Goal: Task Accomplishment & Management: Manage account settings

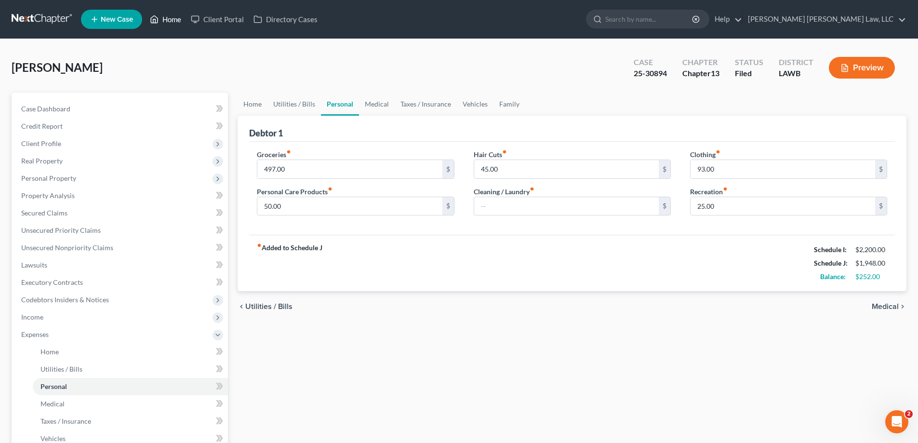
click at [168, 26] on link "Home" at bounding box center [165, 19] width 41 height 17
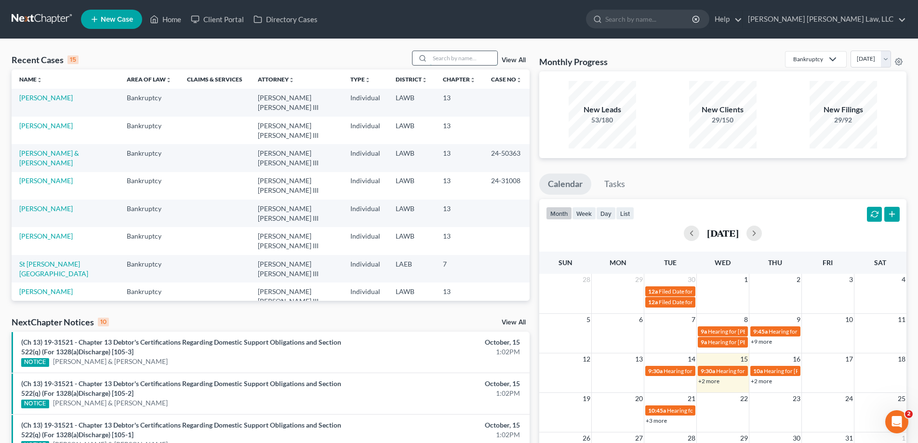
click at [453, 54] on input "search" at bounding box center [463, 58] width 67 height 14
type input "23-11865"
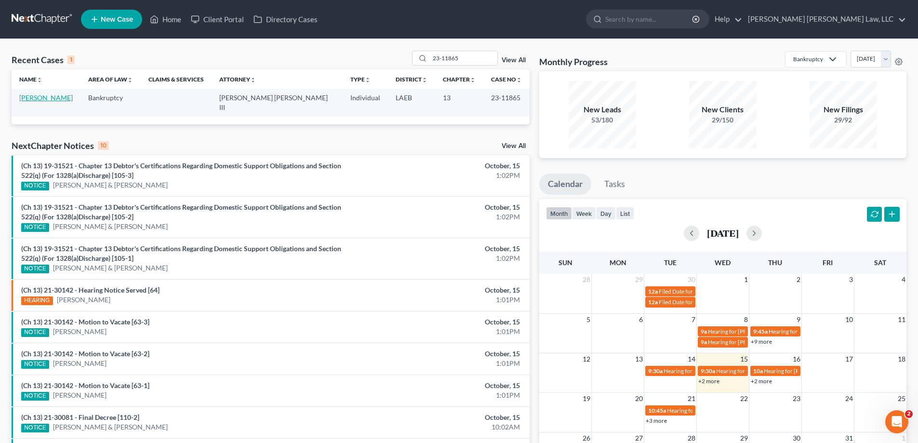
click at [67, 99] on link "[PERSON_NAME]" at bounding box center [46, 98] width 54 height 8
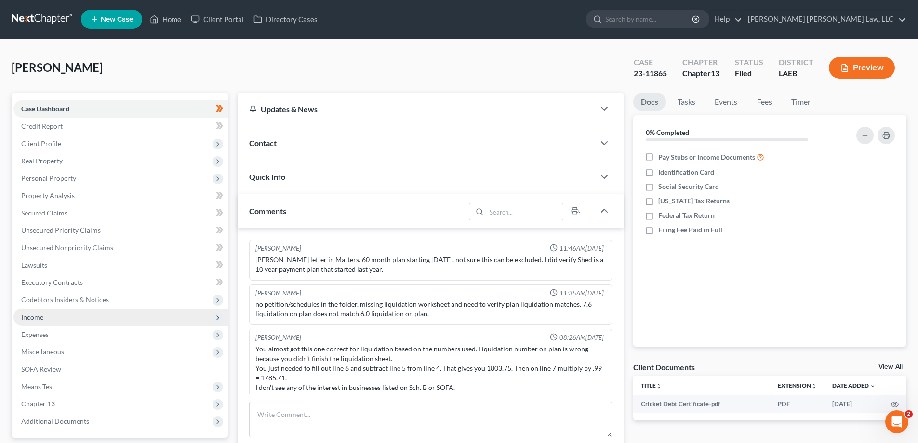
scroll to position [161, 0]
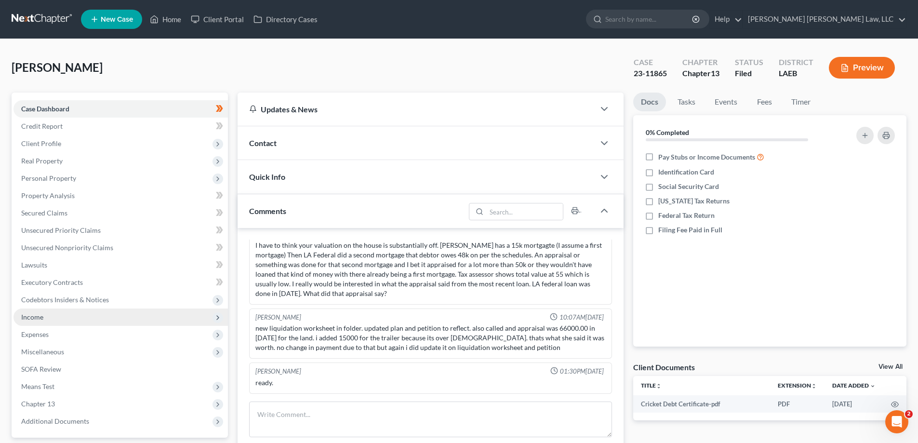
click at [57, 320] on span "Income" at bounding box center [120, 317] width 215 height 17
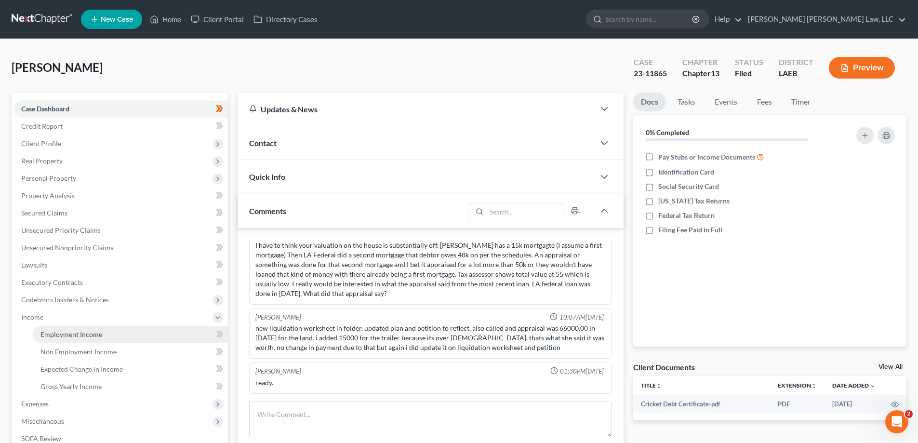
click at [87, 333] on span "Employment Income" at bounding box center [71, 334] width 62 height 8
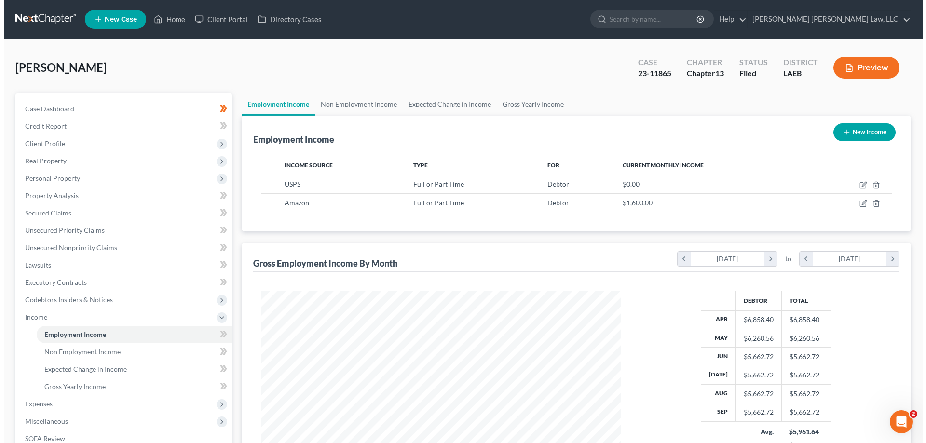
scroll to position [180, 379]
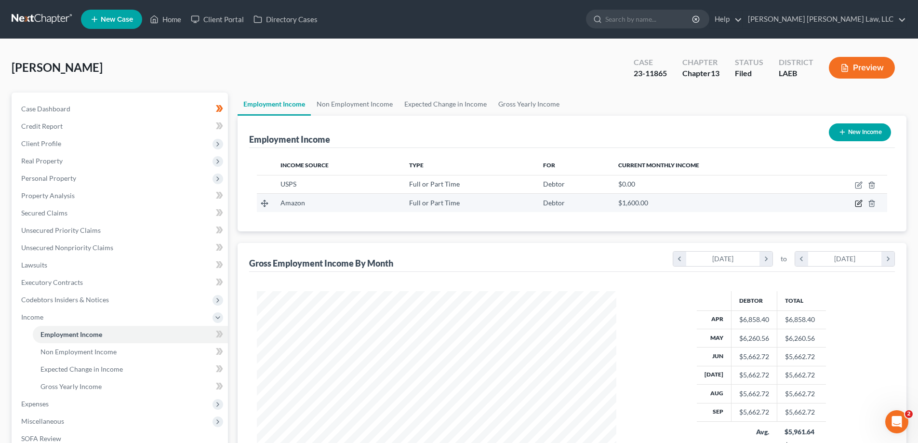
click at [855, 202] on icon "button" at bounding box center [859, 204] width 8 height 8
select select "0"
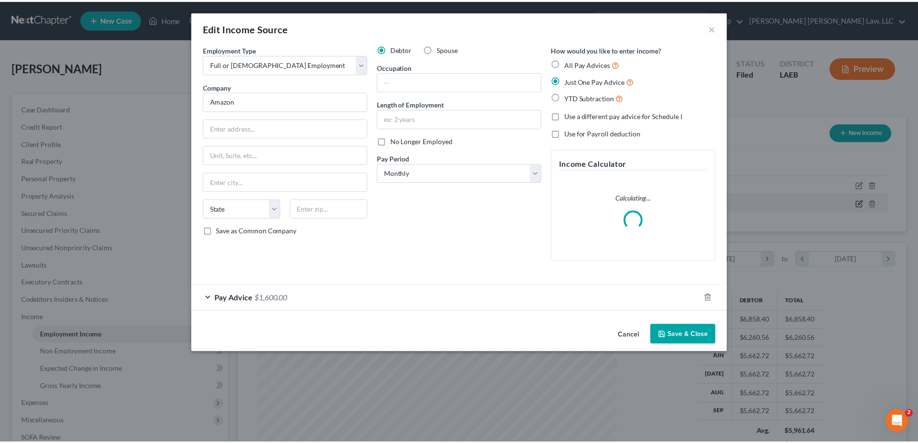
scroll to position [181, 382]
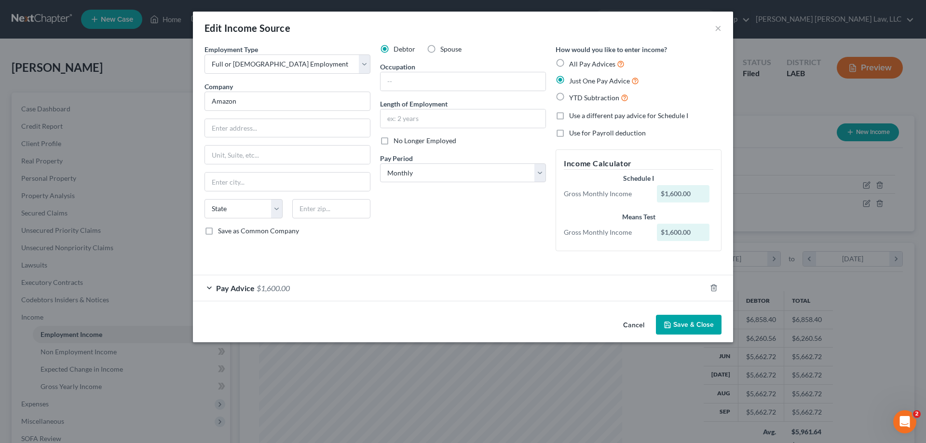
click at [639, 328] on button "Cancel" at bounding box center [633, 325] width 37 height 19
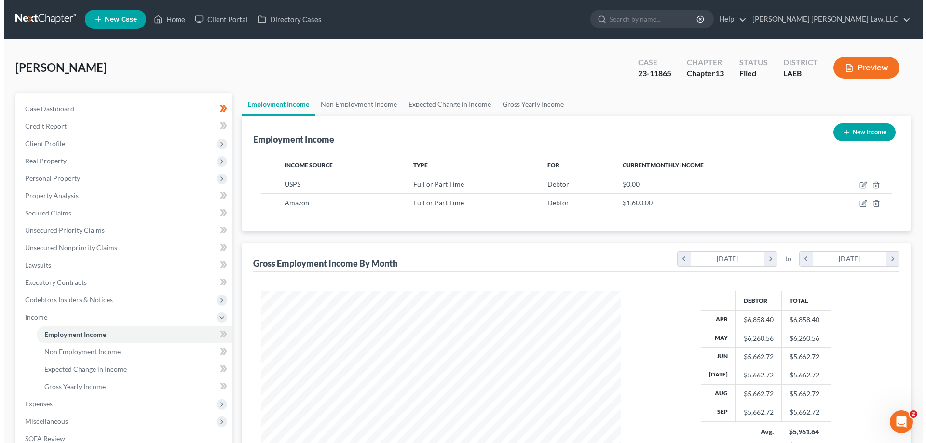
scroll to position [481898, 481699]
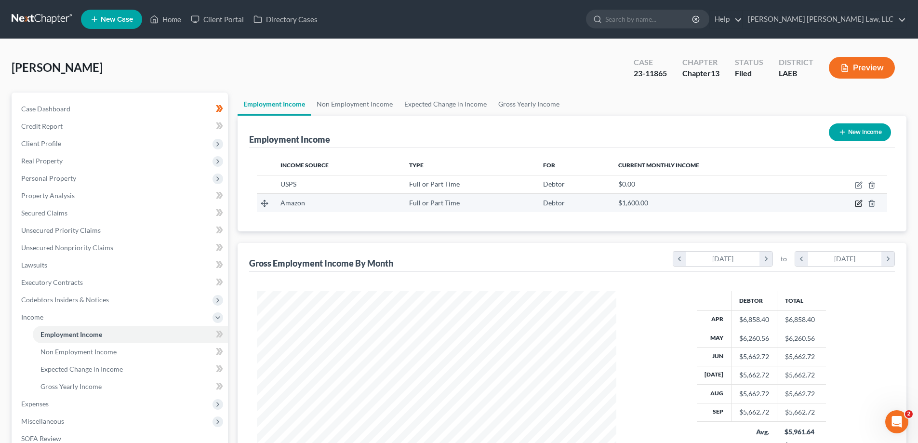
click at [859, 203] on icon "button" at bounding box center [860, 203] width 4 height 4
select select "0"
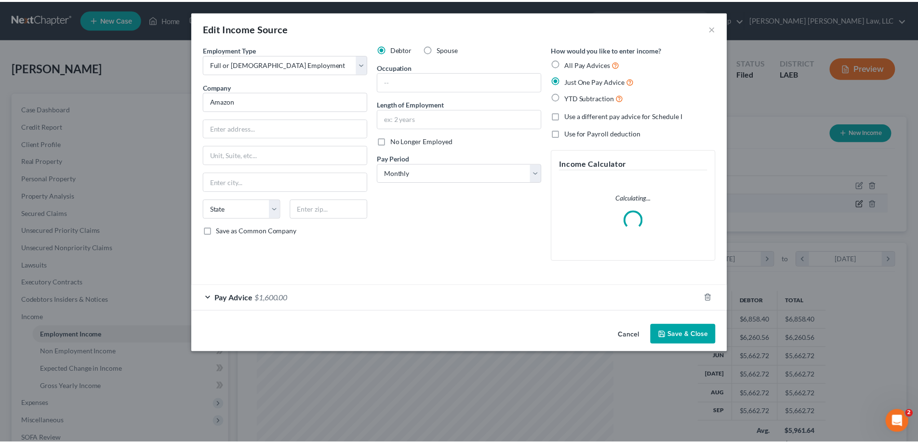
scroll to position [181, 382]
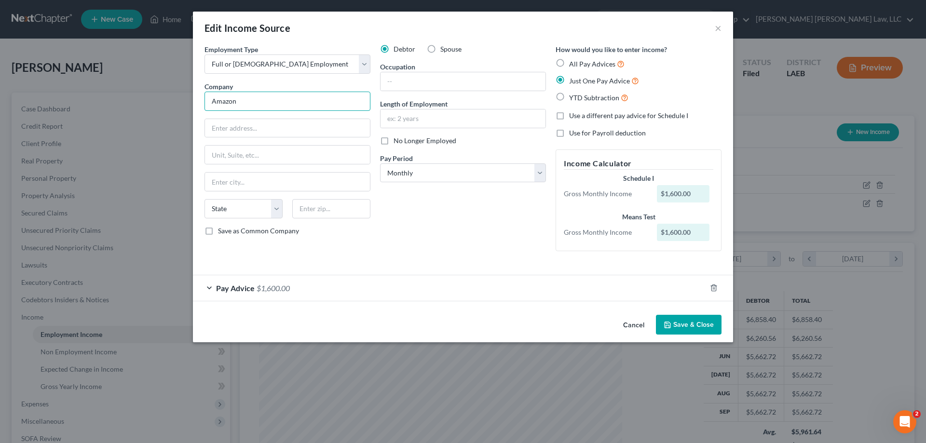
click at [283, 105] on input "Amazon" at bounding box center [287, 101] width 166 height 19
type input "Amazon/Flex"
click at [326, 68] on select "Select Full or [DEMOGRAPHIC_DATA] Employment Self Employment" at bounding box center [287, 63] width 166 height 19
select select "1"
click at [204, 54] on select "Select Full or [DEMOGRAPHIC_DATA] Employment Self Employment" at bounding box center [287, 63] width 166 height 19
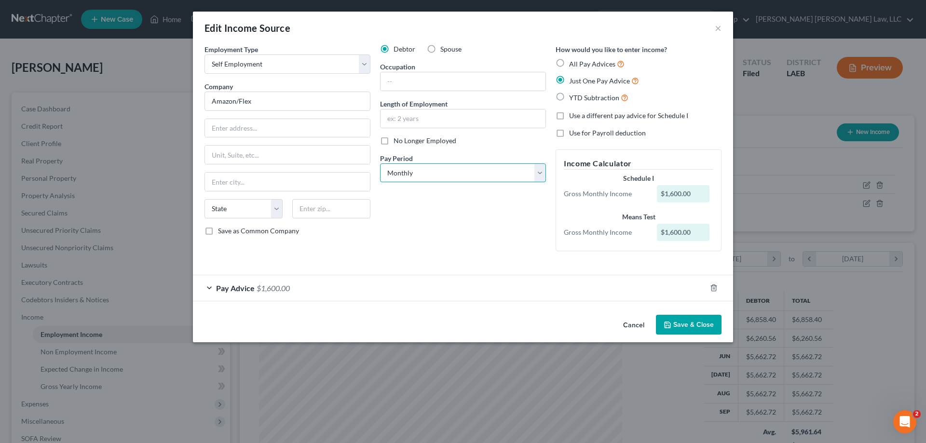
click at [477, 178] on select "Select Monthly Twice Monthly Every Other Week Weekly" at bounding box center [463, 172] width 166 height 19
select select "3"
click at [380, 163] on select "Select Monthly Twice Monthly Every Other Week Weekly" at bounding box center [463, 172] width 166 height 19
click at [253, 284] on span "Pay Advice" at bounding box center [235, 287] width 39 height 9
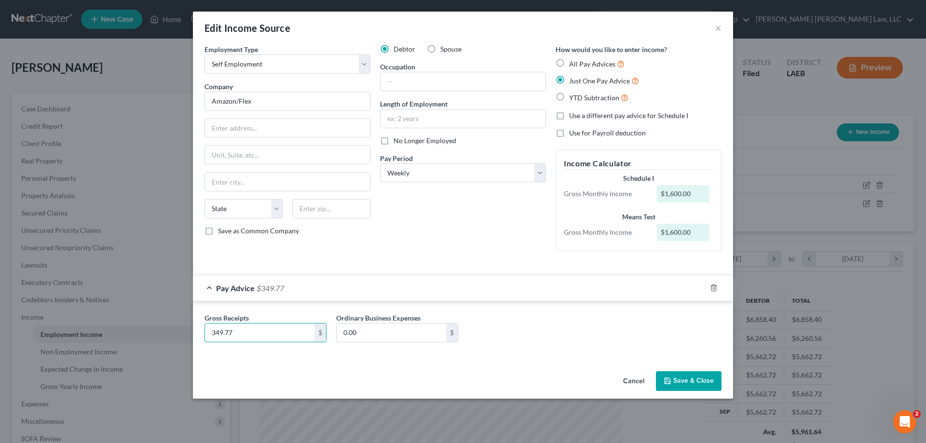
type input "349.77"
click at [680, 374] on button "Save & Close" at bounding box center [689, 381] width 66 height 20
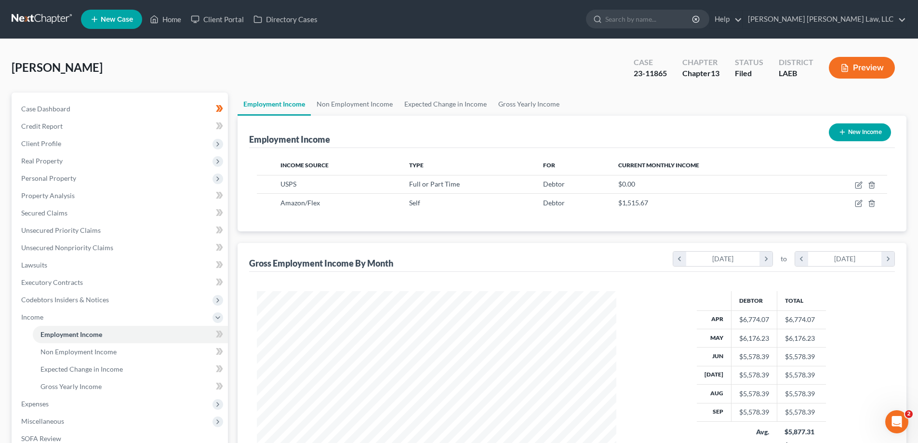
scroll to position [145, 0]
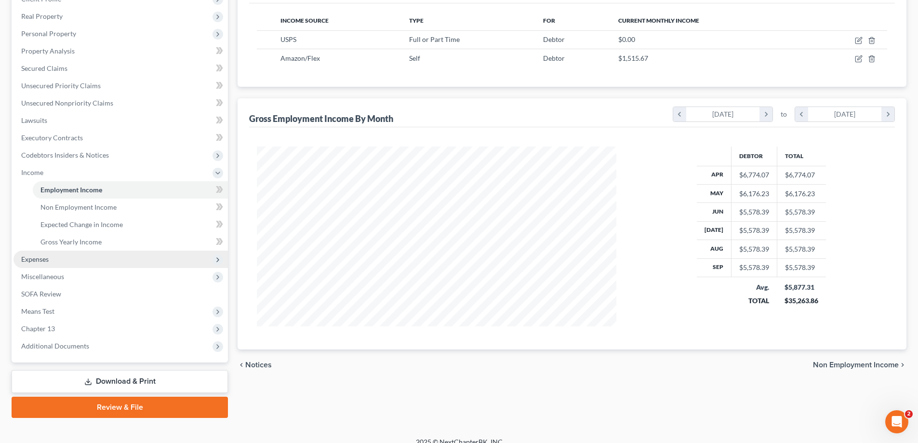
click at [46, 258] on span "Expenses" at bounding box center [34, 259] width 27 height 8
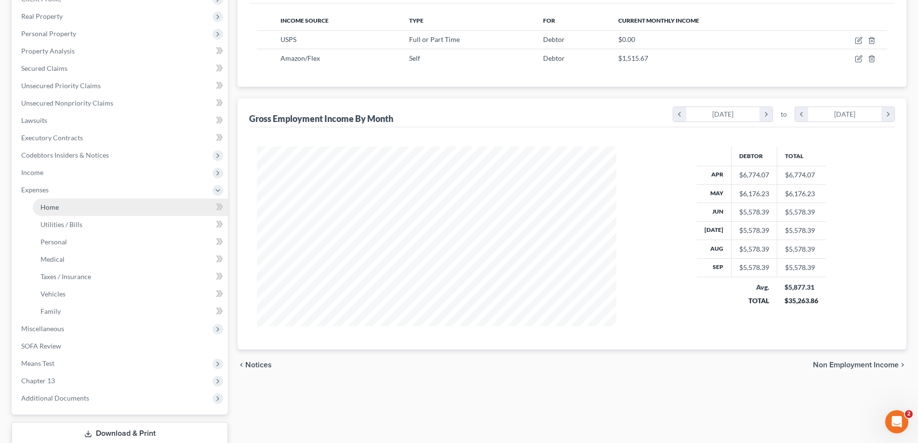
click at [61, 207] on link "Home" at bounding box center [130, 207] width 195 height 17
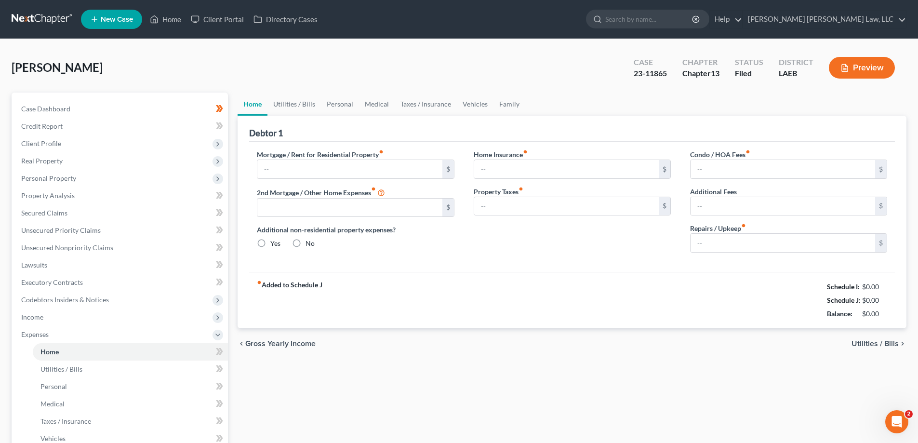
type input "544.59"
type input "517.00"
radio input "true"
type input "0.00"
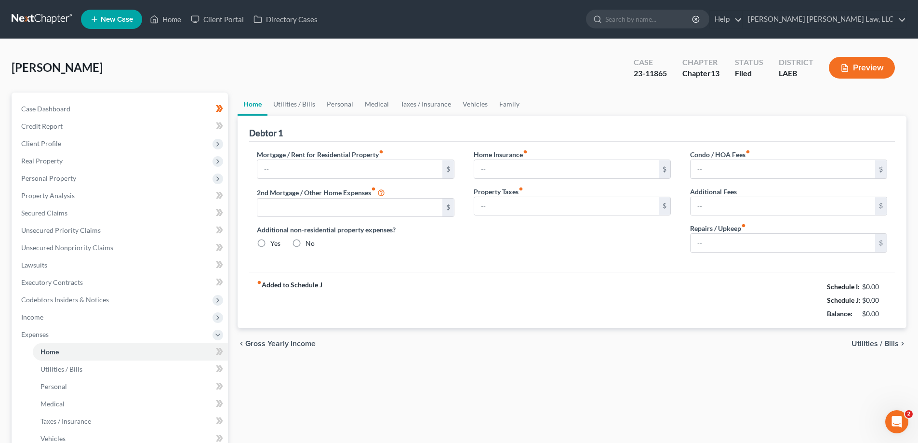
type input "0.00"
click at [336, 104] on link "Personal" at bounding box center [340, 104] width 38 height 23
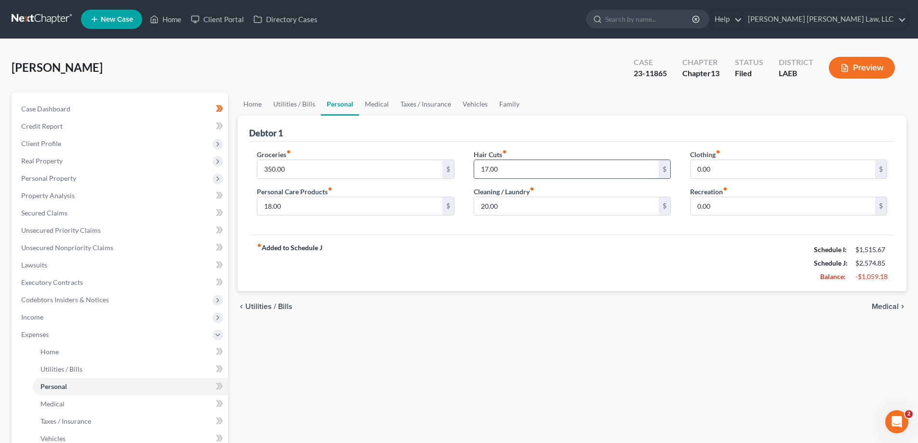
click at [571, 172] on input "17.00" at bounding box center [566, 169] width 185 height 18
click at [528, 210] on input "20.00" at bounding box center [566, 206] width 185 height 18
click at [365, 206] on input "18.00" at bounding box center [349, 206] width 185 height 18
click at [376, 108] on link "Medical" at bounding box center [377, 104] width 36 height 23
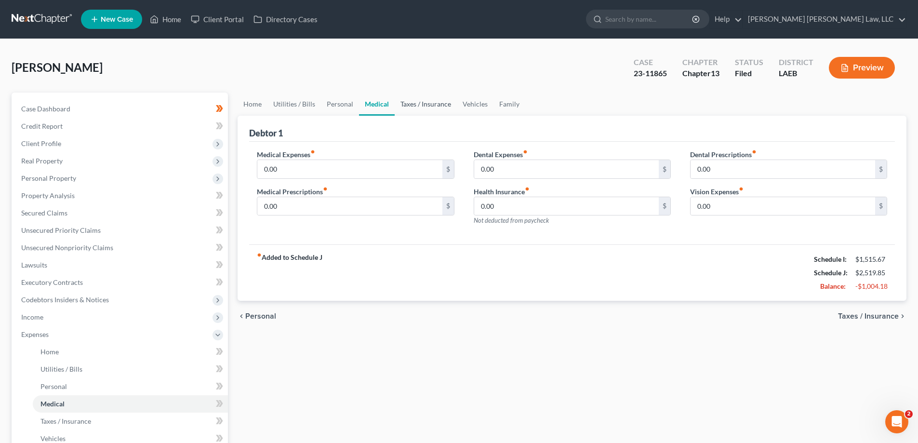
click at [418, 108] on link "Taxes / Insurance" at bounding box center [426, 104] width 62 height 23
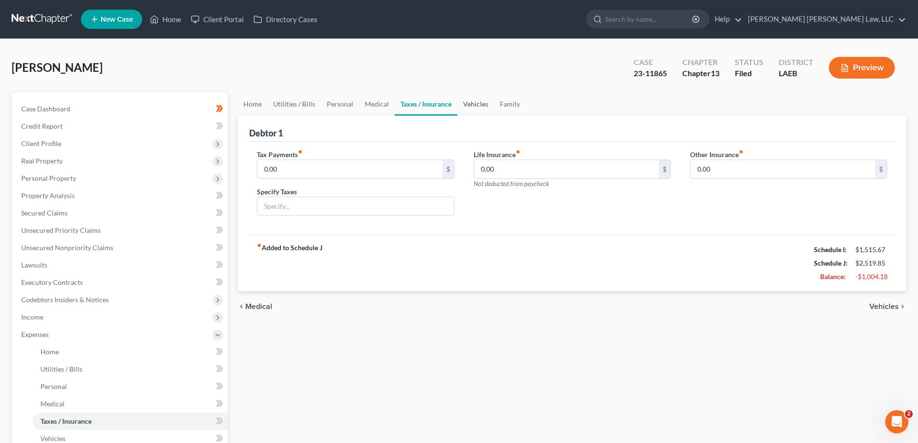
click at [457, 106] on link "Vehicles" at bounding box center [475, 104] width 37 height 23
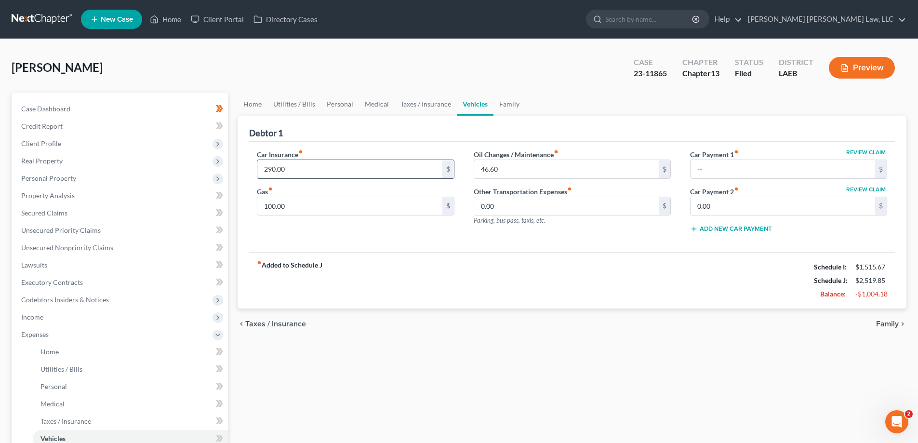
click at [396, 170] on input "290.00" at bounding box center [349, 169] width 185 height 18
click at [515, 169] on input "46.60" at bounding box center [566, 169] width 185 height 18
click at [467, 291] on div "fiber_manual_record Added to Schedule J Schedule I: $1,515.67 Schedule J: $2,18…" at bounding box center [572, 280] width 646 height 56
click at [510, 107] on link "Family" at bounding box center [510, 104] width 32 height 23
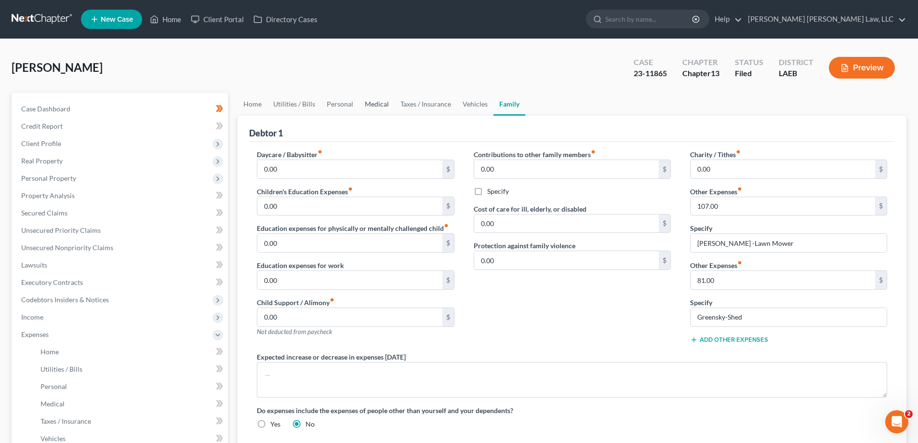
click at [369, 106] on link "Medical" at bounding box center [377, 104] width 36 height 23
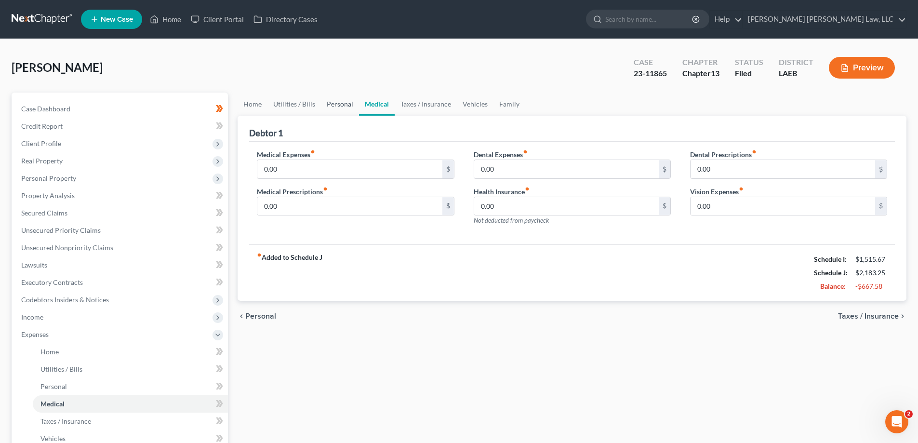
click at [345, 110] on link "Personal" at bounding box center [340, 104] width 38 height 23
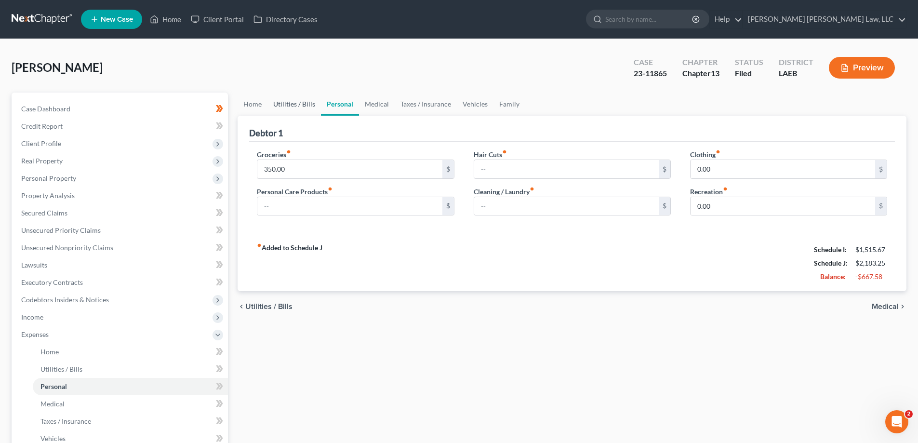
click at [299, 113] on link "Utilities / Bills" at bounding box center [295, 104] width 54 height 23
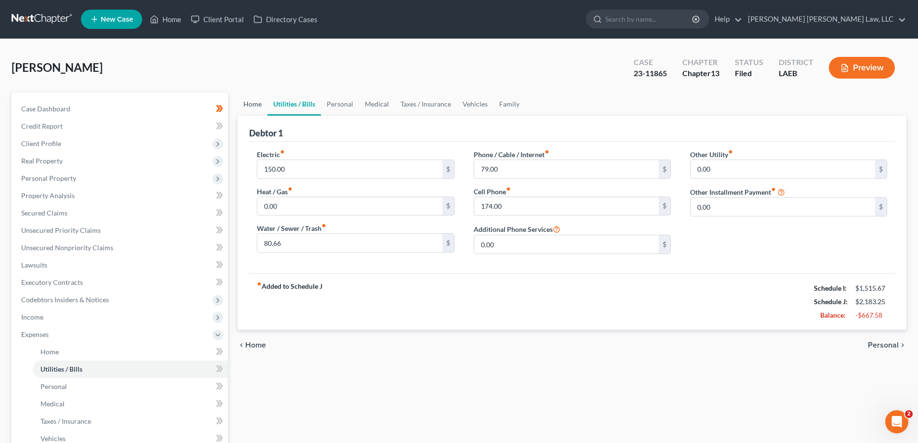
click at [243, 99] on link "Home" at bounding box center [253, 104] width 30 height 23
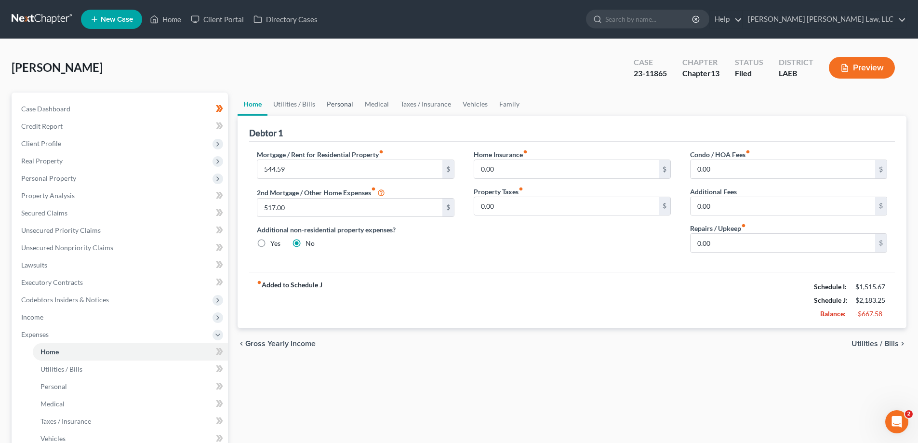
click at [346, 105] on link "Personal" at bounding box center [340, 104] width 38 height 23
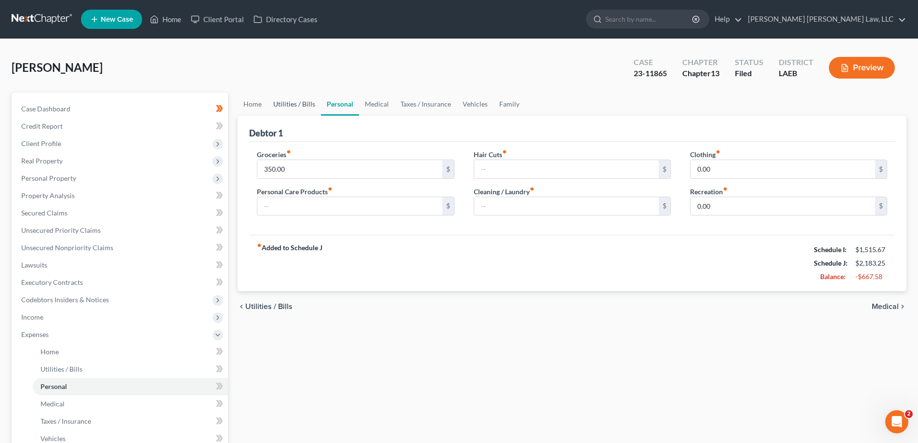
click at [302, 103] on link "Utilities / Bills" at bounding box center [295, 104] width 54 height 23
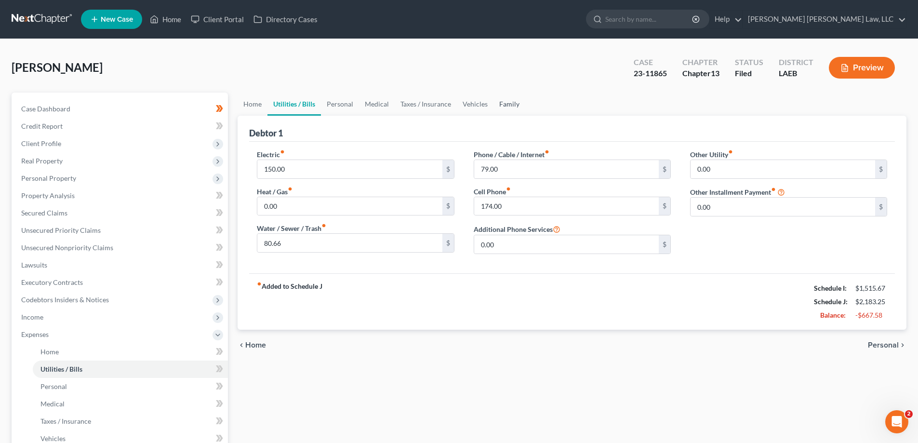
click at [521, 101] on link "Family" at bounding box center [510, 104] width 32 height 23
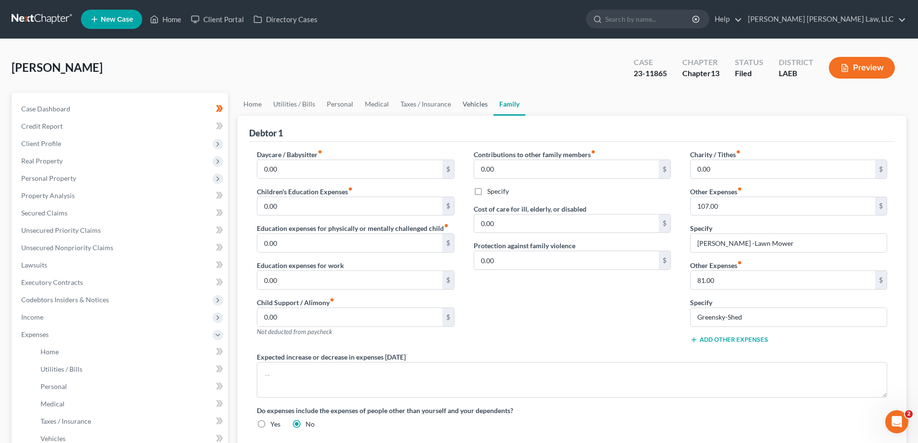
click at [478, 100] on link "Vehicles" at bounding box center [475, 104] width 37 height 23
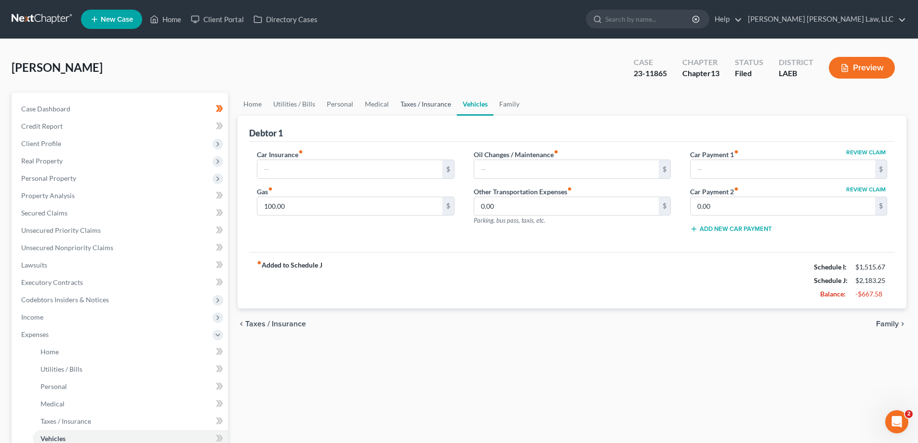
click at [428, 108] on link "Taxes / Insurance" at bounding box center [426, 104] width 62 height 23
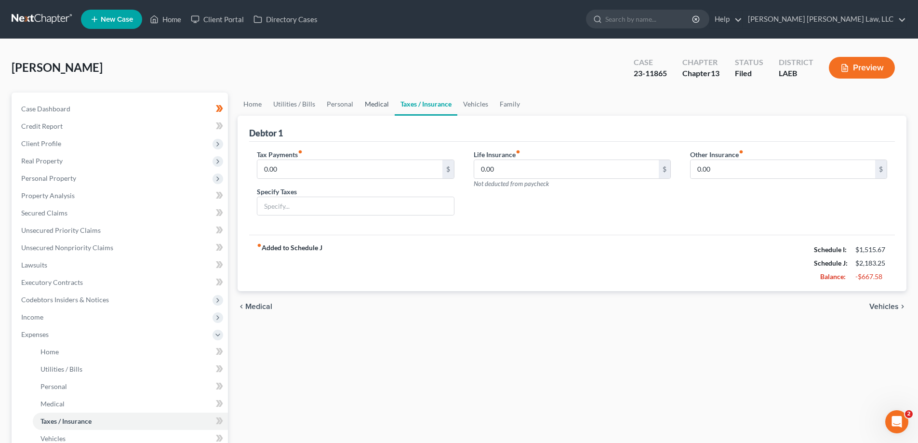
click at [373, 107] on link "Medical" at bounding box center [377, 104] width 36 height 23
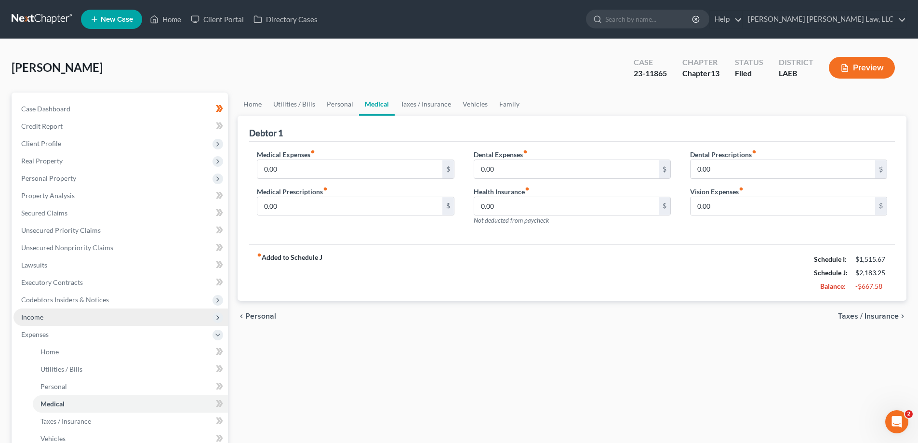
click at [59, 321] on span "Income" at bounding box center [120, 317] width 215 height 17
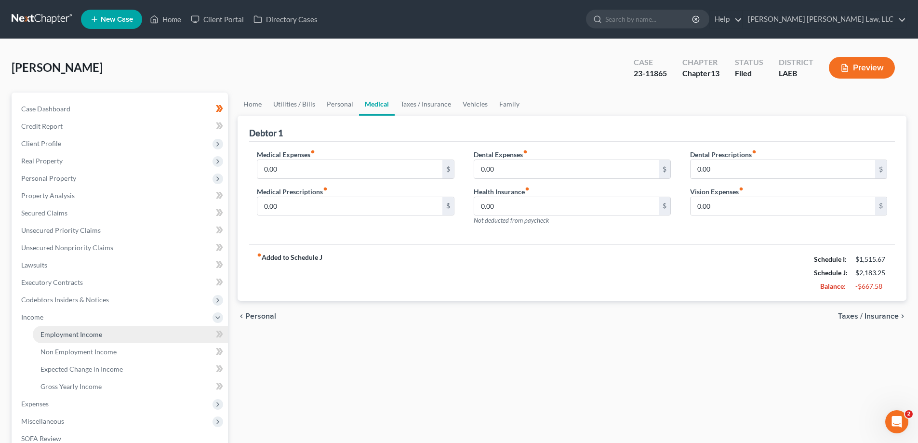
click at [74, 336] on span "Employment Income" at bounding box center [71, 334] width 62 height 8
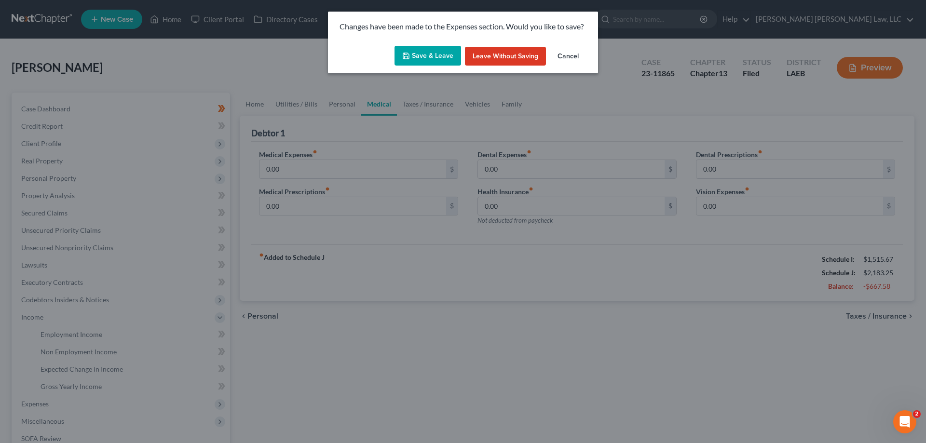
click at [492, 58] on button "Leave without Saving" at bounding box center [505, 56] width 81 height 19
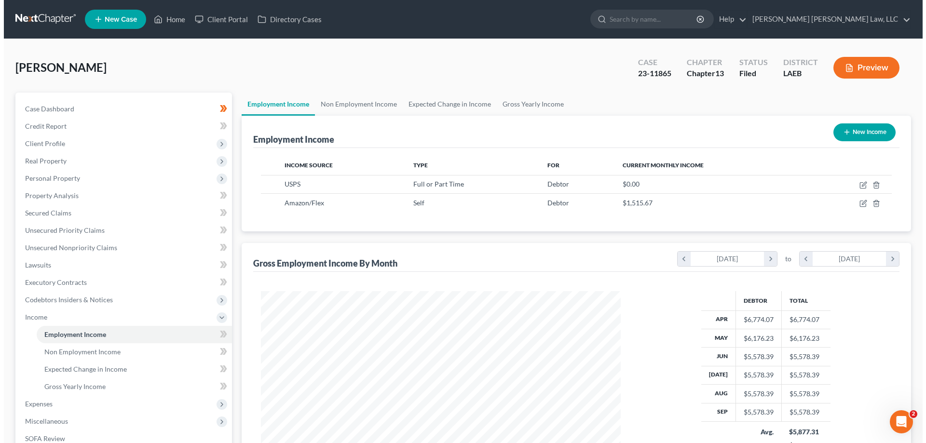
scroll to position [180, 379]
click at [166, 21] on link "Home" at bounding box center [165, 19] width 41 height 17
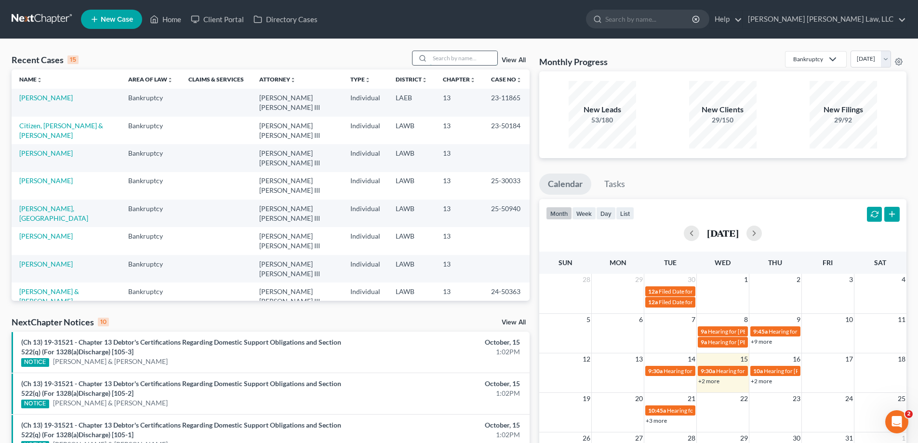
click at [472, 64] on input "search" at bounding box center [463, 58] width 67 height 14
type input "25-30873"
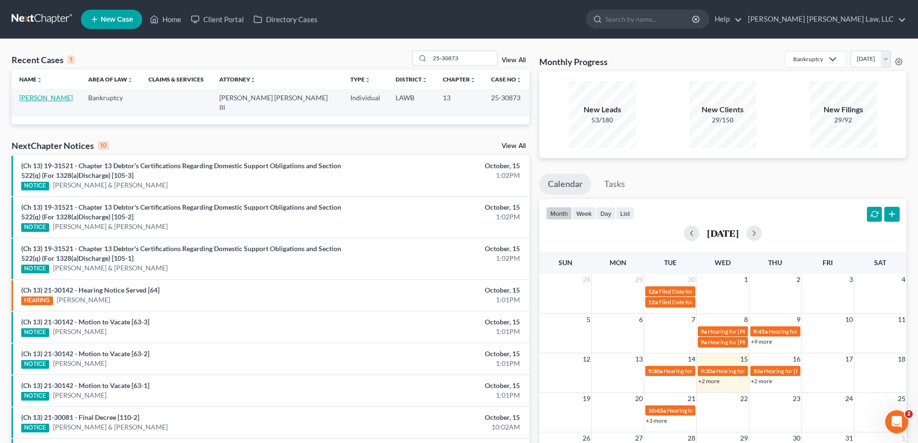
click at [46, 97] on link "[PERSON_NAME]" at bounding box center [46, 98] width 54 height 8
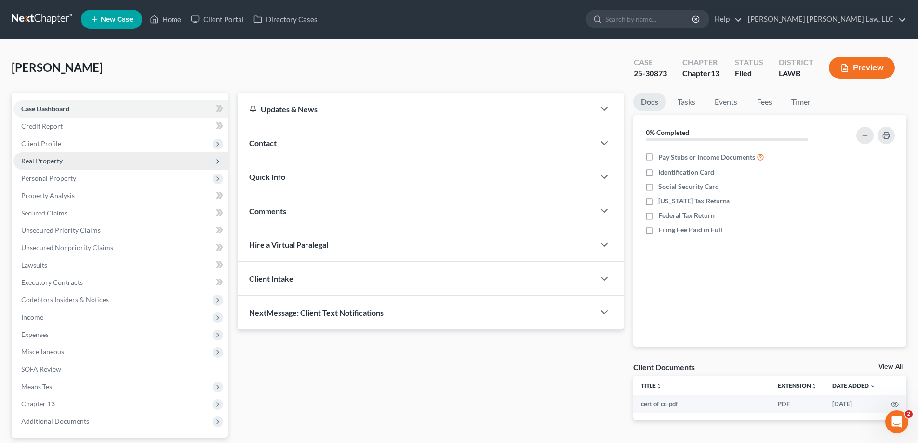
click at [71, 163] on span "Real Property" at bounding box center [120, 160] width 215 height 17
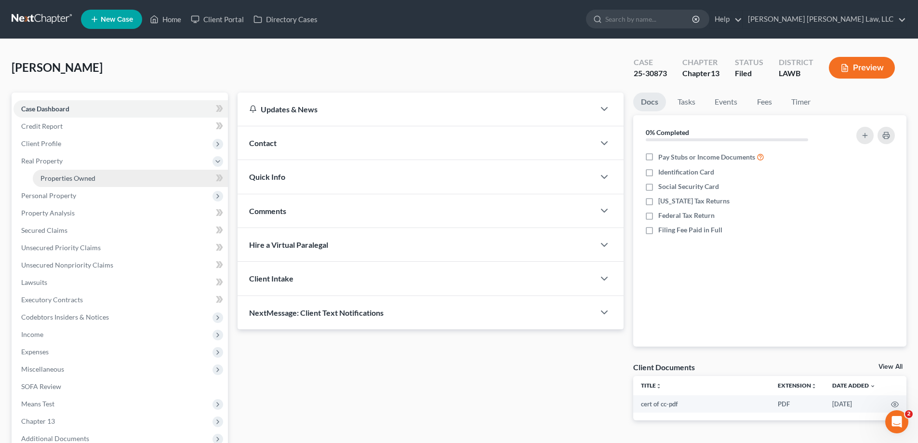
click at [81, 182] on link "Properties Owned" at bounding box center [130, 178] width 195 height 17
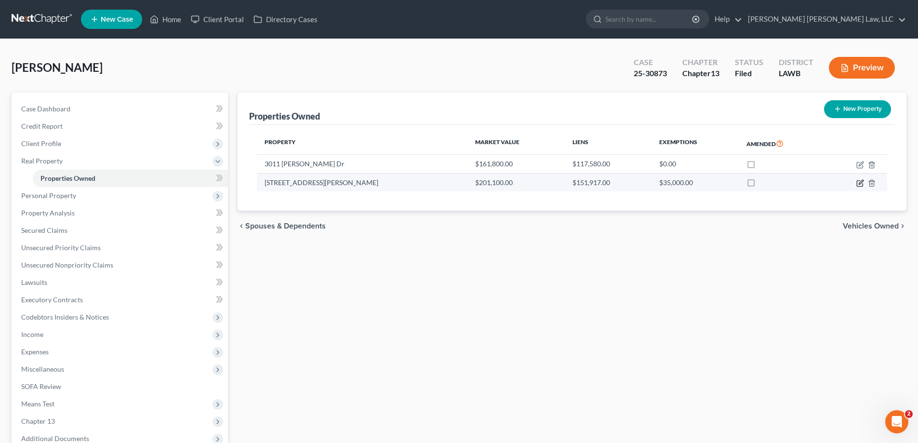
drag, startPoint x: 861, startPoint y: 184, endPoint x: 496, endPoint y: 192, distance: 365.0
click at [861, 184] on icon "button" at bounding box center [861, 182] width 4 height 4
select select "19"
select select "20"
select select "0"
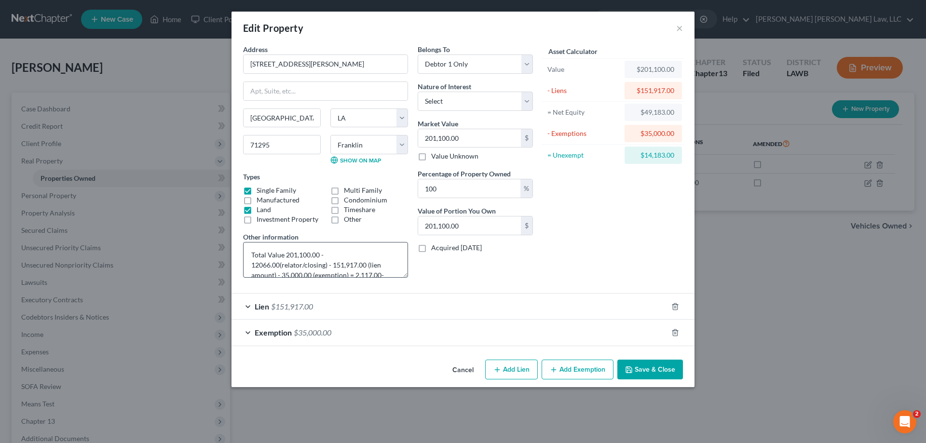
scroll to position [20, 0]
click at [675, 28] on div "Edit Property ×" at bounding box center [462, 28] width 463 height 33
click at [679, 27] on button "×" at bounding box center [679, 28] width 7 height 12
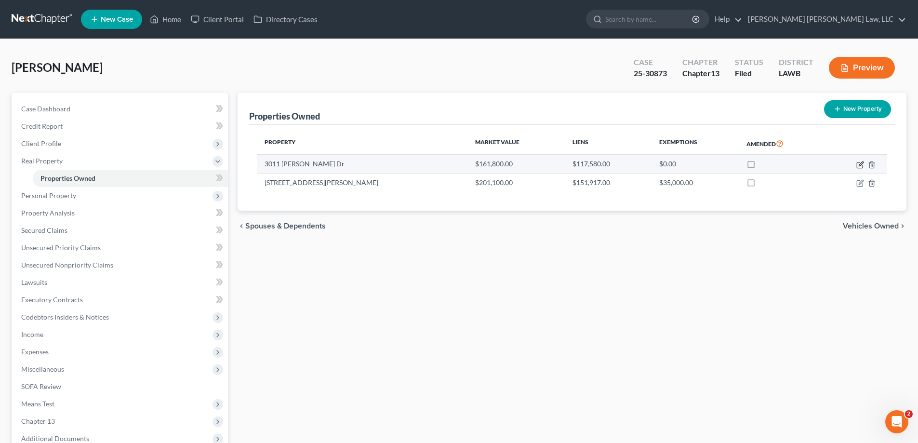
click at [858, 162] on icon "button" at bounding box center [860, 165] width 6 height 6
select select "19"
select select "20"
select select "3"
select select "0"
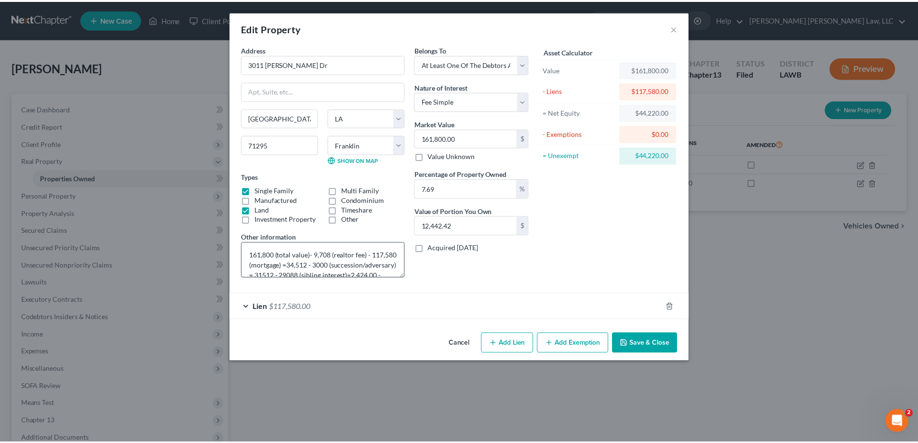
scroll to position [30, 0]
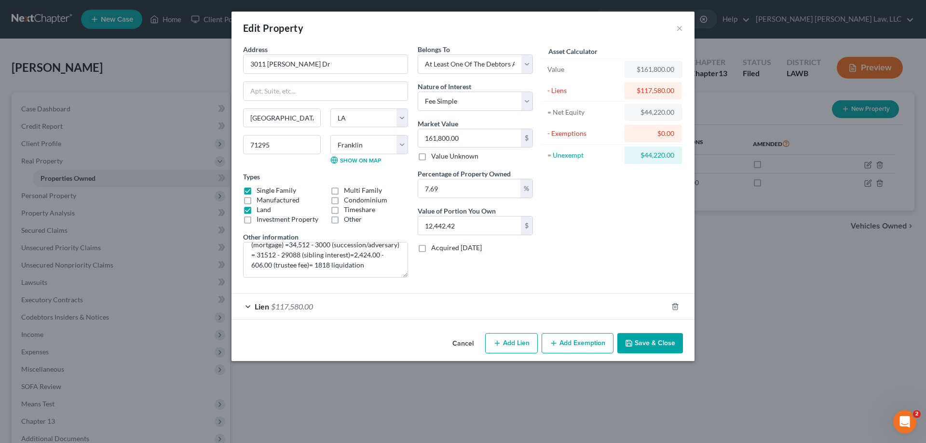
click at [460, 342] on button "Cancel" at bounding box center [462, 343] width 37 height 19
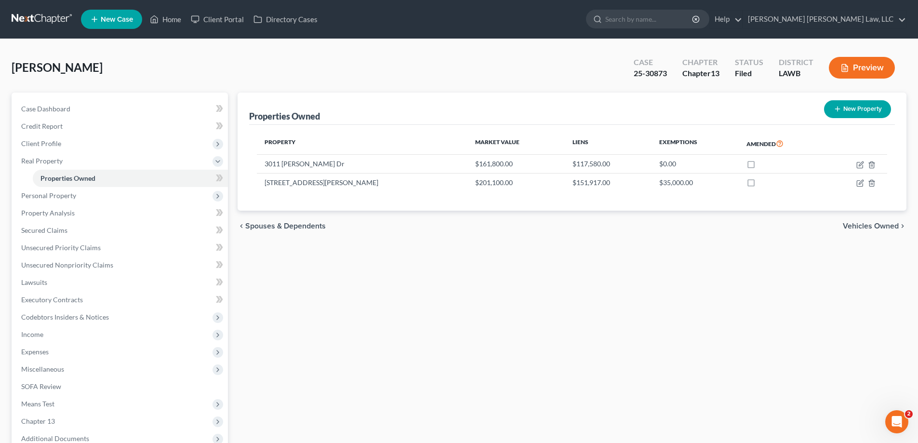
scroll to position [104, 0]
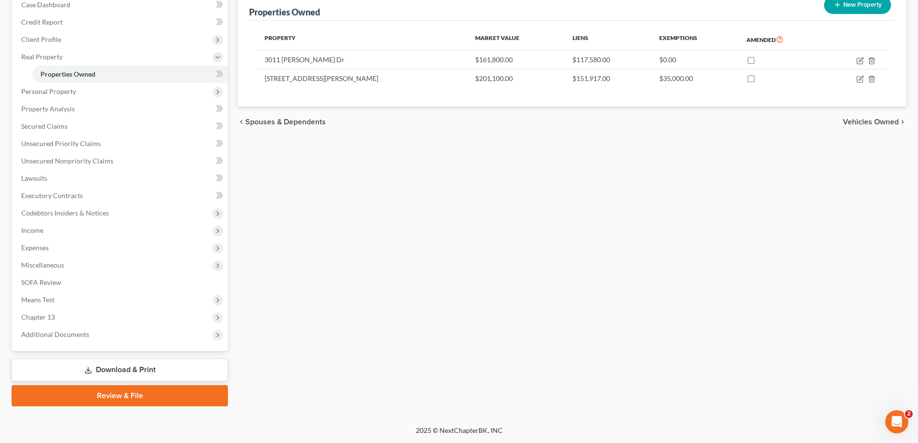
click at [171, 371] on link "Download & Print" at bounding box center [120, 370] width 216 height 23
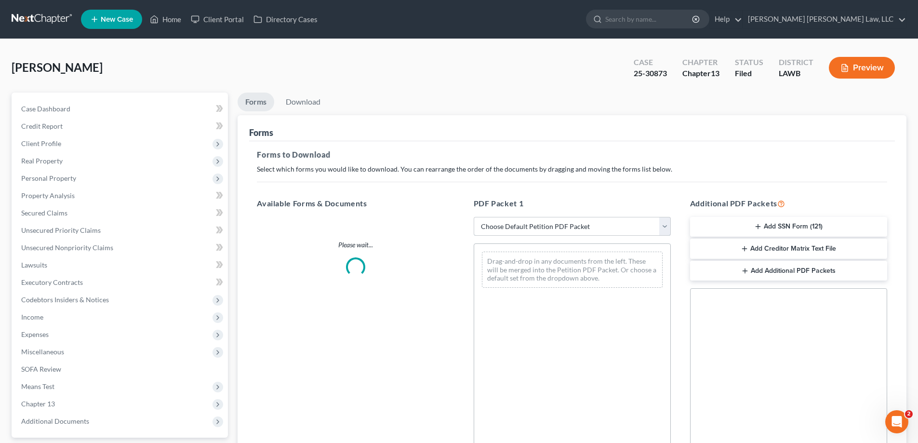
click at [578, 218] on select "Choose Default Petition PDF Packet Complete Bankruptcy Petition (all forms and …" at bounding box center [572, 226] width 197 height 19
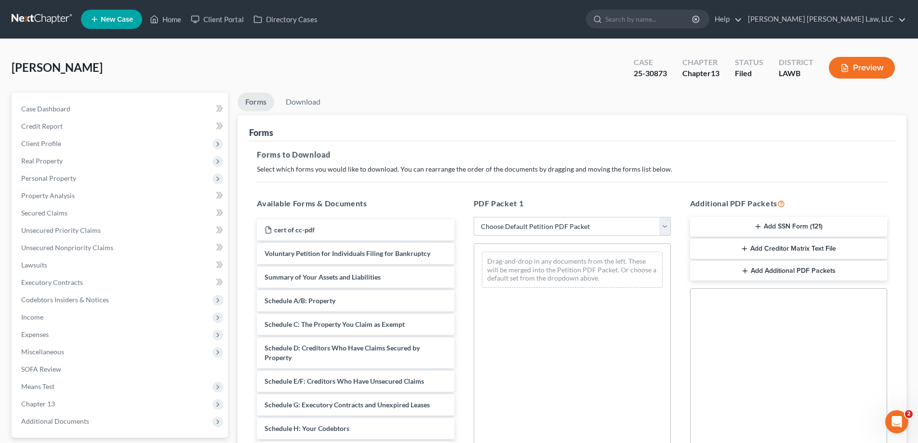
select select "2"
click at [474, 217] on select "Choose Default Petition PDF Packet Complete Bankruptcy Petition (all forms and …" at bounding box center [572, 226] width 197 height 19
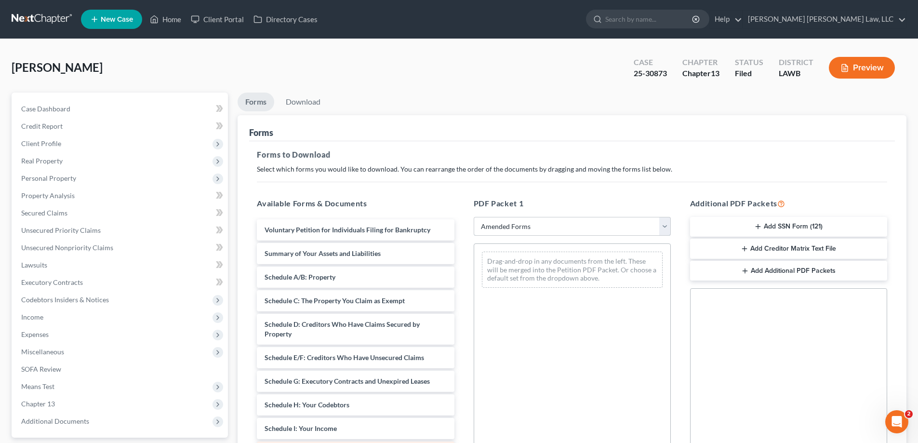
scroll to position [96, 0]
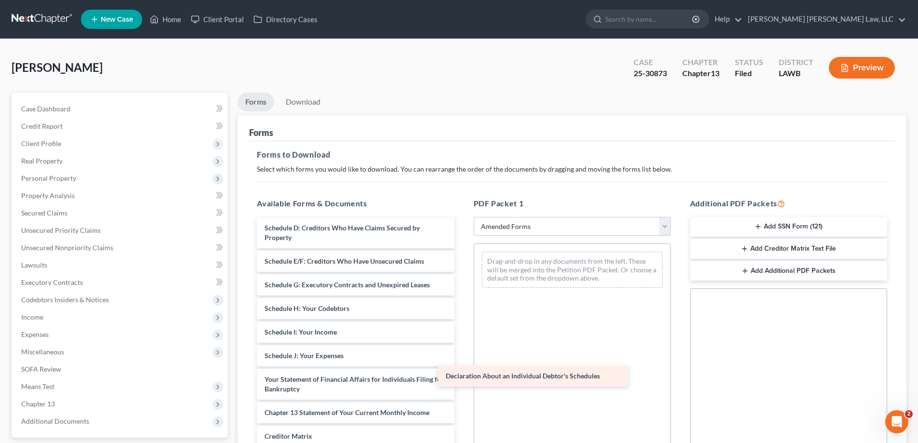
drag, startPoint x: 349, startPoint y: 389, endPoint x: 584, endPoint y: 373, distance: 235.3
click at [462, 384] on div "Declaration About an Individual Debtor's Schedules Voluntary Petition for Indiv…" at bounding box center [355, 325] width 213 height 404
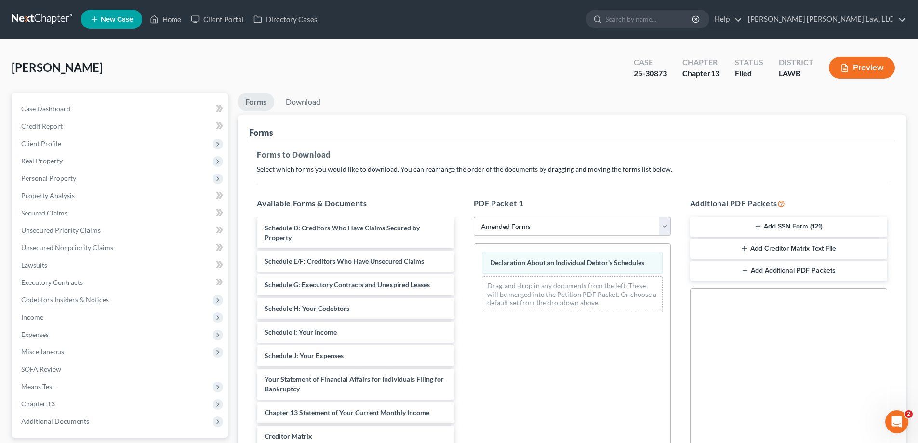
scroll to position [152, 0]
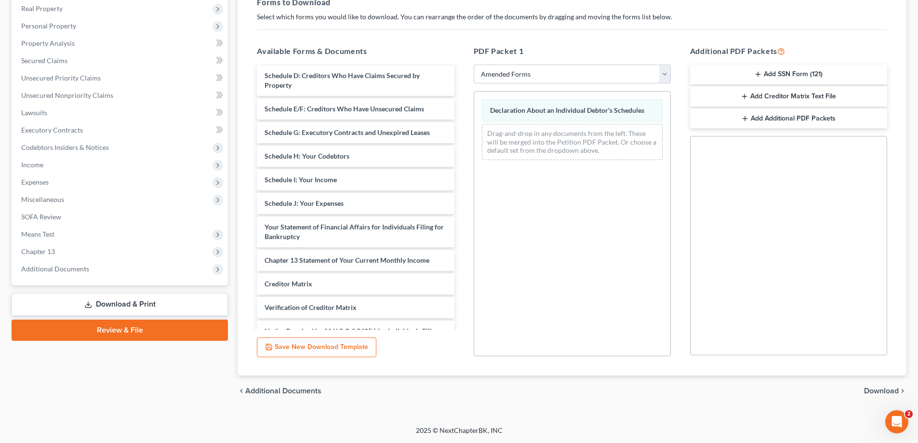
click at [874, 395] on span "Download" at bounding box center [881, 391] width 35 height 8
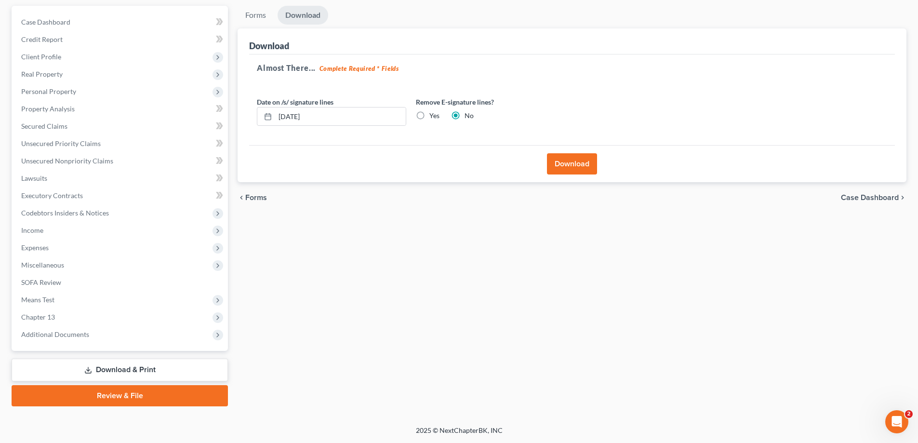
scroll to position [87, 0]
click at [577, 158] on button "Download" at bounding box center [572, 163] width 50 height 21
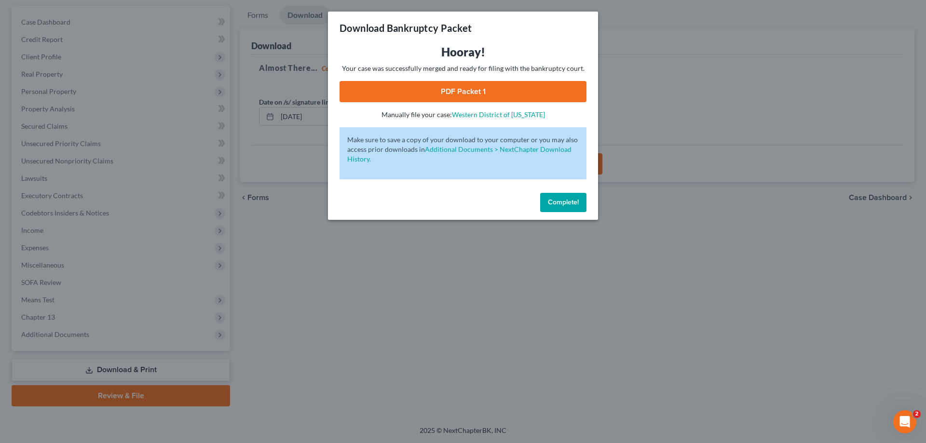
click at [543, 94] on link "PDF Packet 1" at bounding box center [462, 91] width 247 height 21
click at [552, 204] on span "Complete!" at bounding box center [563, 202] width 31 height 8
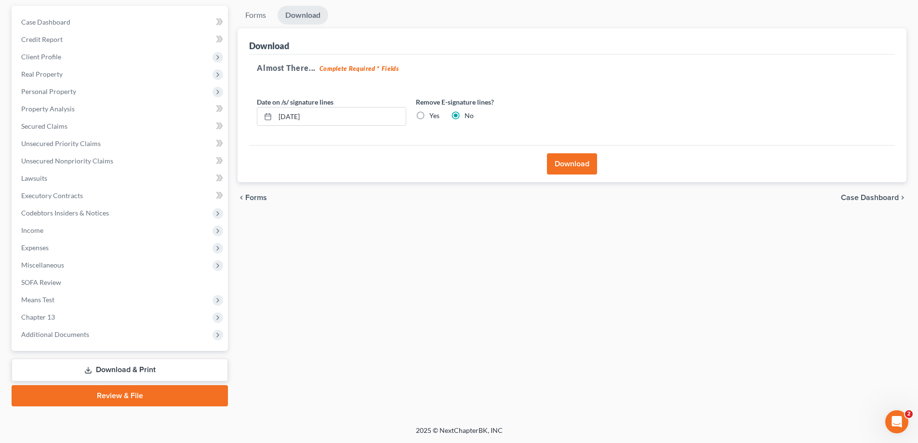
scroll to position [0, 0]
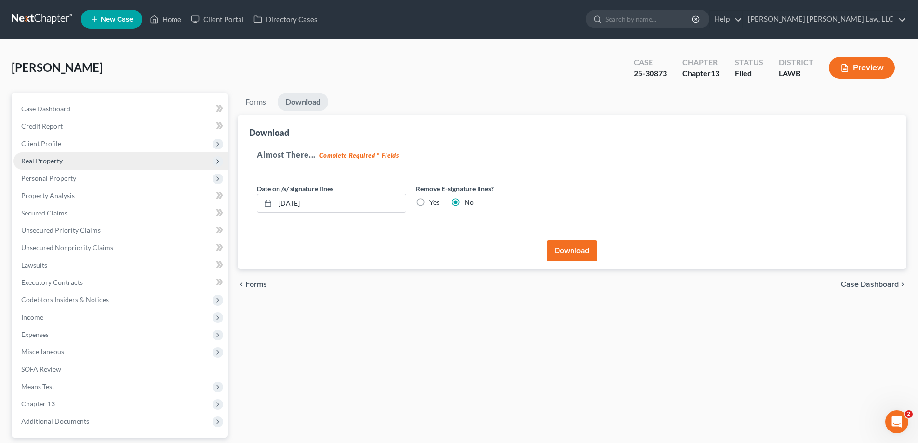
click at [51, 163] on span "Real Property" at bounding box center [41, 161] width 41 height 8
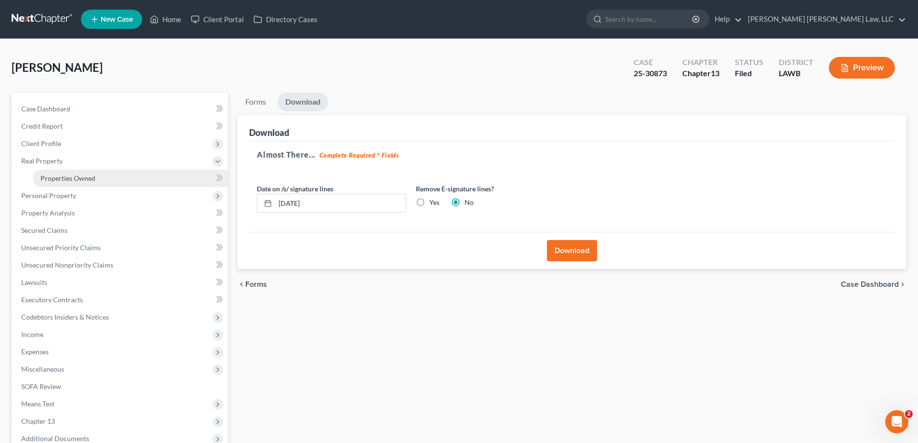
click at [71, 184] on link "Properties Owned" at bounding box center [130, 178] width 195 height 17
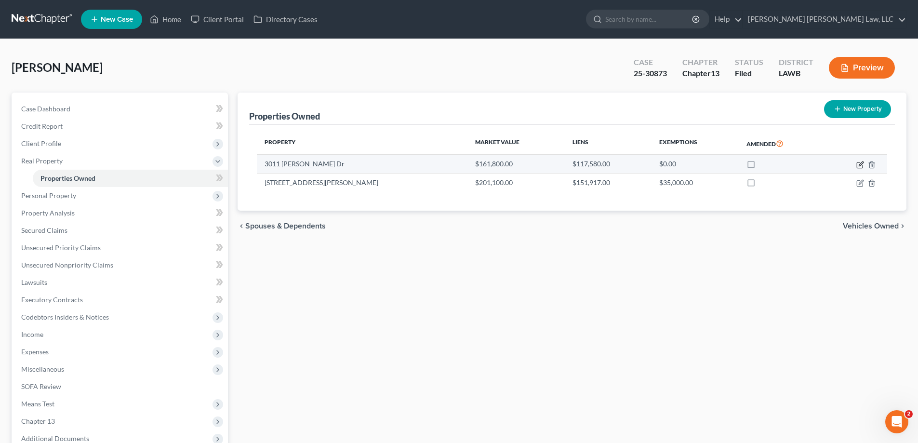
click at [858, 163] on icon "button" at bounding box center [860, 165] width 6 height 6
select select "19"
select select "20"
select select "3"
select select "0"
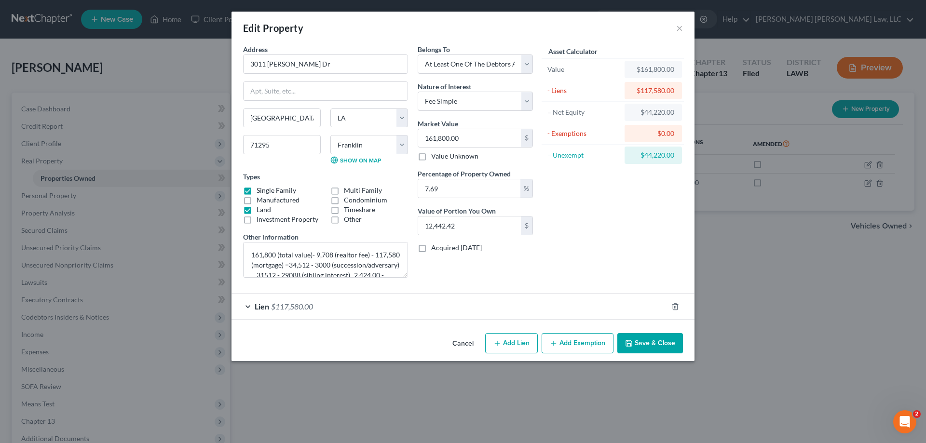
click at [424, 384] on div "Edit Property × Address * 3011 [PERSON_NAME] Dr [PERSON_NAME][GEOGRAPHIC_DATA] …" at bounding box center [463, 221] width 926 height 443
click at [467, 345] on button "Cancel" at bounding box center [462, 343] width 37 height 19
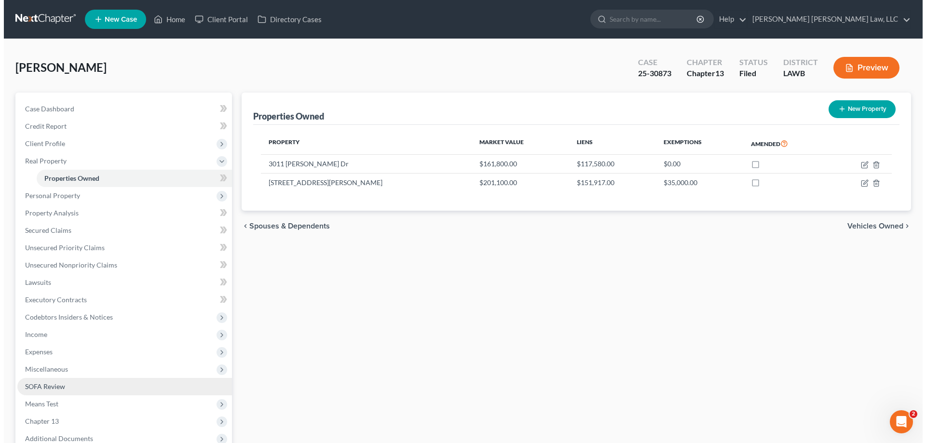
scroll to position [48, 0]
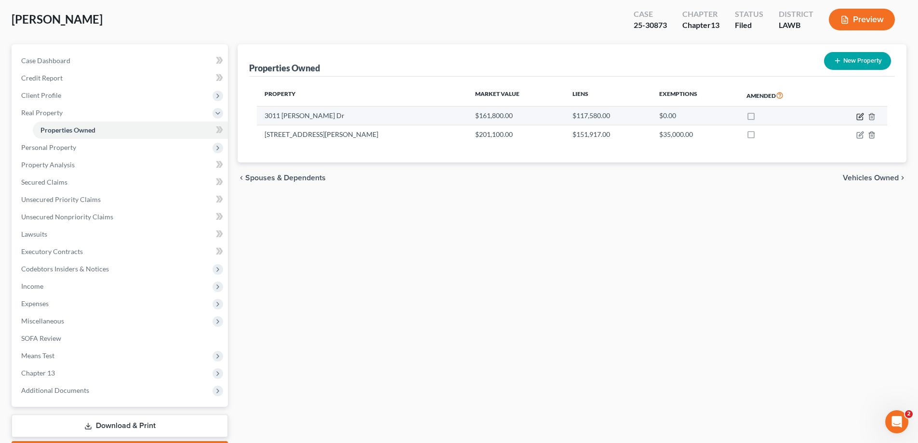
click at [862, 114] on icon "button" at bounding box center [861, 115] width 4 height 4
select select "19"
select select "20"
select select "3"
select select "0"
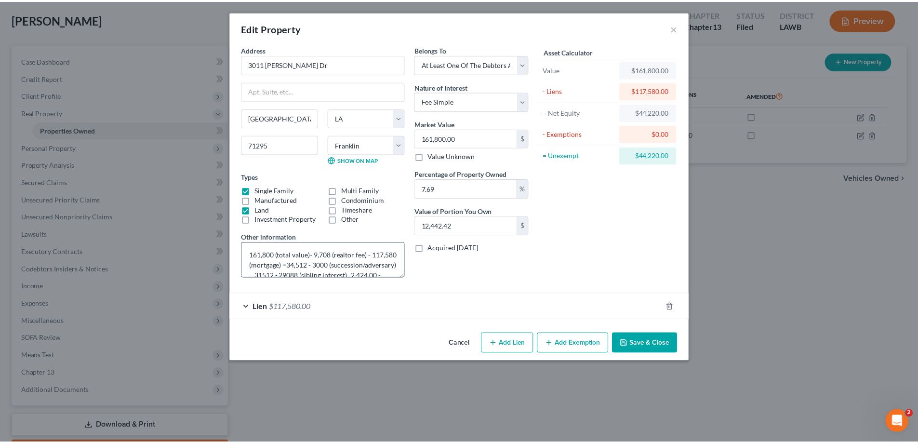
scroll to position [30, 0]
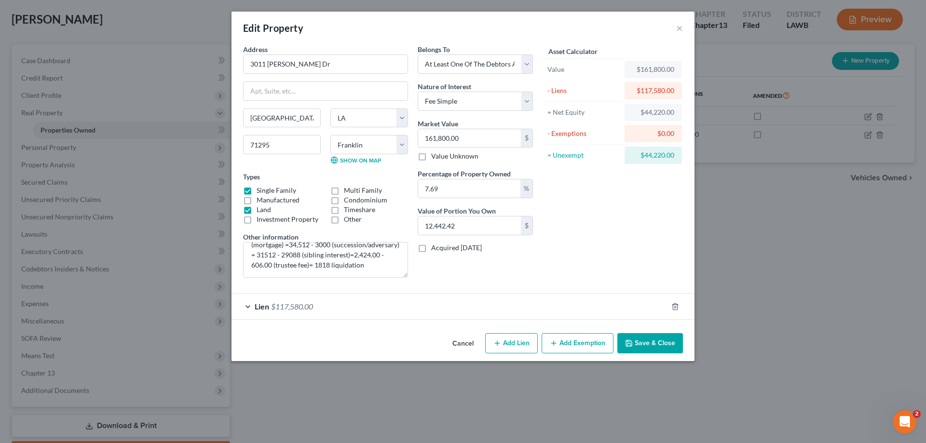
click at [461, 345] on button "Cancel" at bounding box center [462, 343] width 37 height 19
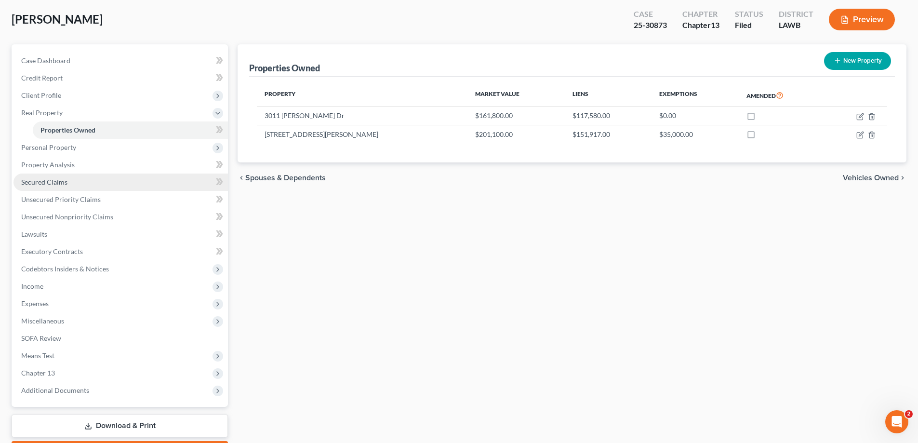
click at [45, 187] on link "Secured Claims" at bounding box center [120, 182] width 215 height 17
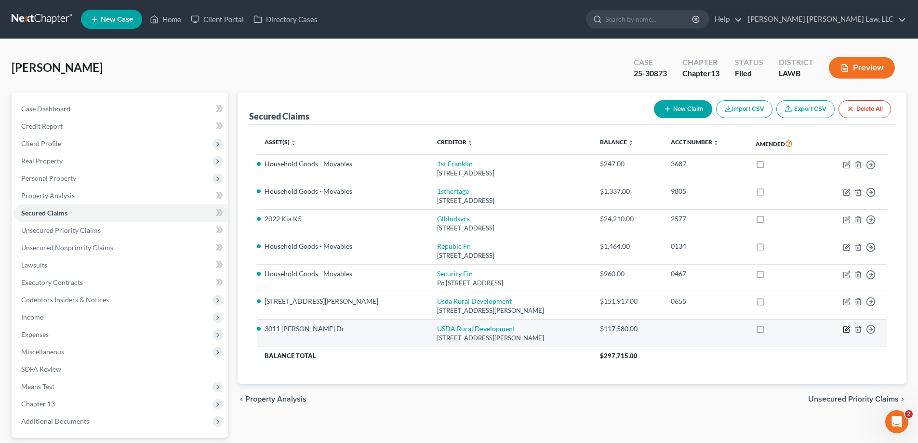
click at [847, 330] on icon "button" at bounding box center [847, 329] width 8 height 8
select select "26"
select select "12"
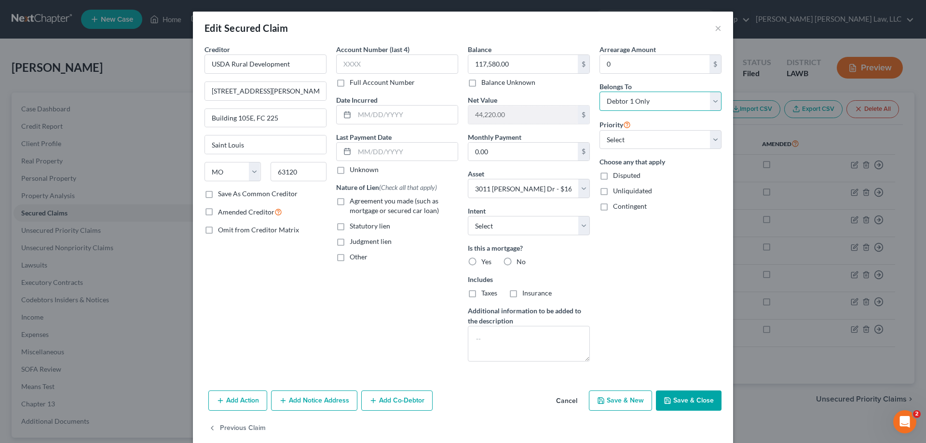
drag, startPoint x: 632, startPoint y: 102, endPoint x: 633, endPoint y: 108, distance: 6.1
click at [632, 102] on select "Select Debtor 1 Only Debtor 2 Only Debtor 1 And Debtor 2 Only At Least One Of T…" at bounding box center [660, 101] width 122 height 19
select select "3"
click at [599, 92] on select "Select Debtor 1 Only Debtor 2 Only Debtor 1 And Debtor 2 Only At Least One Of T…" at bounding box center [660, 101] width 122 height 19
click at [350, 202] on label "Agreement you made (such as mortgage or secured car loan)" at bounding box center [404, 205] width 108 height 19
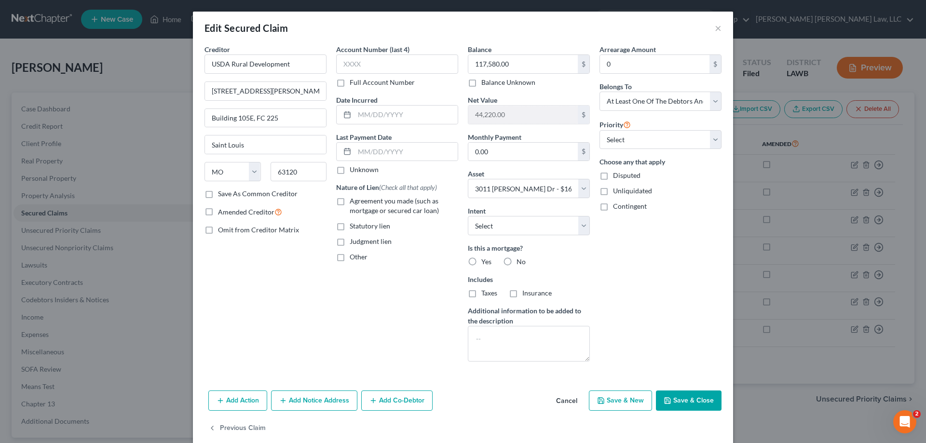
click at [353, 202] on input "Agreement you made (such as mortgage or secured car loan)" at bounding box center [356, 199] width 6 height 6
checkbox input "true"
click at [481, 263] on label "Yes" at bounding box center [486, 262] width 10 height 10
click at [485, 263] on input "Yes" at bounding box center [488, 260] width 6 height 6
radio input "true"
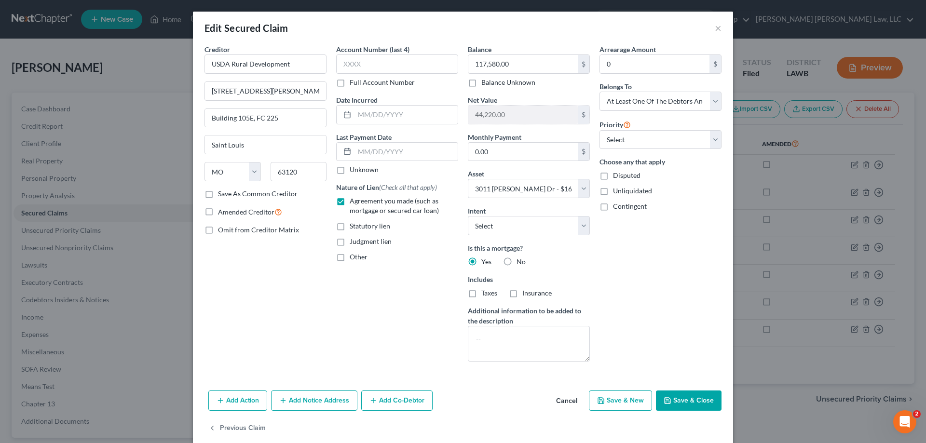
click at [384, 401] on button "Add Co-Debtor" at bounding box center [396, 400] width 71 height 20
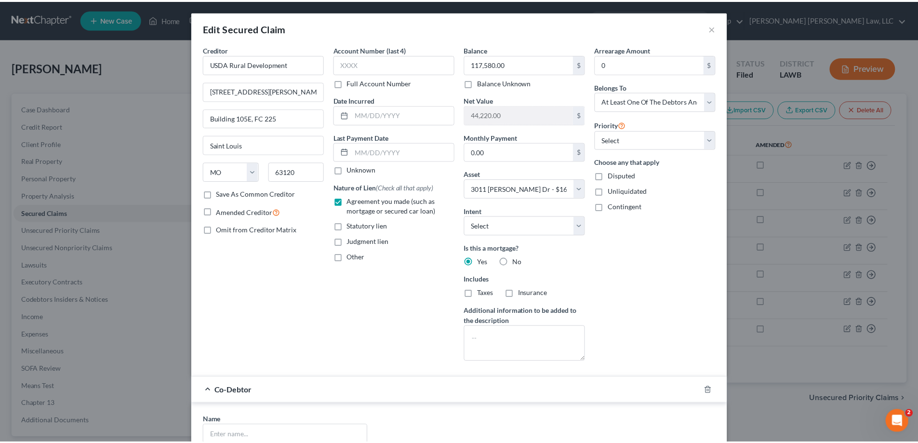
scroll to position [193, 0]
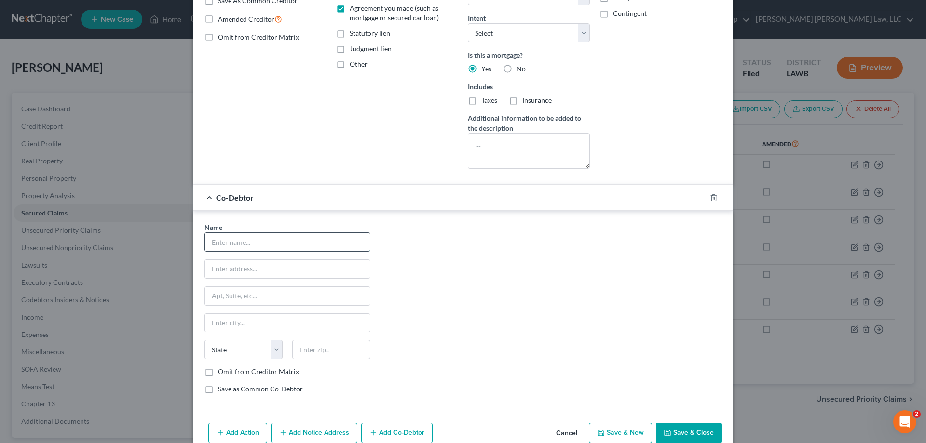
click at [245, 239] on input "text" at bounding box center [287, 242] width 165 height 18
type input "[PERSON_NAME]"
click at [259, 266] on input "text" at bounding box center [287, 269] width 165 height 18
type input "3011 [PERSON_NAME] Dr"
drag, startPoint x: 285, startPoint y: 271, endPoint x: 87, endPoint y: 270, distance: 198.1
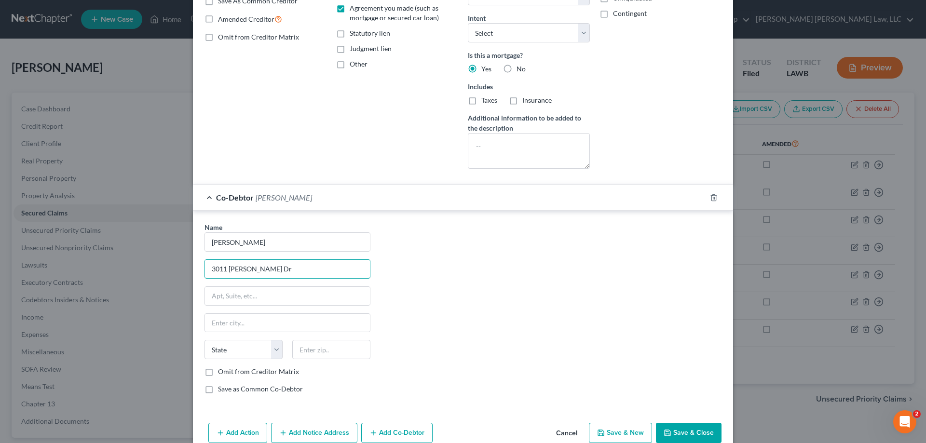
click at [0, 250] on html "Home New Case Client Portal Directory Cases [PERSON_NAME] [PERSON_NAME] Law, LL…" at bounding box center [463, 265] width 926 height 530
type input "[STREET_ADDRESS]"
type input "71295"
type input "[GEOGRAPHIC_DATA]"
select select "19"
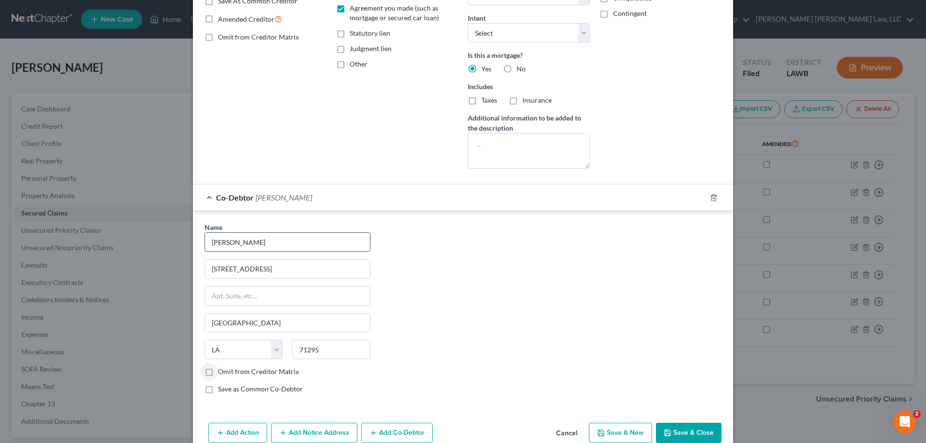
click at [306, 250] on input "[PERSON_NAME]" at bounding box center [287, 242] width 165 height 18
type input "[PERSON_NAME] (Brother)"
click at [671, 430] on button "Save & Close" at bounding box center [689, 433] width 66 height 20
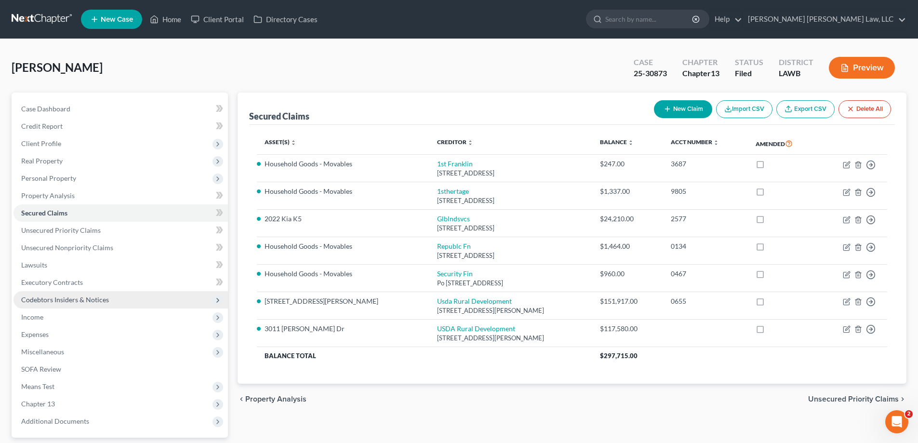
click at [71, 300] on span "Codebtors Insiders & Notices" at bounding box center [65, 300] width 88 height 8
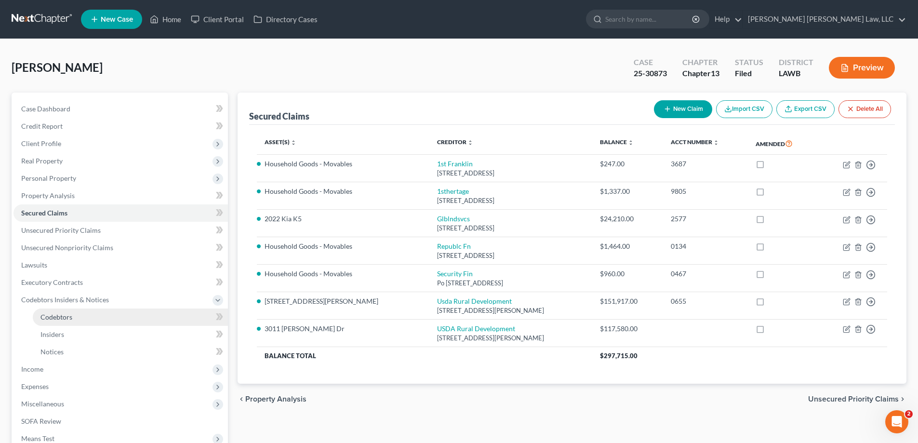
click at [53, 322] on link "Codebtors" at bounding box center [130, 317] width 195 height 17
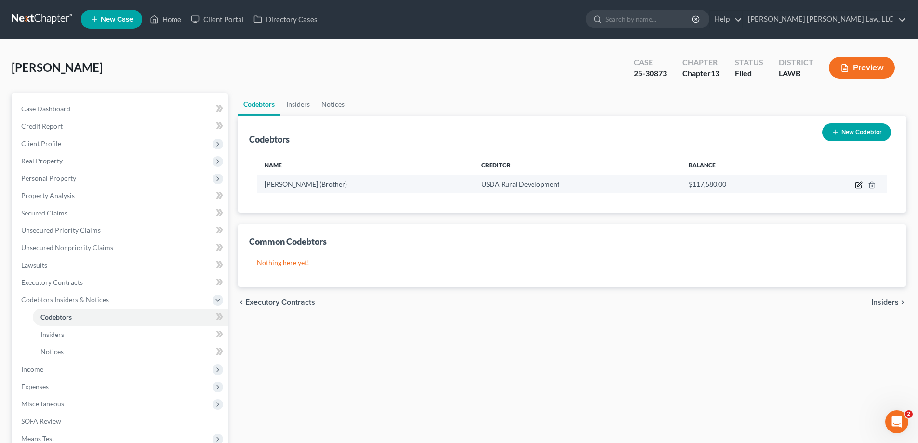
click at [856, 185] on icon "button" at bounding box center [859, 186] width 6 height 6
select select "19"
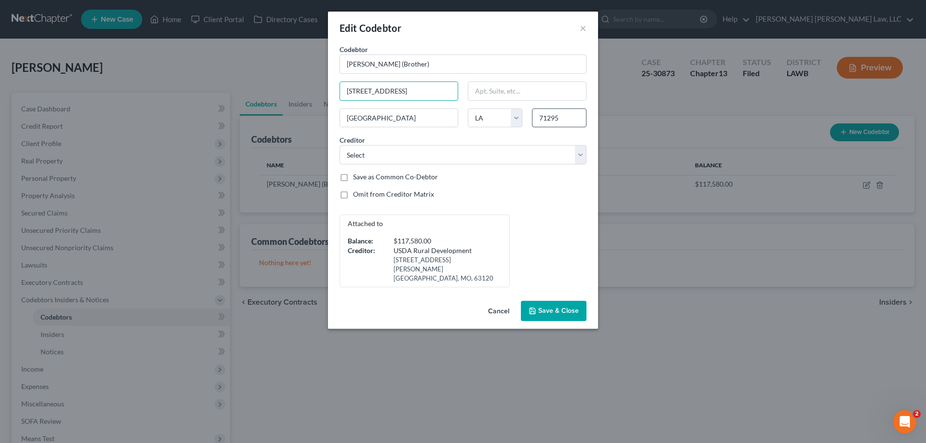
drag, startPoint x: 345, startPoint y: 89, endPoint x: 542, endPoint y: 124, distance: 199.7
click at [542, 124] on div "Codebtor * [PERSON_NAME] (Brother) Codebtor * [PERSON_NAME] (Brother) 262 Willo…" at bounding box center [463, 165] width 256 height 243
click at [416, 119] on input "[GEOGRAPHIC_DATA]" at bounding box center [399, 118] width 118 height 18
type input "Winnsbor"
click at [490, 117] on select "State [US_STATE] AK AR AZ CA CO CT DE DC [GEOGRAPHIC_DATA] [GEOGRAPHIC_DATA] GU…" at bounding box center [495, 117] width 54 height 19
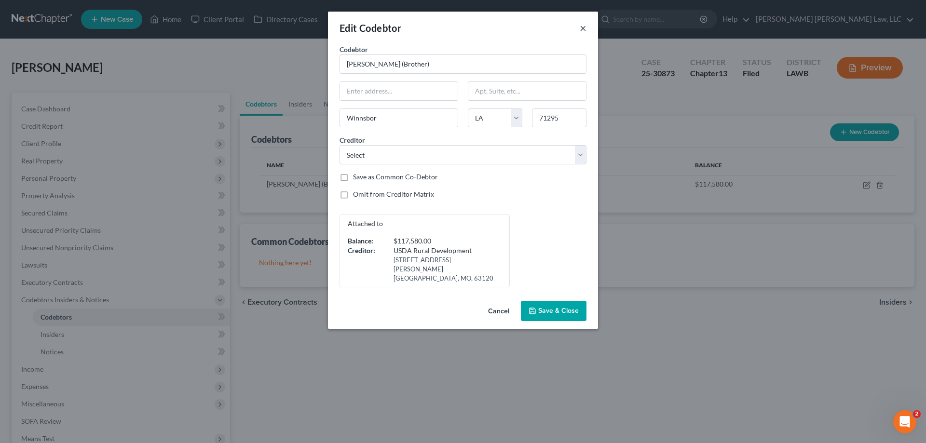
click at [581, 31] on button "×" at bounding box center [582, 28] width 7 height 12
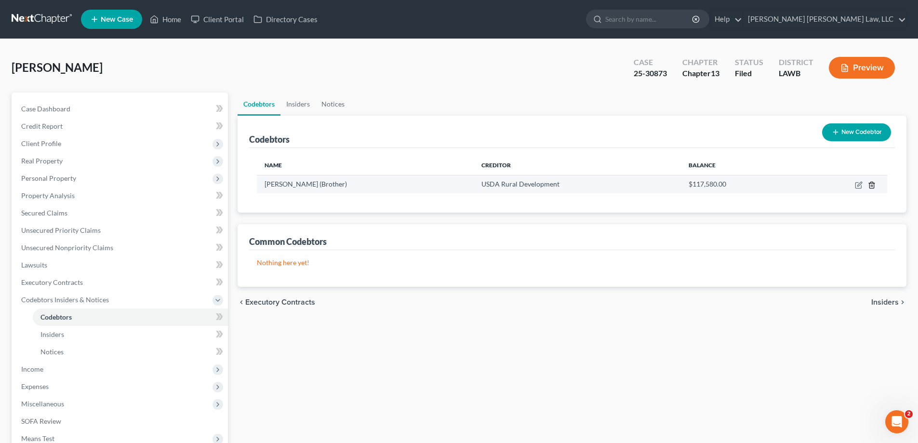
click at [873, 187] on icon "button" at bounding box center [872, 185] width 8 height 8
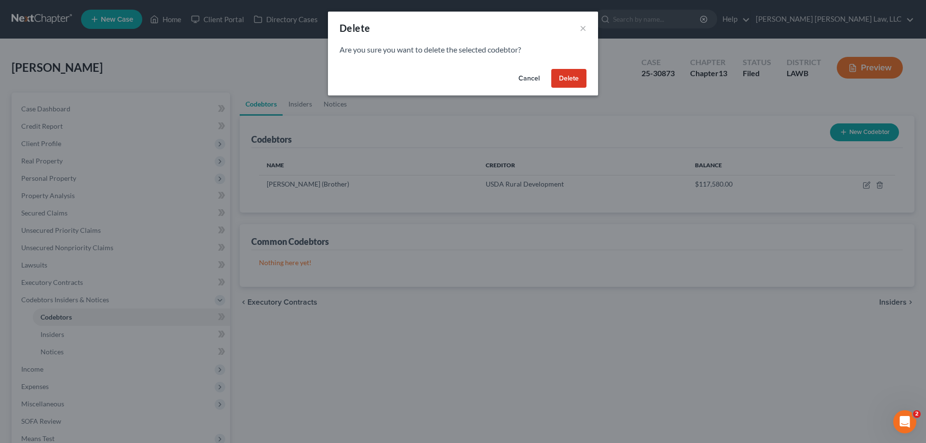
click at [568, 88] on div "Cancel Delete" at bounding box center [463, 80] width 270 height 31
click at [566, 83] on button "Delete" at bounding box center [568, 78] width 35 height 19
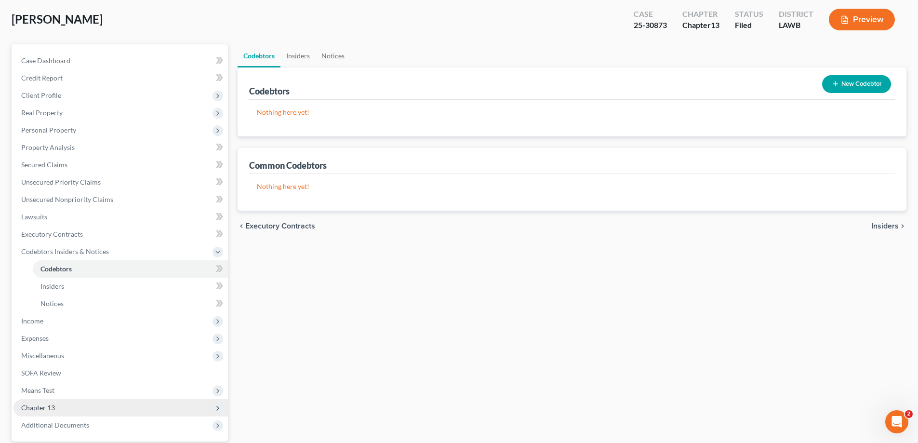
scroll to position [139, 0]
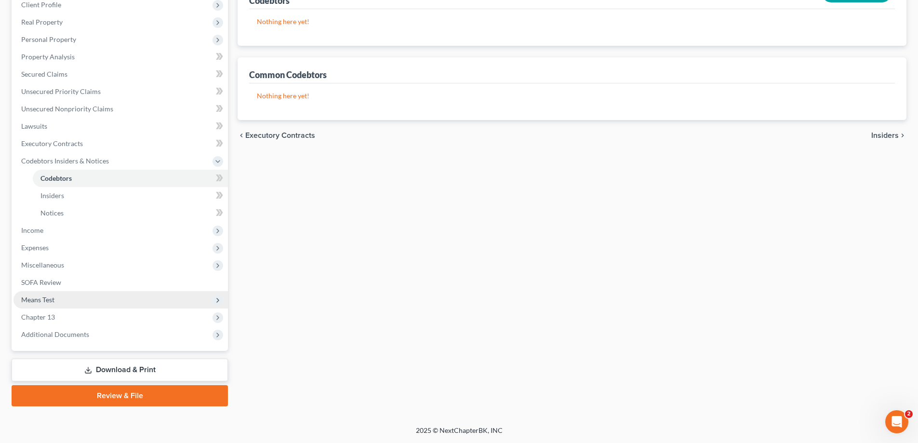
click at [43, 300] on span "Means Test" at bounding box center [37, 300] width 33 height 8
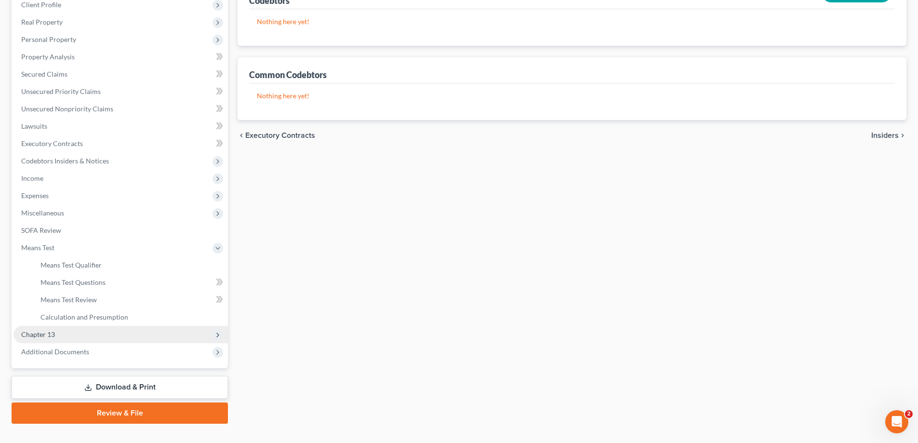
click at [48, 338] on span "Chapter 13" at bounding box center [120, 334] width 215 height 17
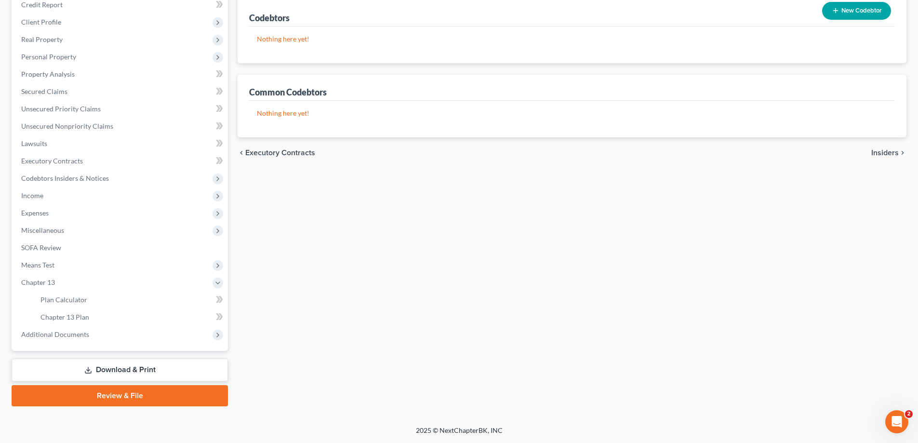
scroll to position [121, 0]
click at [67, 300] on span "Plan Calculator" at bounding box center [63, 300] width 47 height 8
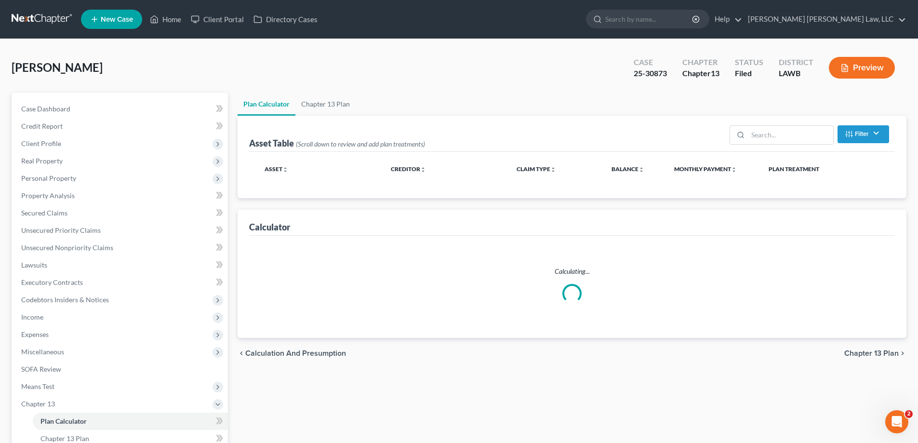
select select "59"
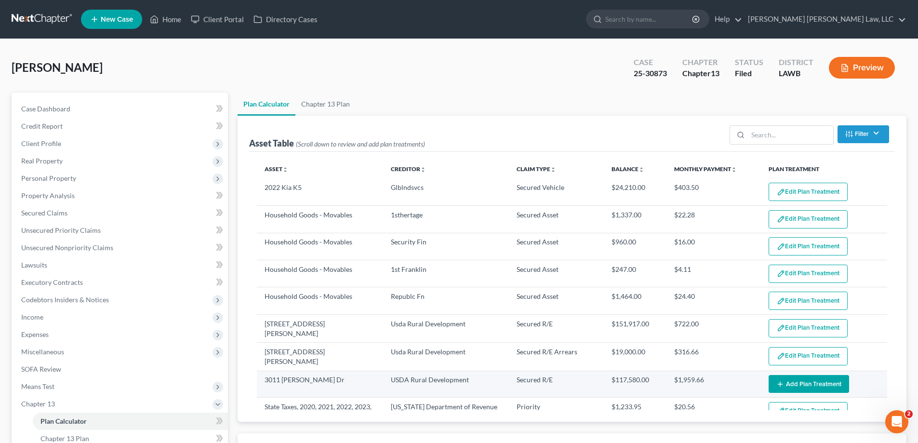
select select "59"
click at [798, 386] on button "Add Plan Treatment" at bounding box center [809, 384] width 81 height 18
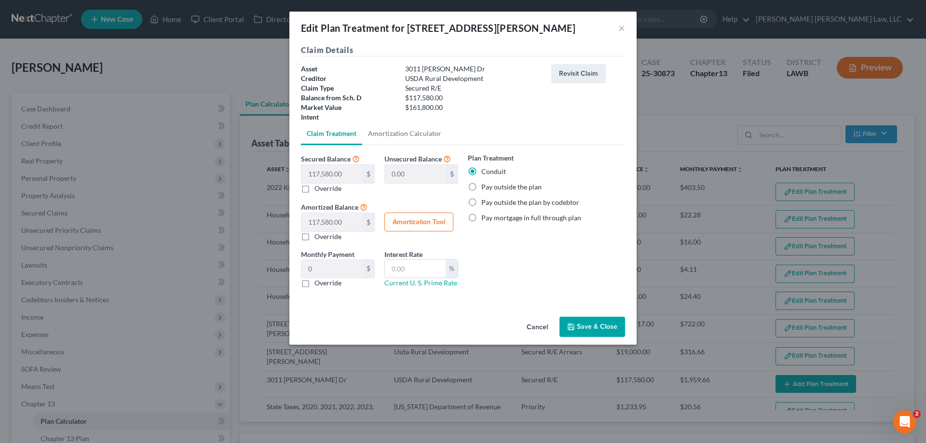
click at [489, 189] on label "Pay outside the plan" at bounding box center [511, 187] width 60 height 10
click at [489, 188] on input "Pay outside the plan" at bounding box center [488, 185] width 6 height 6
radio input "true"
click at [584, 326] on button "Save & Close" at bounding box center [592, 327] width 66 height 20
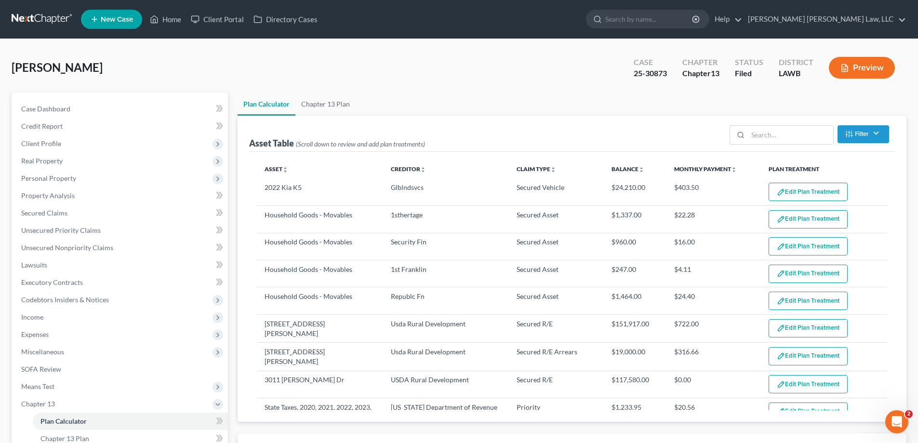
scroll to position [145, 0]
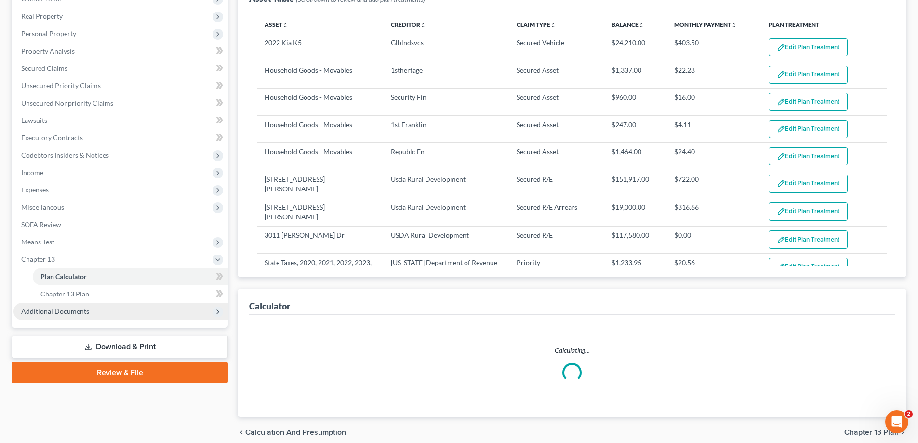
select select "59"
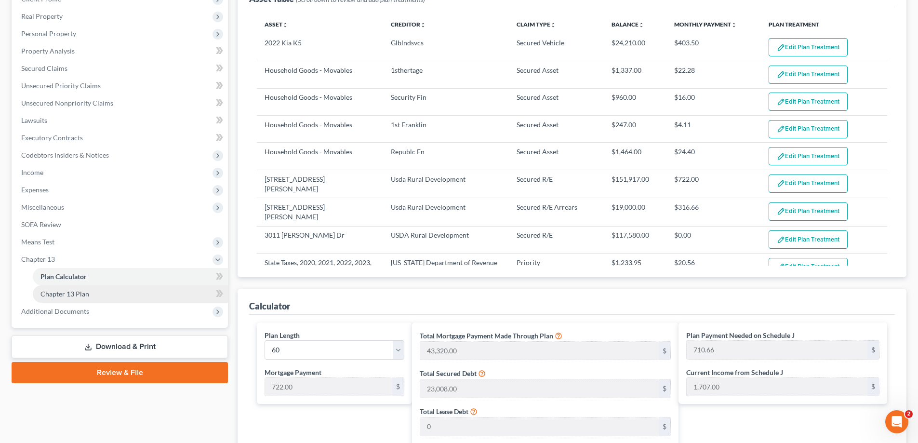
click at [69, 296] on span "Chapter 13 Plan" at bounding box center [64, 294] width 49 height 8
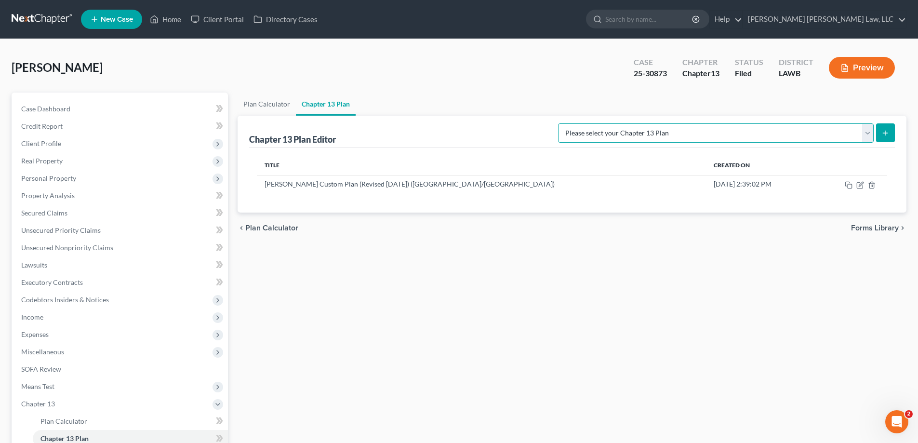
drag, startPoint x: 834, startPoint y: 134, endPoint x: 831, endPoint y: 142, distance: 8.9
click at [834, 134] on select "Please select your Chapter 13 Plan [PERSON_NAME] Custom Plan (Revised [DATE]) […" at bounding box center [716, 132] width 316 height 19
select select "1"
click at [659, 123] on select "Please select your Chapter 13 Plan [PERSON_NAME] Custom Plan (Revised [DATE]) […" at bounding box center [716, 132] width 316 height 19
click at [884, 137] on button "submit" at bounding box center [885, 132] width 19 height 19
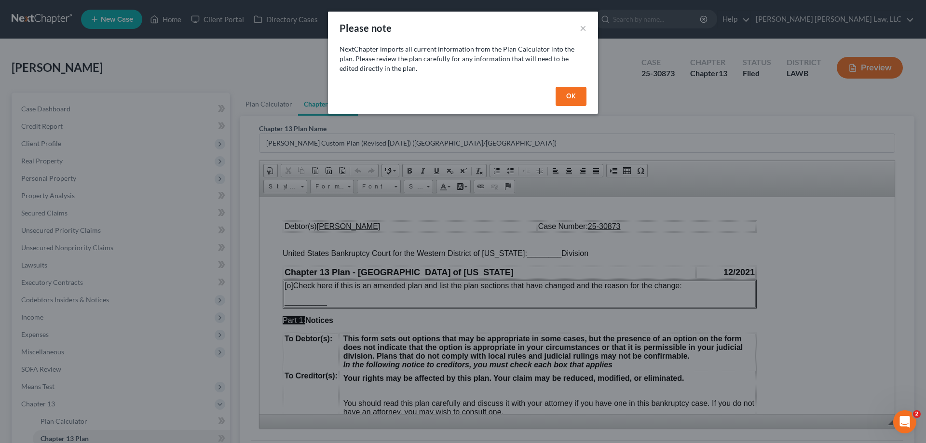
click at [571, 91] on button "OK" at bounding box center [570, 96] width 31 height 19
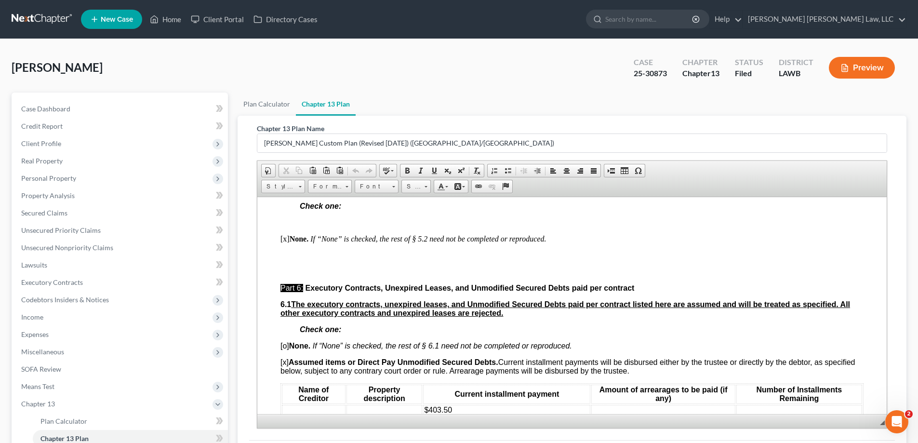
scroll to position [2989, 0]
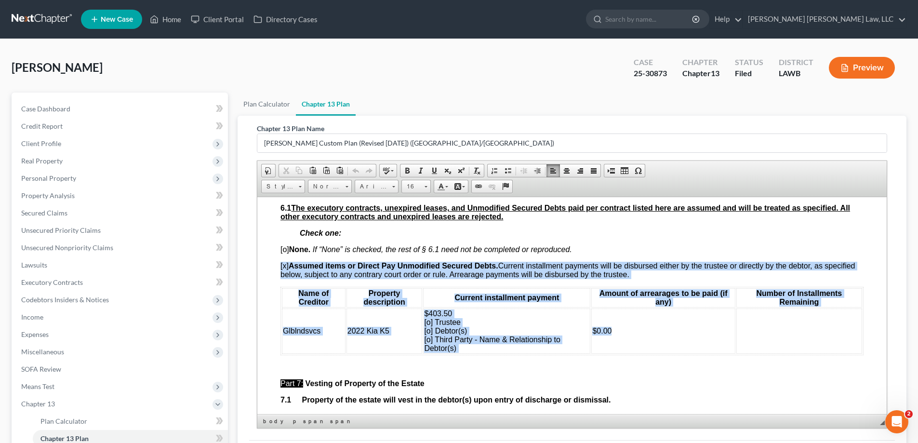
drag, startPoint x: 276, startPoint y: 279, endPoint x: 718, endPoint y: 360, distance: 449.4
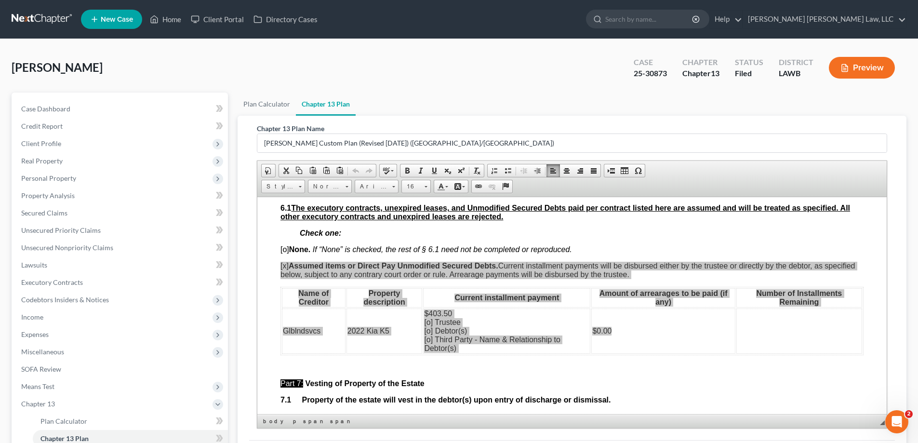
scroll to position [0, 0]
click at [695, 358] on span "Copy" at bounding box center [719, 362] width 51 height 12
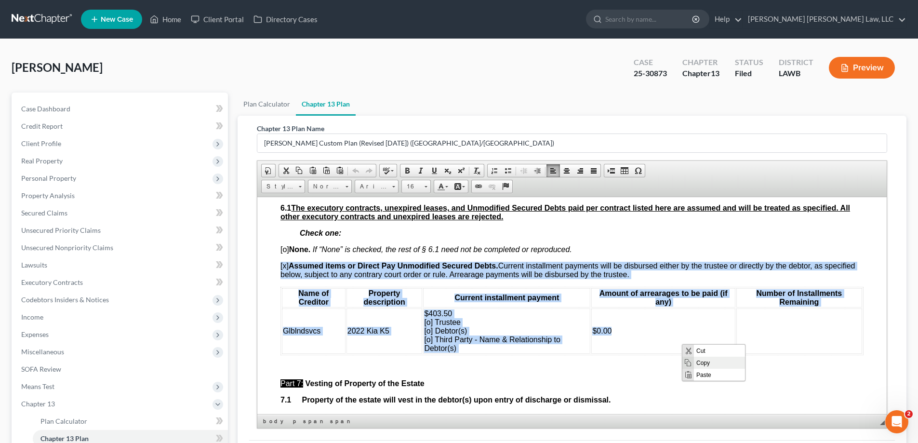
copy body "[x] Assumed items or Direct Pay Unmodified Secured Debts. Current installment p…"
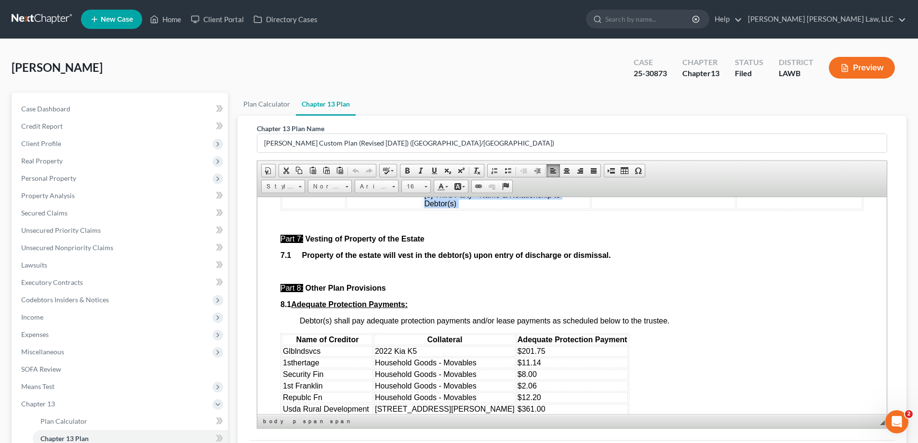
scroll to position [121, 0]
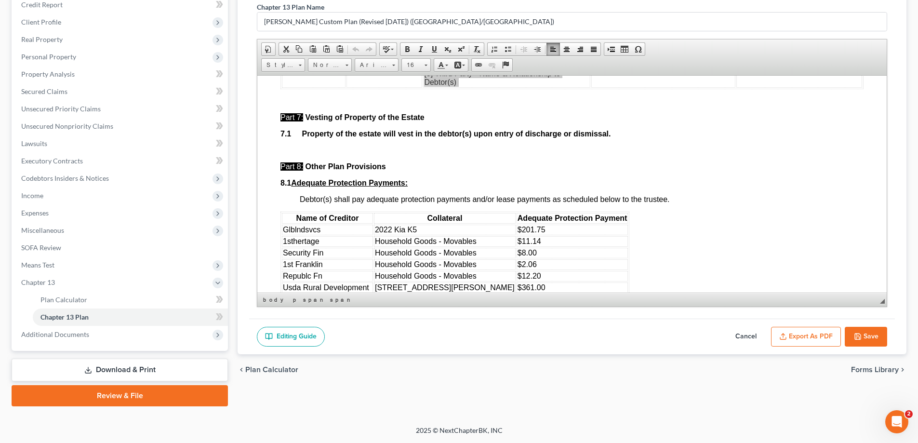
click at [755, 339] on button "Cancel" at bounding box center [746, 337] width 42 height 20
select select "1"
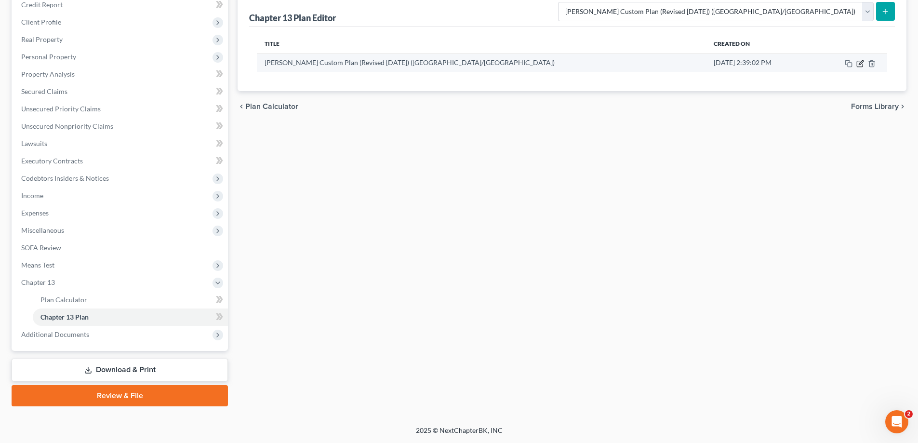
click at [862, 64] on icon "button" at bounding box center [861, 64] width 8 height 8
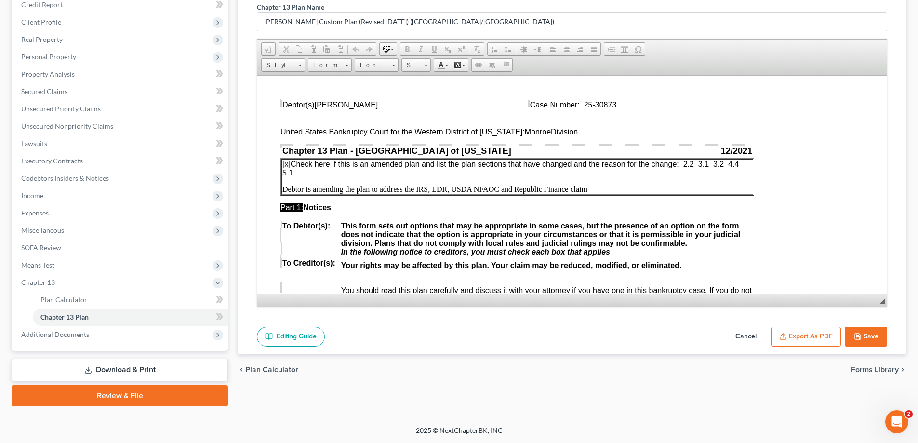
scroll to position [0, 0]
click at [591, 190] on p "Debtor is amending the plan to address the IRS, LDR, USDA NFAOC and Republic Fi…" at bounding box center [517, 189] width 470 height 9
click at [499, 187] on p "Debtor is amending the plan to address the IRS, LDR, USDA NFAOC and Republic Fi…" at bounding box center [517, 189] width 470 height 9
drag, startPoint x: 350, startPoint y: 51, endPoint x: 249, endPoint y: 42, distance: 100.6
click at [350, 51] on link "Undo" at bounding box center [355, 49] width 13 height 13
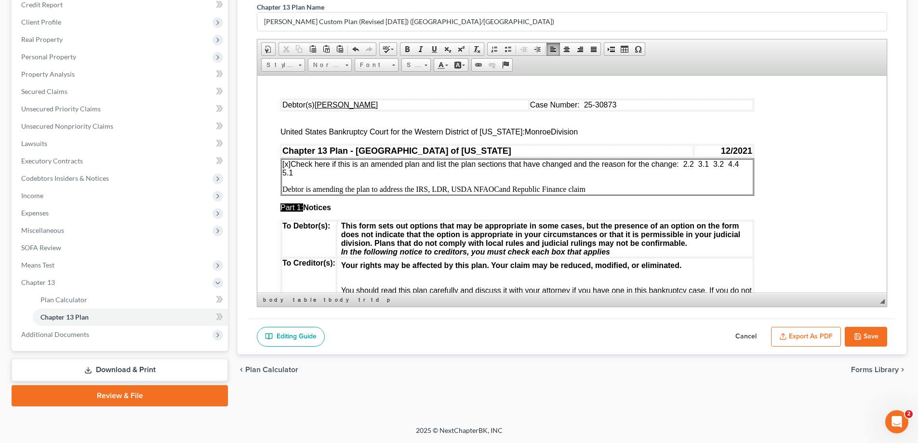
click at [618, 186] on p "Debtor is amending the plan to address the IRS, LDR, USDA NFAOC and Republic Fi…" at bounding box center [517, 189] width 470 height 9
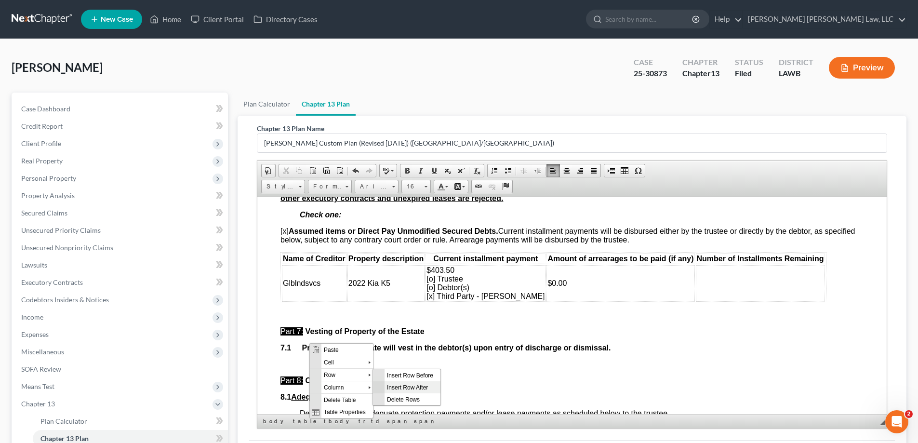
click at [397, 388] on span "Insert Row After" at bounding box center [413, 387] width 56 height 12
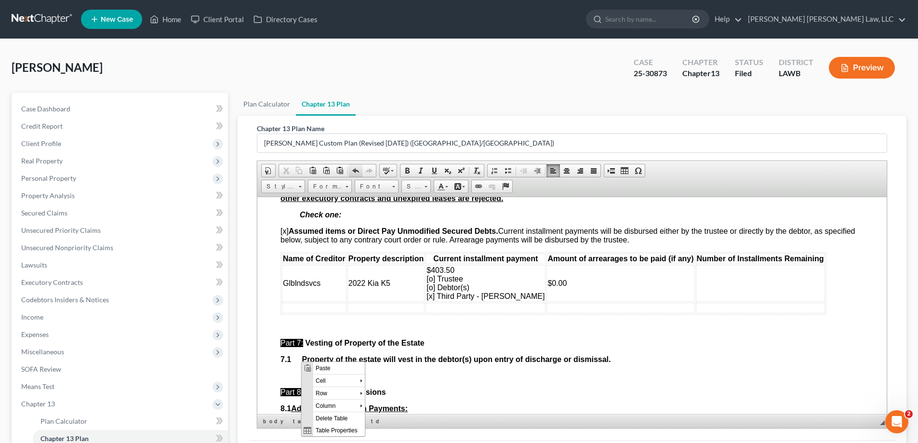
click at [349, 175] on link "Undo" at bounding box center [355, 170] width 13 height 13
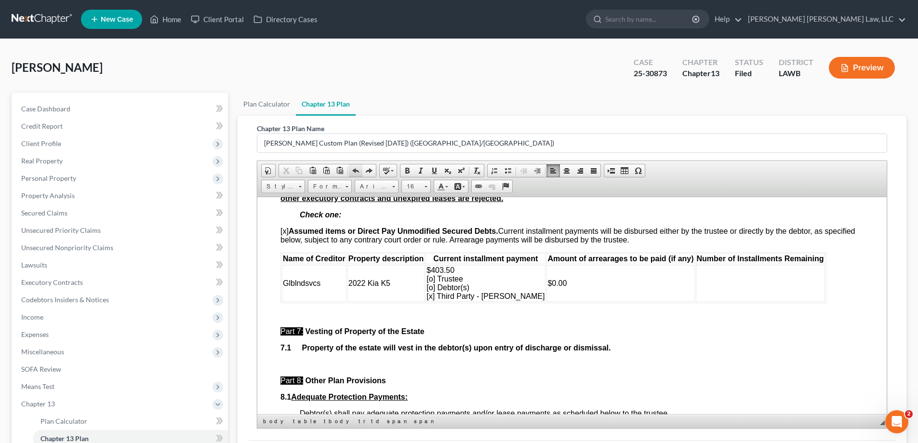
click at [354, 176] on link "Undo" at bounding box center [355, 170] width 13 height 13
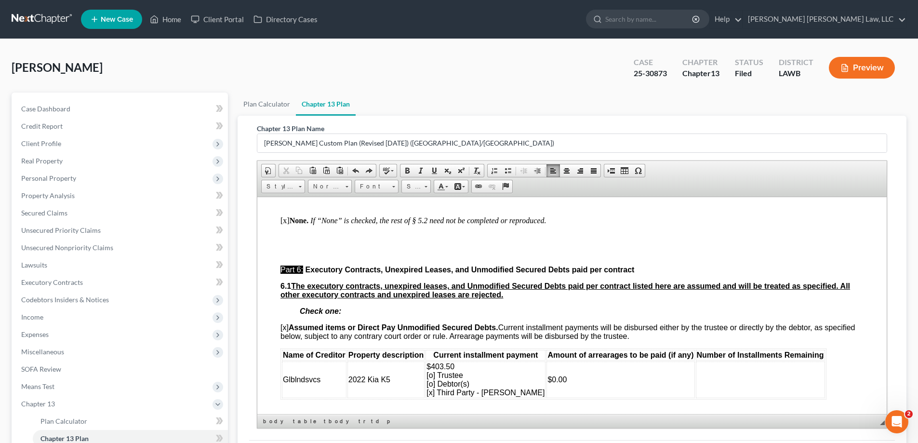
scroll to position [2892, 0]
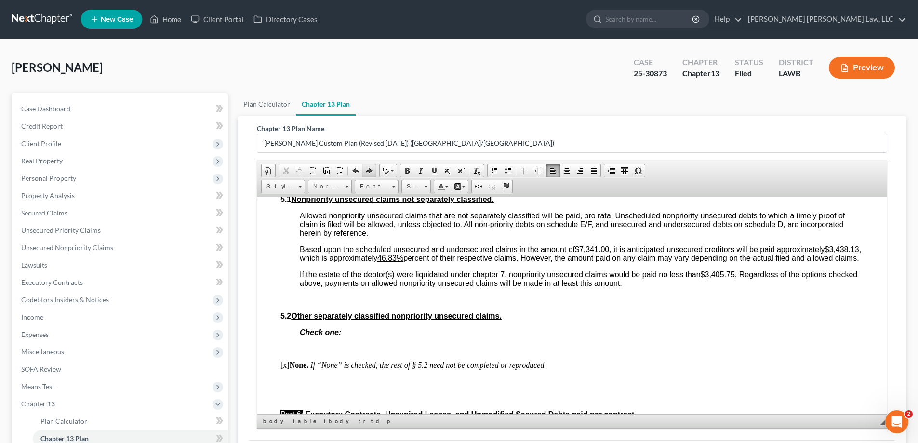
click at [372, 174] on span at bounding box center [369, 171] width 8 height 8
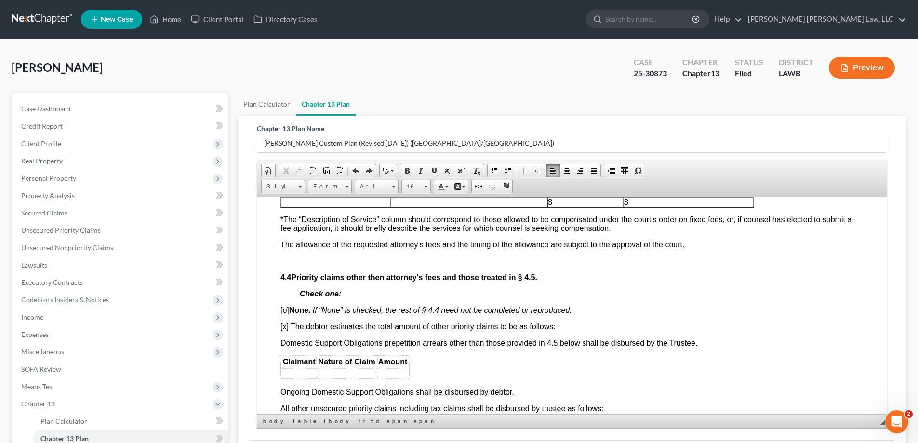
scroll to position [3597, 0]
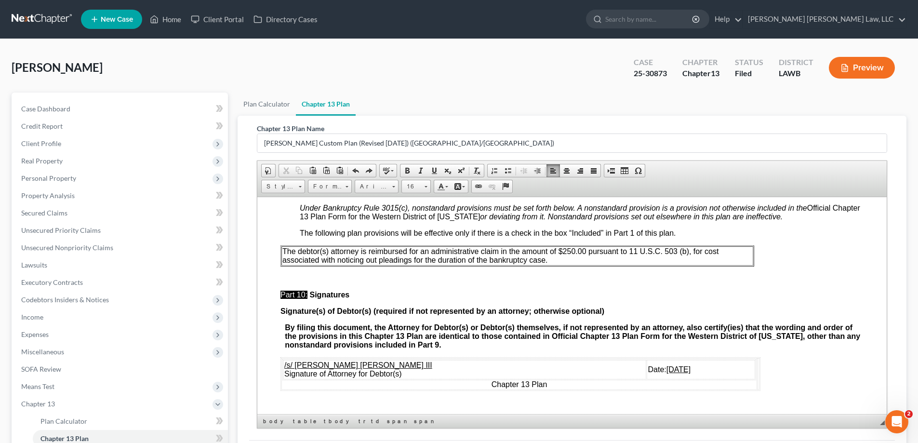
drag, startPoint x: 880, startPoint y: 361, endPoint x: 1146, endPoint y: 607, distance: 363.0
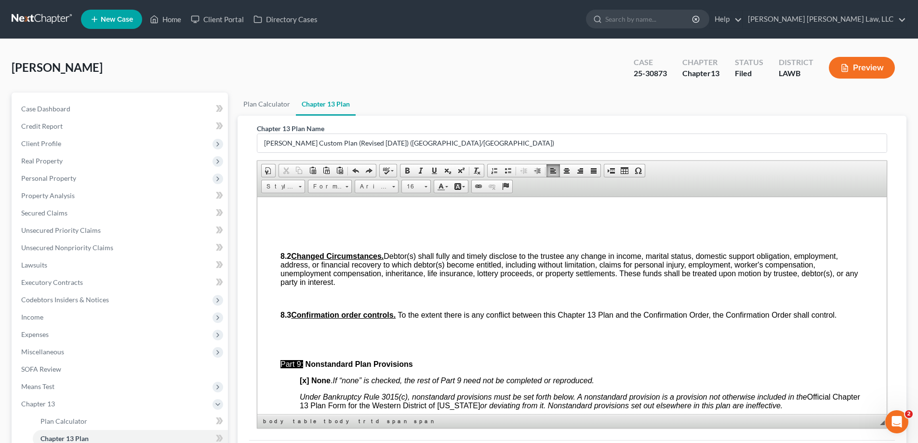
scroll to position [3212, 0]
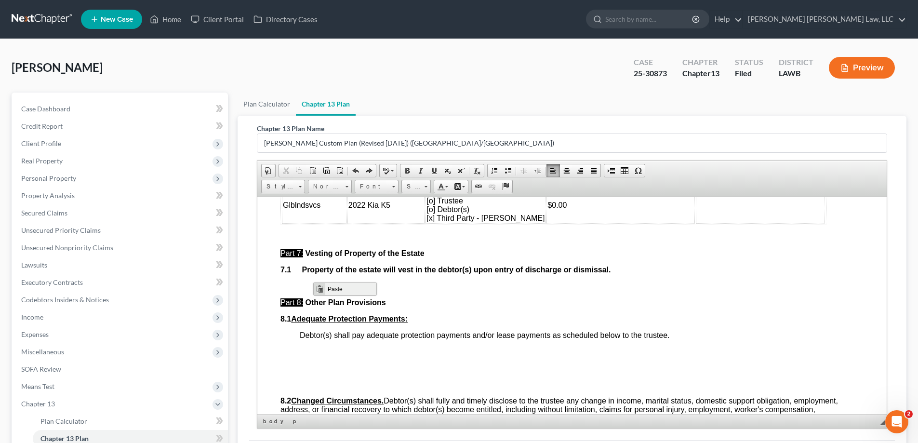
click at [353, 287] on span "Paste" at bounding box center [350, 288] width 51 height 12
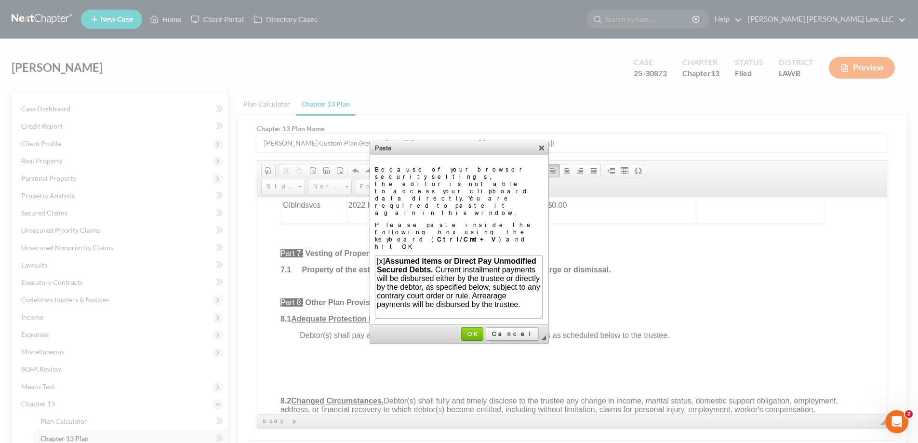
scroll to position [97, 0]
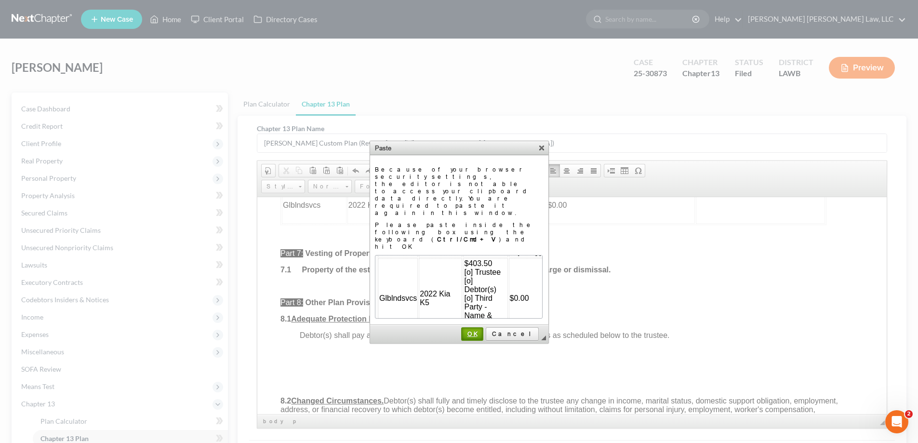
click at [483, 330] on span "OK" at bounding box center [472, 333] width 20 height 7
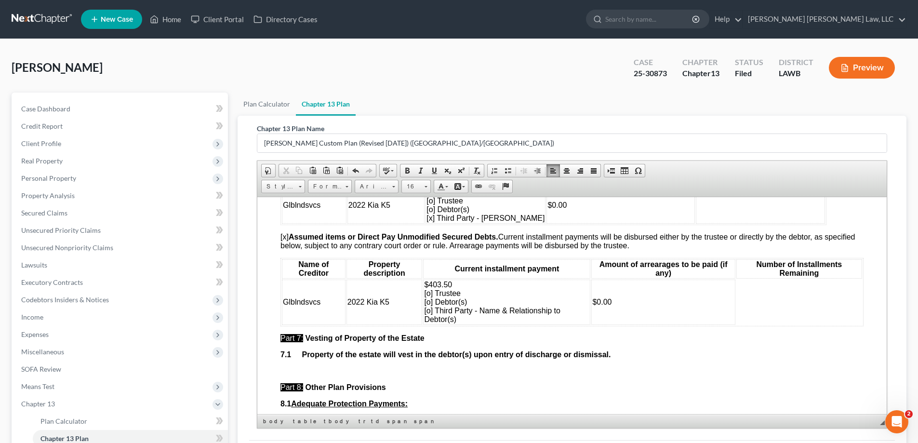
scroll to position [0, 0]
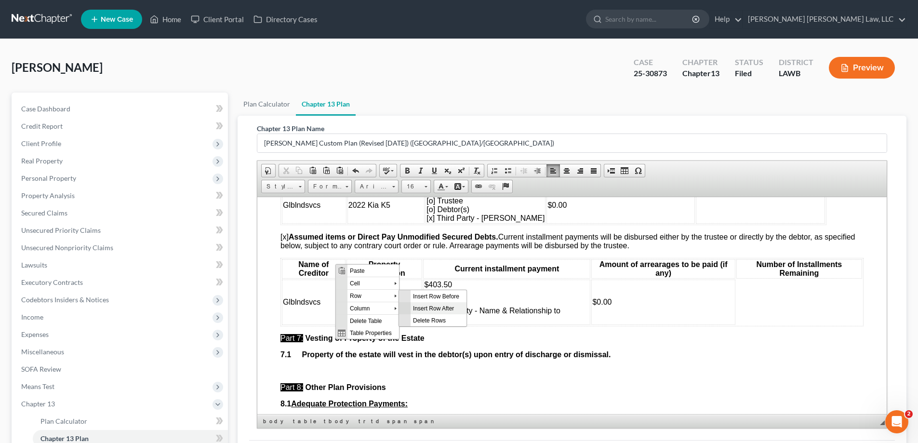
click at [431, 305] on span "Insert Row After" at bounding box center [439, 308] width 56 height 12
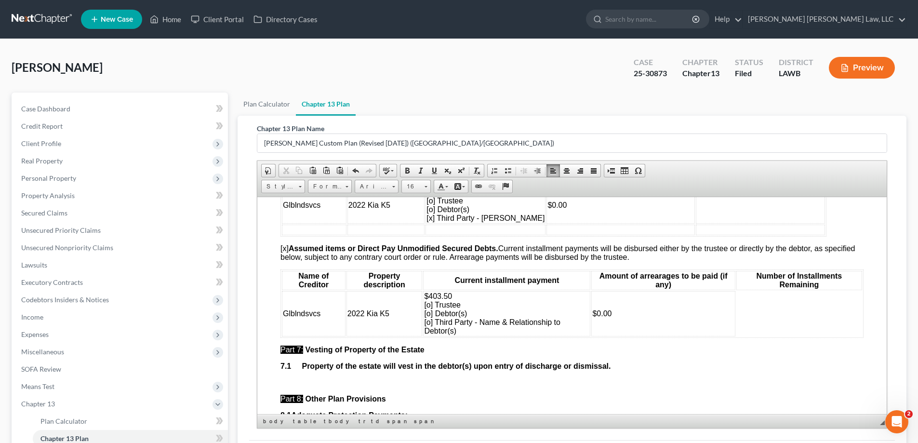
click at [297, 235] on td at bounding box center [314, 229] width 65 height 11
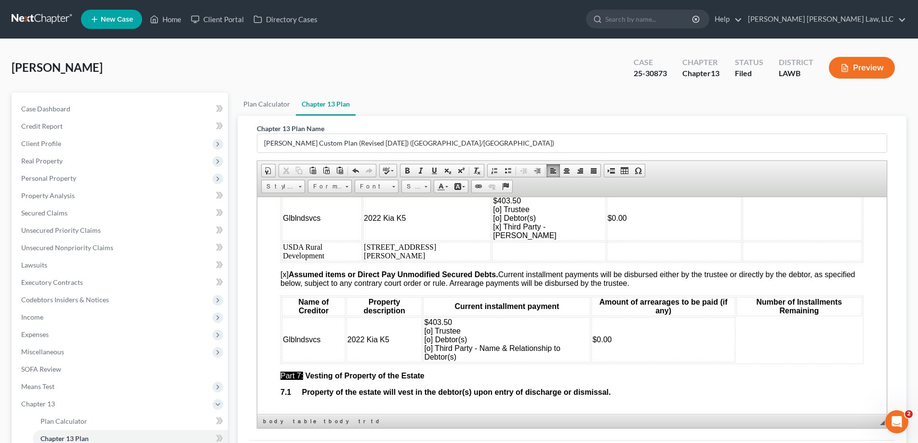
drag, startPoint x: 442, startPoint y: 235, endPoint x: 520, endPoint y: 269, distance: 85.0
click at [520, 241] on td "$403.50 [o] Trustee [o] Debtor(s) [x] Third Party - [PERSON_NAME]- Grandaughter" at bounding box center [549, 217] width 114 height 45
drag, startPoint x: 506, startPoint y: 269, endPoint x: 698, endPoint y: 338, distance: 204.3
click at [506, 269] on span "Copy" at bounding box center [525, 265] width 52 height 12
copy span "$403.50 [o] Trustee [o] Debtor(s) [x] Third Party - [PERSON_NAME]- Grandaughter"
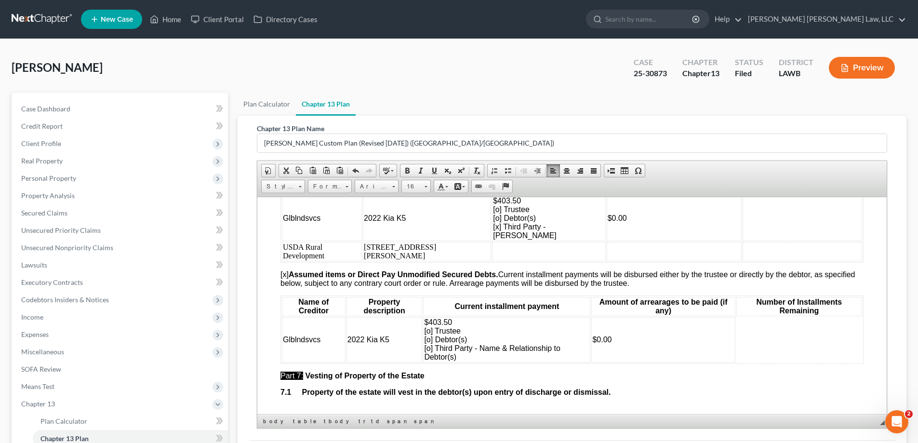
click at [492, 261] on td at bounding box center [549, 251] width 114 height 19
click at [483, 290] on span "Paste" at bounding box center [498, 290] width 52 height 12
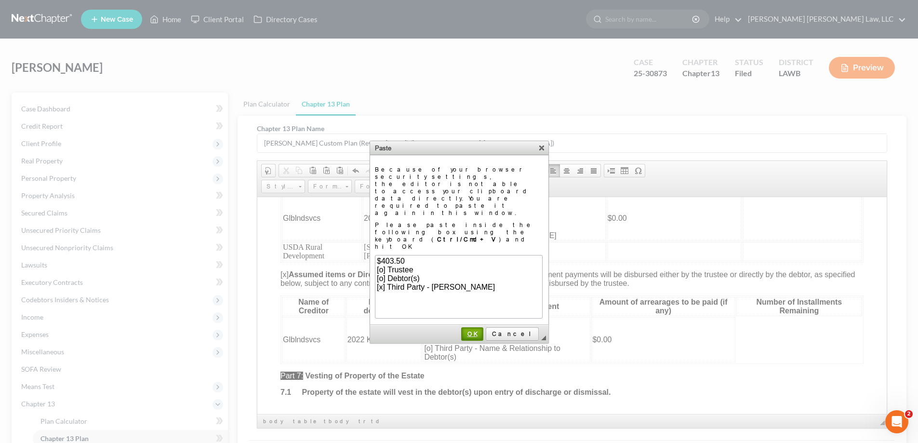
drag, startPoint x: 496, startPoint y: 290, endPoint x: 235, endPoint y: 104, distance: 320.8
click at [483, 330] on span "OK" at bounding box center [472, 333] width 20 height 7
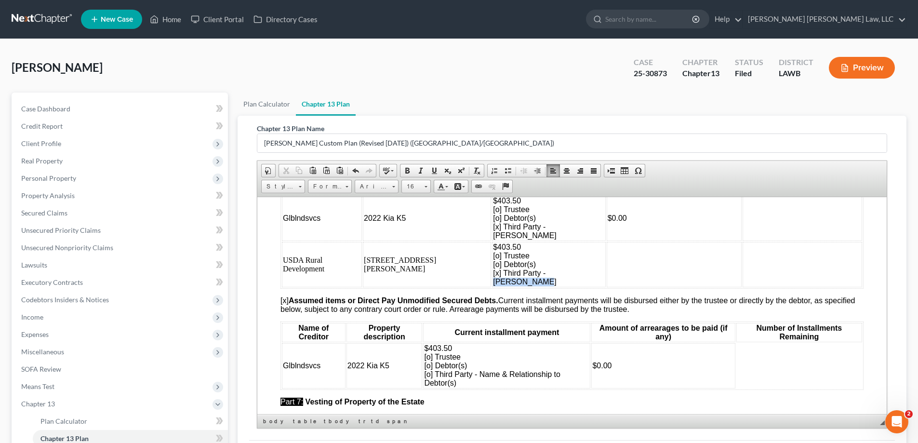
drag, startPoint x: 498, startPoint y: 305, endPoint x: 542, endPoint y: 304, distance: 43.9
click at [542, 285] on span "[x] Third Party - [PERSON_NAME]" at bounding box center [525, 277] width 64 height 17
drag, startPoint x: 533, startPoint y: 308, endPoint x: 600, endPoint y: 306, distance: 66.6
click at [600, 287] on tr "USDA Rural Development [STREET_ADDRESS][PERSON_NAME] $403.50 [o] Trustee [o] De…" at bounding box center [572, 264] width 580 height 45
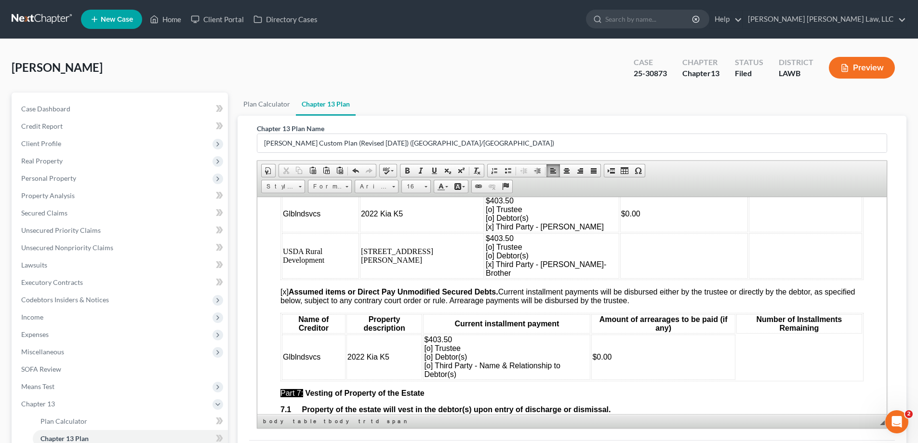
scroll to position [3308, 0]
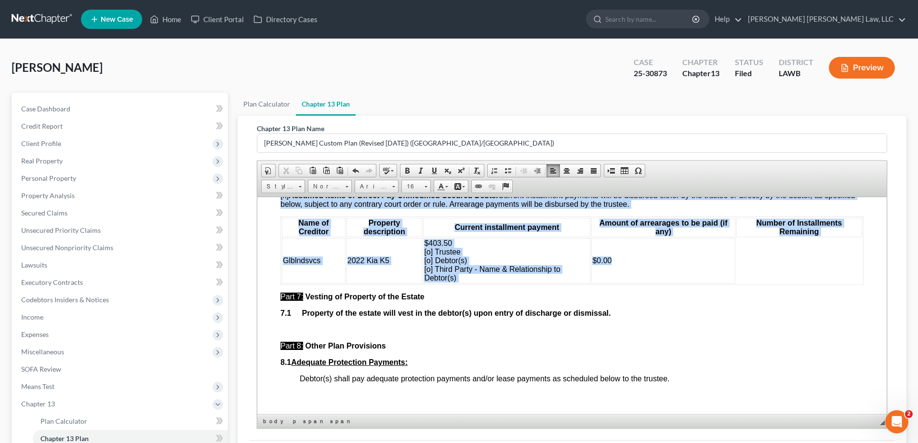
drag, startPoint x: 277, startPoint y: 230, endPoint x: 706, endPoint y: 315, distance: 437.4
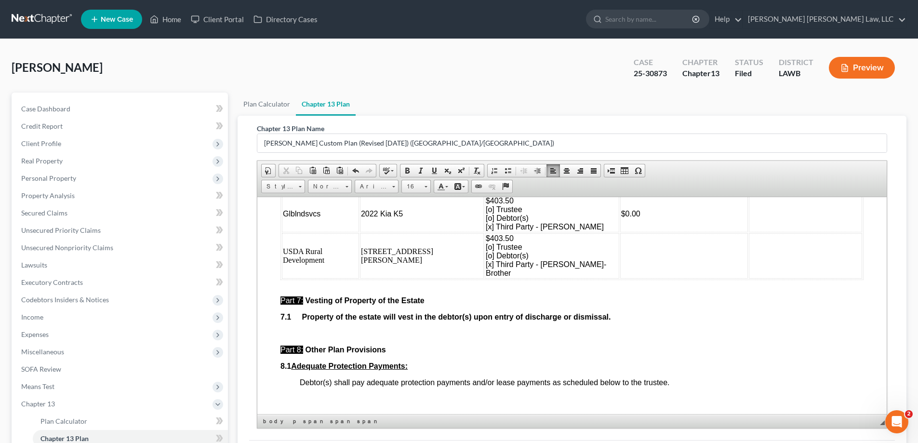
scroll to position [3163, 0]
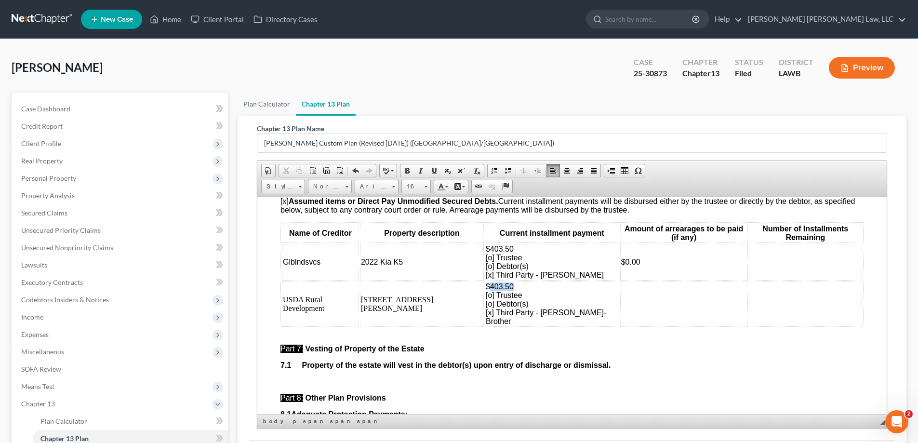
drag, startPoint x: 448, startPoint y: 330, endPoint x: 478, endPoint y: 331, distance: 30.4
click at [485, 326] on td "$403.50 [o] Trustee [o] Debtor(s) [x] Third Party - [PERSON_NAME]- Brother" at bounding box center [552, 303] width 134 height 45
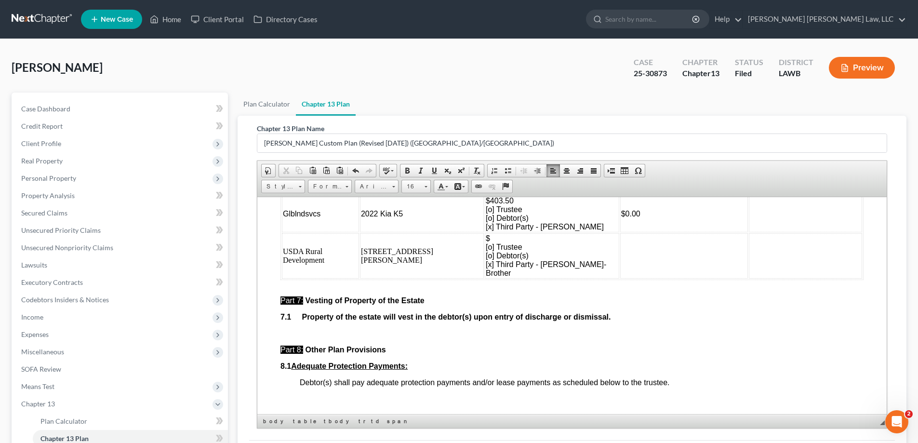
scroll to position [96, 0]
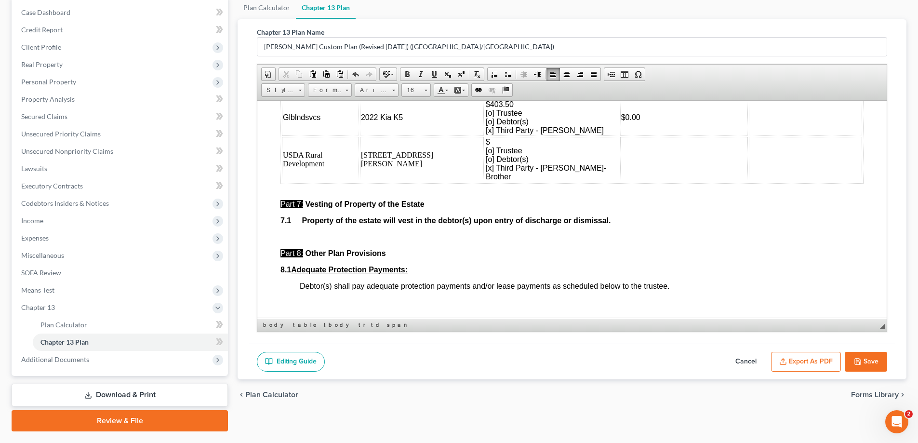
click at [874, 358] on button "Save" at bounding box center [866, 362] width 42 height 20
select select "1"
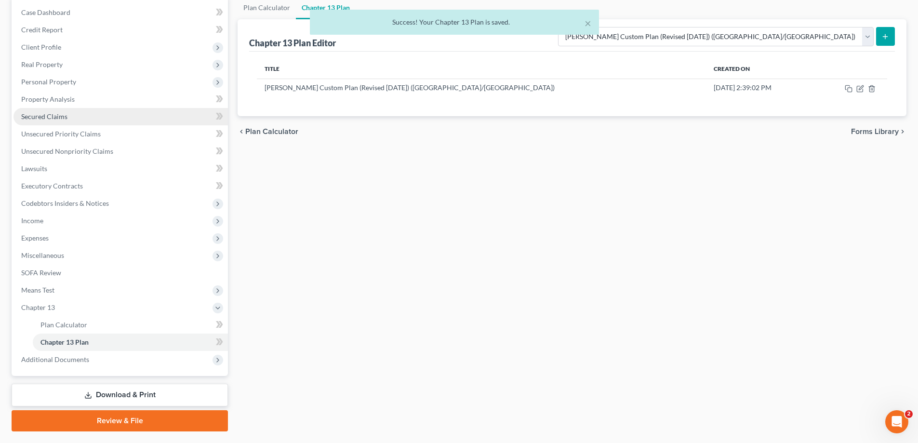
click at [58, 114] on span "Secured Claims" at bounding box center [44, 116] width 46 height 8
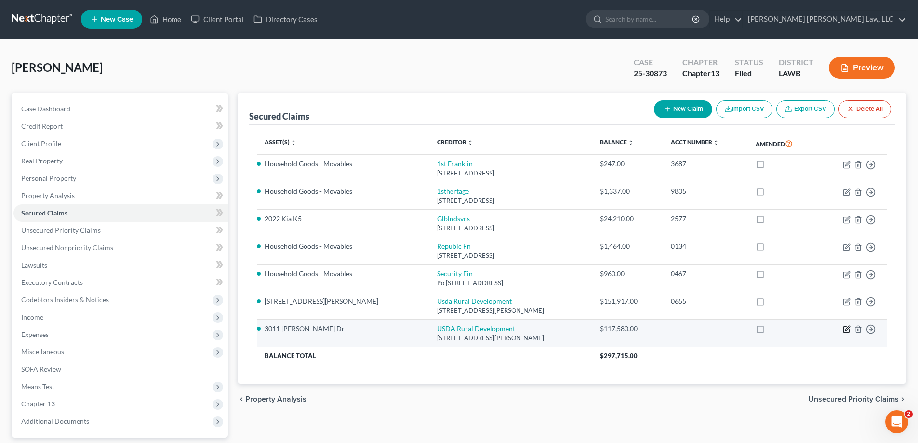
click at [848, 330] on icon "button" at bounding box center [847, 329] width 8 height 8
select select "26"
select select "12"
select select "3"
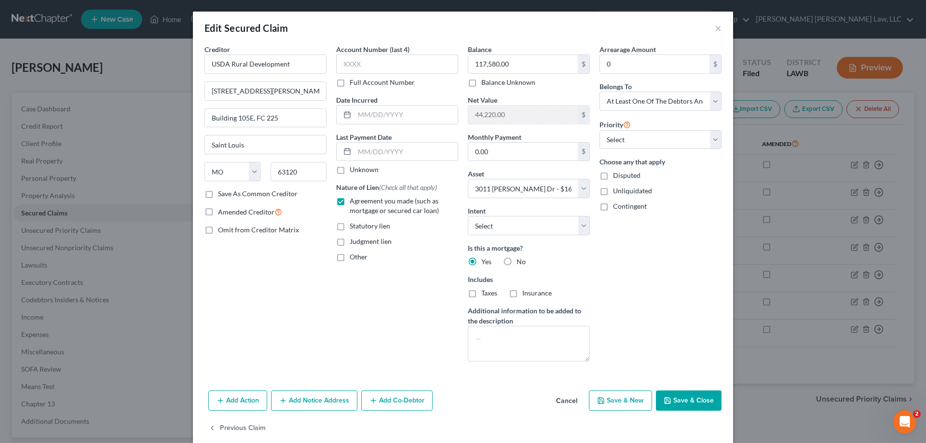
click at [679, 391] on button "Save & Close" at bounding box center [689, 400] width 66 height 20
select select
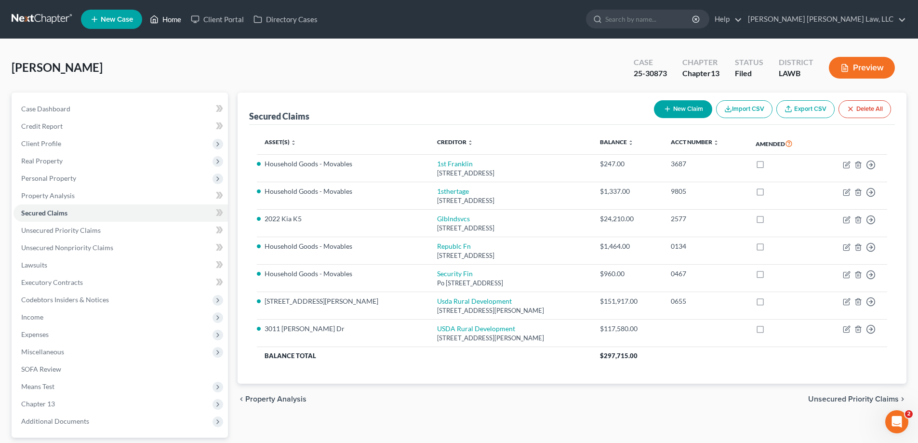
click at [162, 17] on link "Home" at bounding box center [165, 19] width 41 height 17
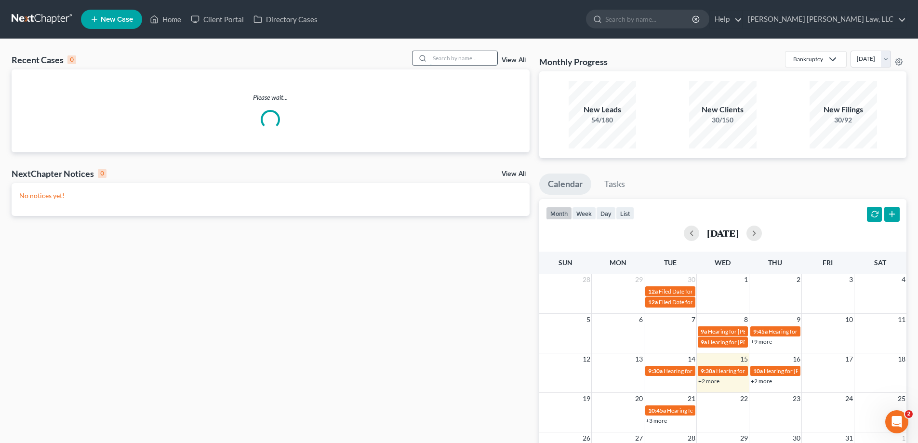
click at [463, 60] on input "search" at bounding box center [463, 58] width 67 height 14
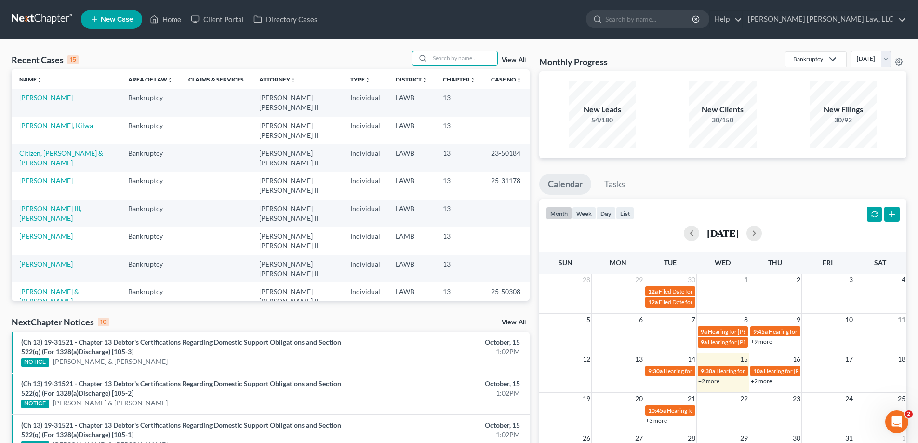
click at [71, 398] on link "[PERSON_NAME]" at bounding box center [46, 402] width 54 height 8
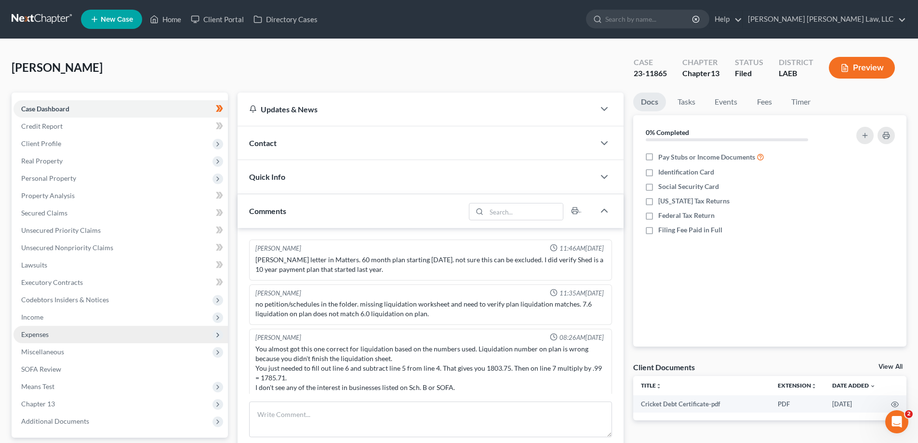
scroll to position [161, 0]
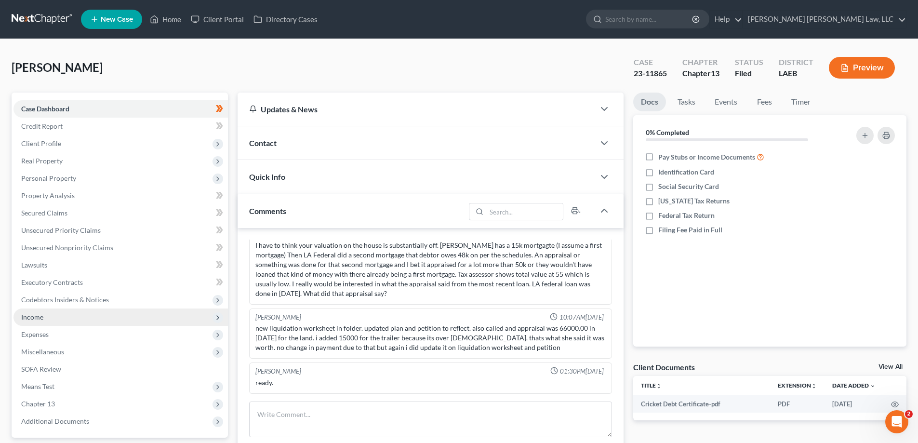
click at [40, 322] on span "Income" at bounding box center [120, 317] width 215 height 17
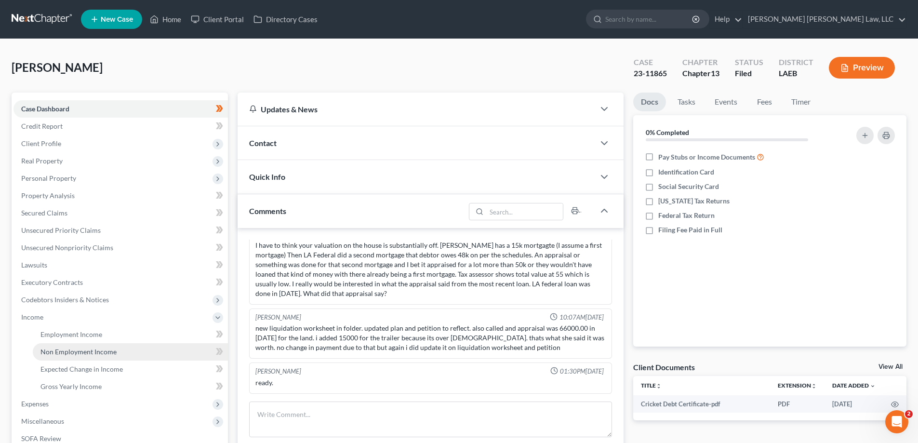
click at [63, 353] on span "Non Employment Income" at bounding box center [78, 352] width 76 height 8
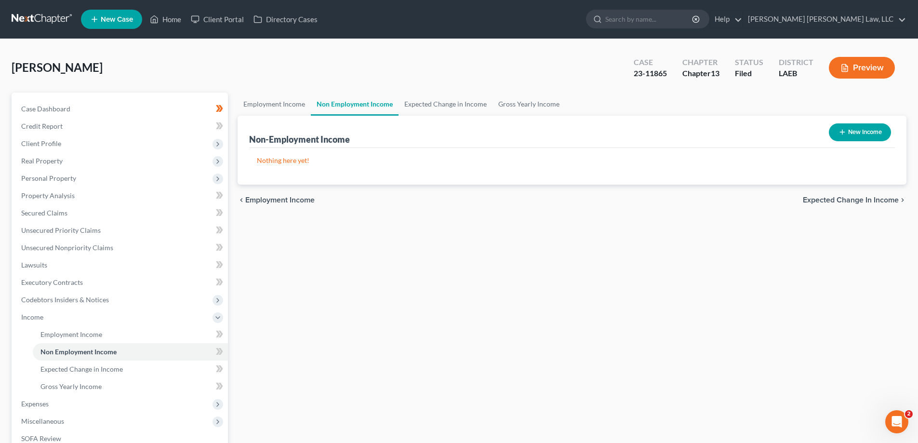
click at [847, 135] on button "New Income" at bounding box center [860, 132] width 62 height 18
select select "0"
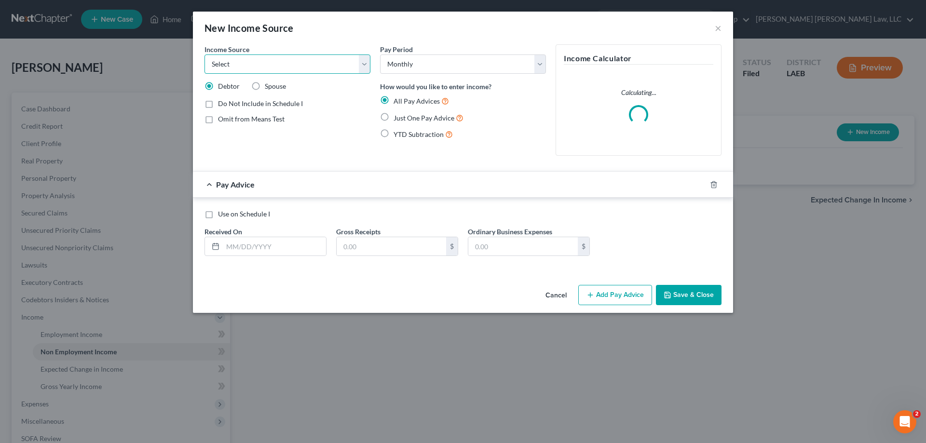
click at [296, 62] on select "Select Unemployment Disability (from employer) Pension Retirement Social Securi…" at bounding box center [287, 63] width 166 height 19
select select "4"
click at [204, 54] on select "Select Unemployment Disability (from employer) Pension Retirement Social Securi…" at bounding box center [287, 63] width 166 height 19
click at [393, 120] on span "Just One Pay Advice" at bounding box center [423, 118] width 61 height 8
click at [397, 119] on input "Just One Pay Advice" at bounding box center [400, 115] width 6 height 6
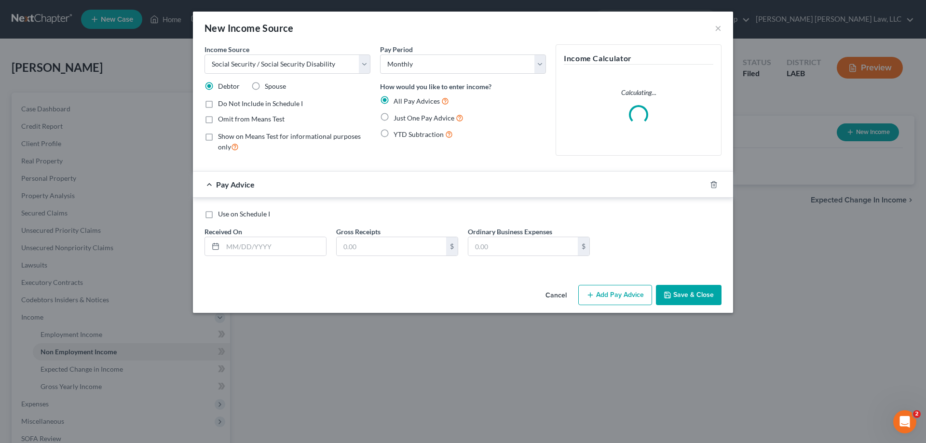
radio input "true"
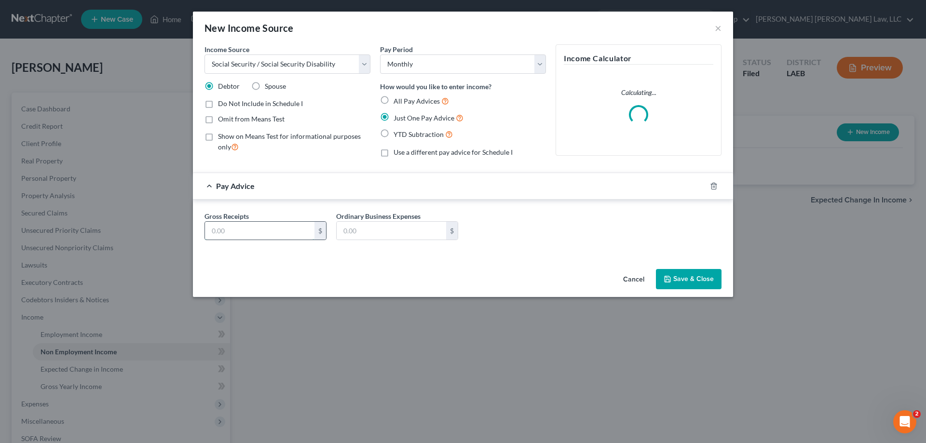
click at [266, 232] on input "text" at bounding box center [259, 231] width 109 height 18
type input "1,043"
click at [711, 272] on button "Save & Close" at bounding box center [689, 279] width 66 height 20
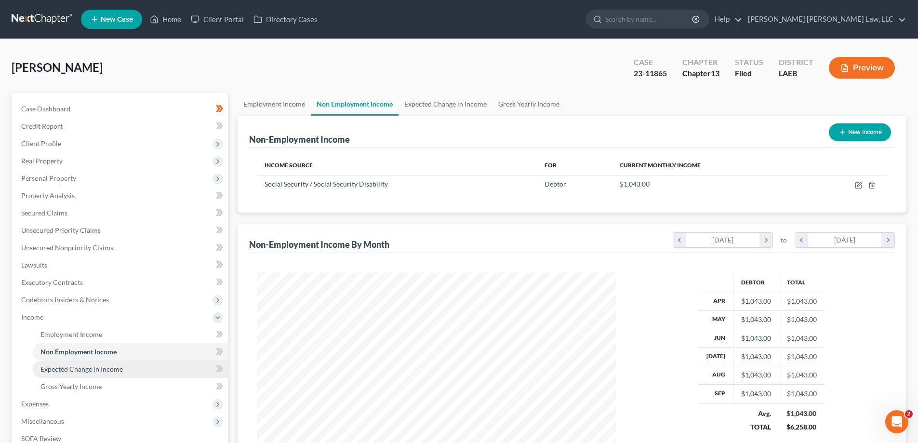
scroll to position [48, 0]
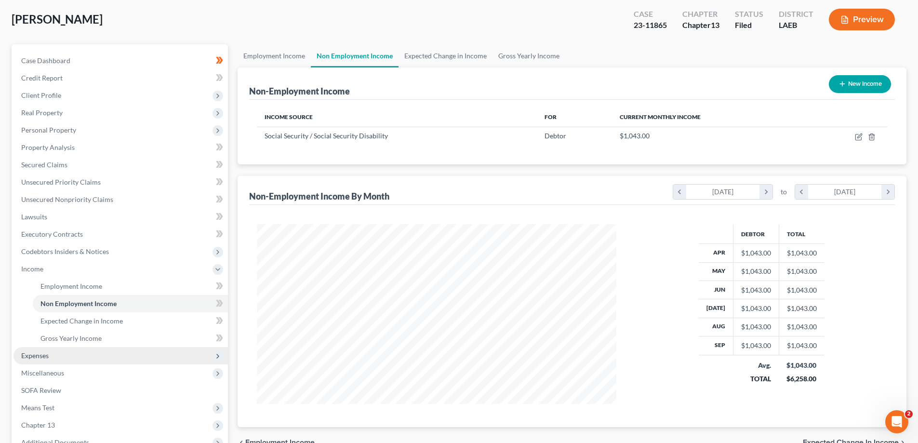
click at [42, 358] on span "Expenses" at bounding box center [34, 355] width 27 height 8
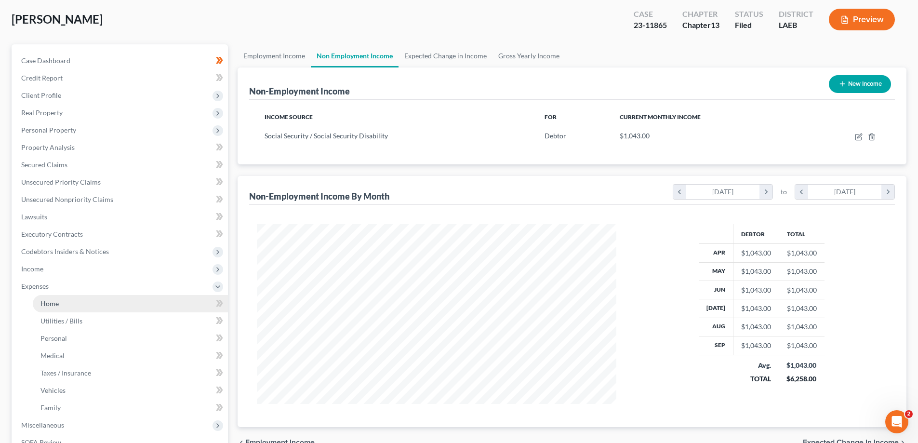
click at [46, 298] on link "Home" at bounding box center [130, 303] width 195 height 17
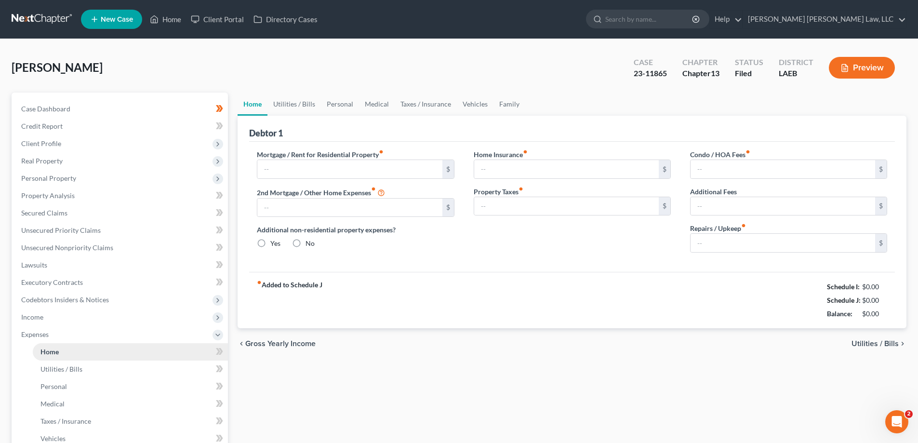
type input "544.59"
type input "517.00"
radio input "true"
type input "0.00"
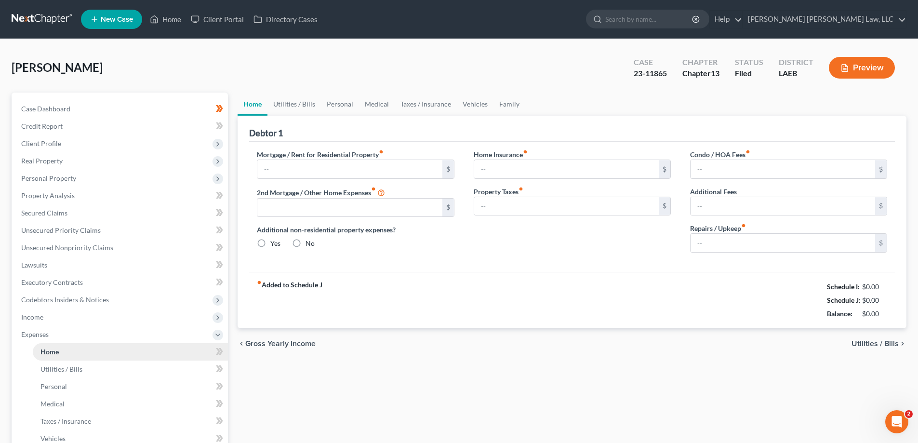
type input "0.00"
click at [323, 106] on link "Personal" at bounding box center [340, 104] width 38 height 23
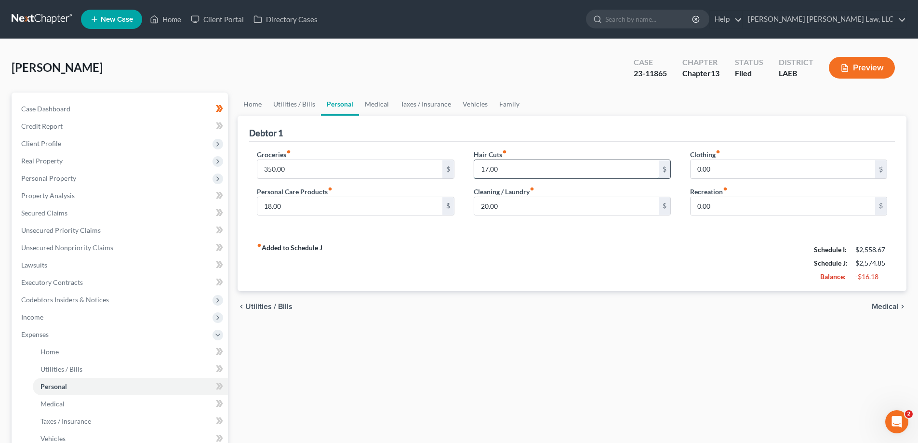
click at [553, 163] on input "17.00" at bounding box center [566, 169] width 185 height 18
click at [521, 205] on input "20.00" at bounding box center [566, 206] width 185 height 18
click at [328, 209] on input "18.00" at bounding box center [349, 206] width 185 height 18
click at [465, 105] on link "Vehicles" at bounding box center [475, 104] width 37 height 23
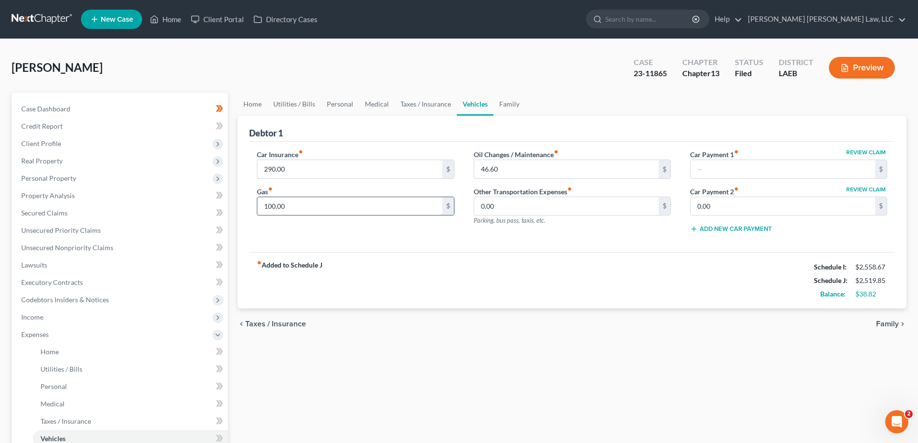
drag, startPoint x: 365, startPoint y: 172, endPoint x: 342, endPoint y: 205, distance: 40.2
click at [365, 172] on input "290.00" at bounding box center [349, 169] width 185 height 18
click at [505, 167] on input "46.60" at bounding box center [566, 169] width 185 height 18
click at [519, 272] on div "fiber_manual_record Added to Schedule J Schedule I: $2,558.67 Schedule J: $2,18…" at bounding box center [572, 280] width 646 height 56
click at [39, 306] on span "Codebtors Insiders & Notices" at bounding box center [120, 299] width 215 height 17
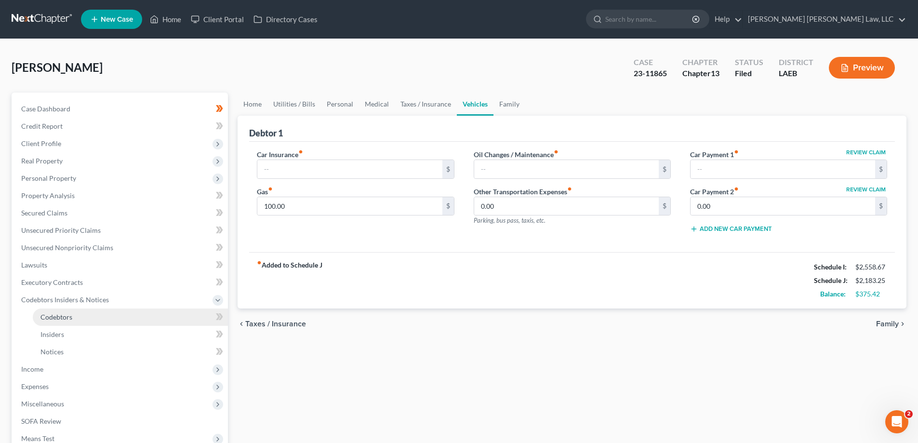
click at [56, 323] on link "Codebtors" at bounding box center [130, 317] width 195 height 17
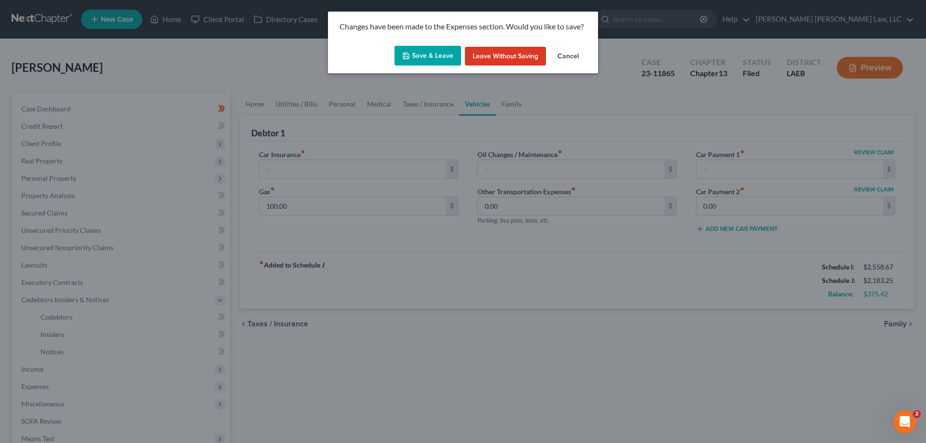
drag, startPoint x: 503, startPoint y: 54, endPoint x: 512, endPoint y: 144, distance: 91.1
click at [503, 54] on button "Leave without Saving" at bounding box center [505, 56] width 81 height 19
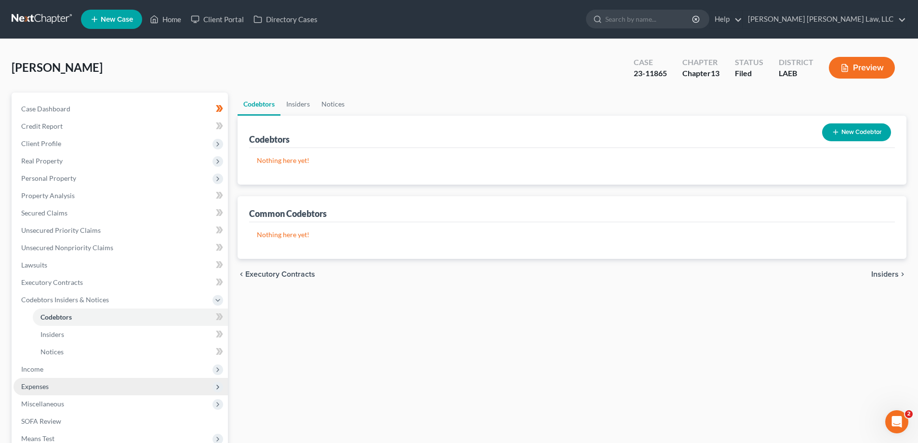
click at [45, 386] on span "Expenses" at bounding box center [34, 386] width 27 height 8
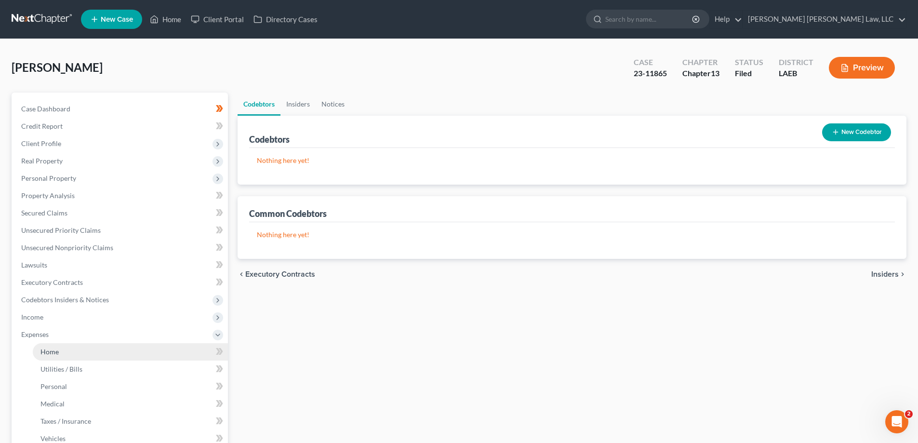
click at [53, 358] on link "Home" at bounding box center [130, 351] width 195 height 17
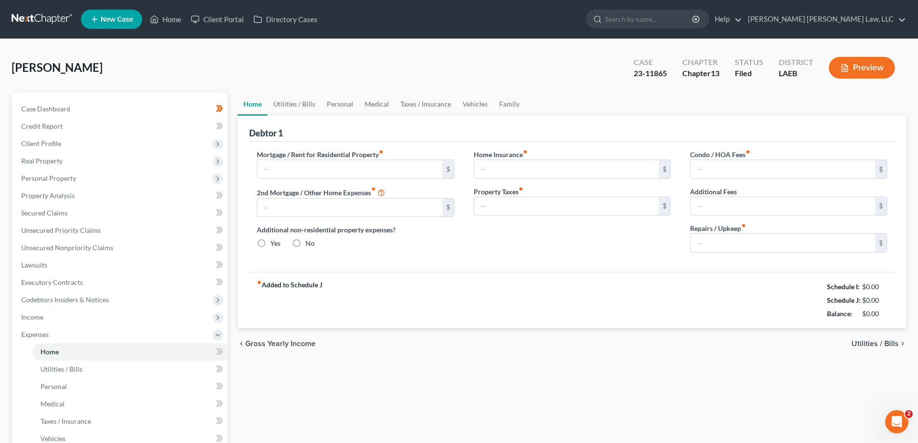
type input "544.59"
type input "517.00"
radio input "true"
type input "0.00"
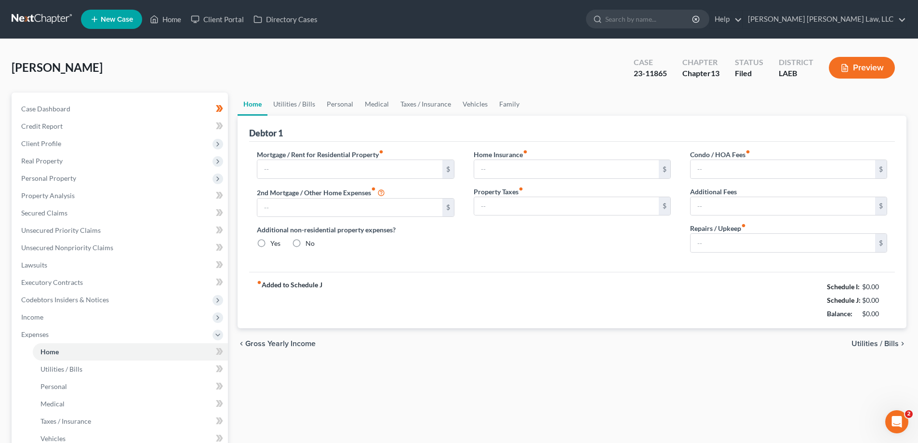
type input "0.00"
click at [481, 112] on link "Vehicles" at bounding box center [475, 104] width 37 height 23
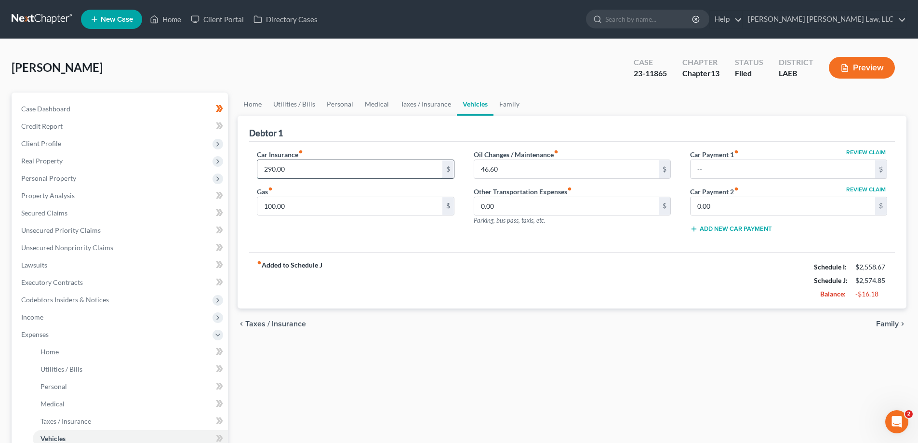
click at [328, 175] on input "290.00" at bounding box center [349, 169] width 185 height 18
click at [535, 172] on input "46.60" at bounding box center [566, 169] width 185 height 18
drag, startPoint x: 622, startPoint y: 318, endPoint x: 603, endPoint y: 317, distance: 18.8
click at [610, 319] on div "chevron_left Taxes / Insurance Family chevron_right" at bounding box center [572, 324] width 669 height 31
click at [335, 108] on link "Personal" at bounding box center [340, 104] width 38 height 23
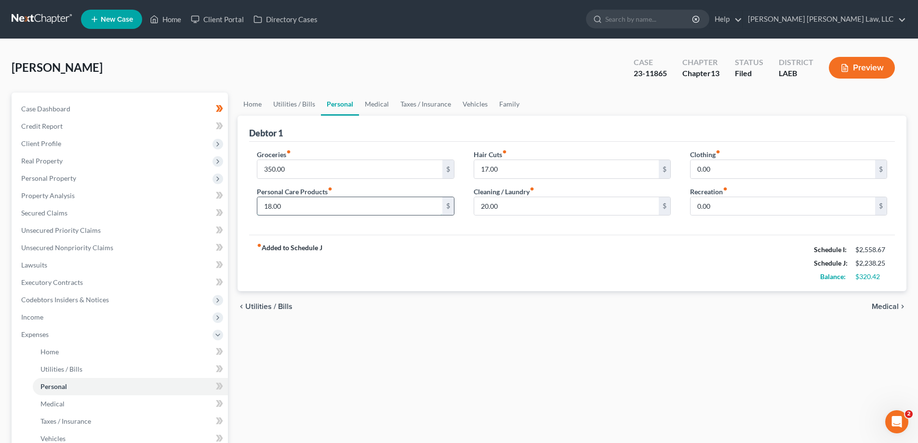
click at [317, 203] on input "18.00" at bounding box center [349, 206] width 185 height 18
type input "100"
click at [309, 171] on input "350.00" at bounding box center [349, 169] width 185 height 18
type input "400"
click at [295, 205] on input "100" at bounding box center [349, 206] width 185 height 18
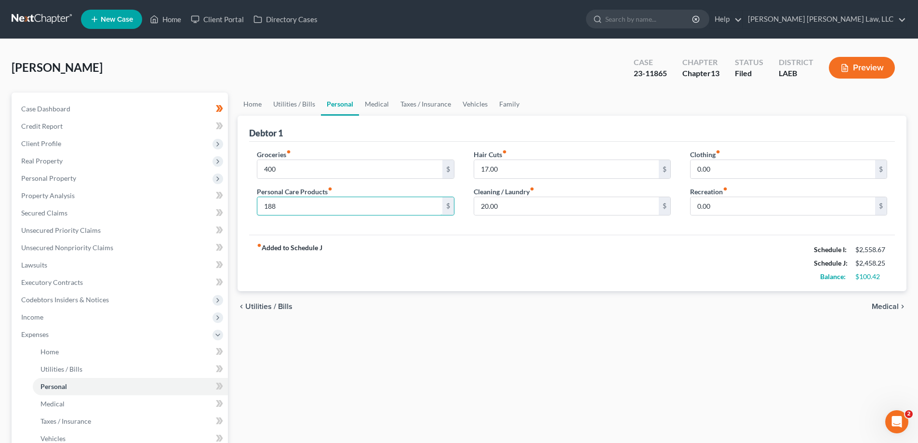
type input "188"
click at [396, 293] on div "chevron_left Utilities / Bills Medical chevron_right" at bounding box center [572, 306] width 669 height 31
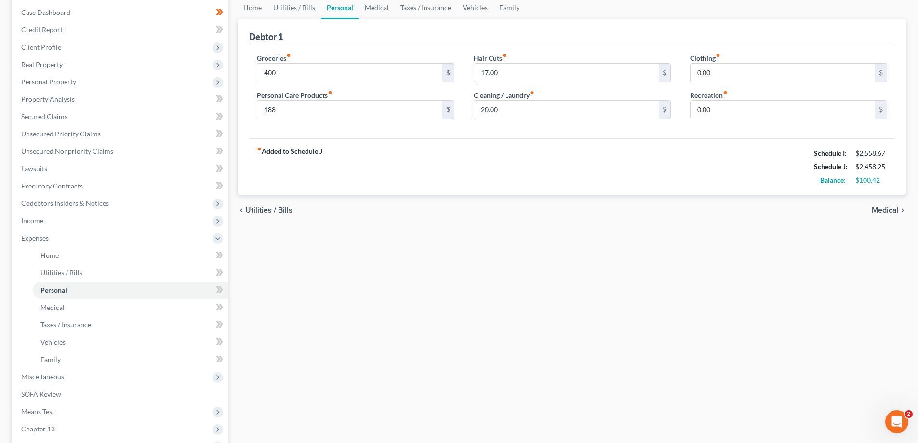
scroll to position [193, 0]
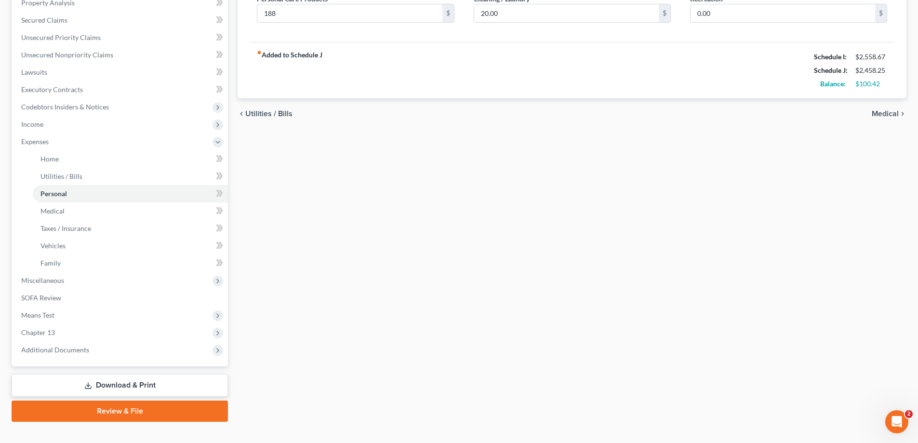
click at [108, 380] on link "Download & Print" at bounding box center [120, 385] width 216 height 23
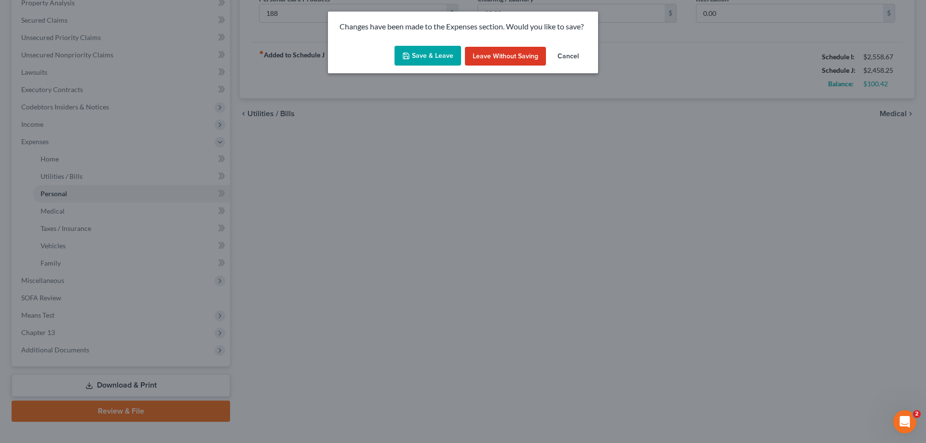
click at [418, 65] on button "Save & Leave" at bounding box center [427, 56] width 67 height 20
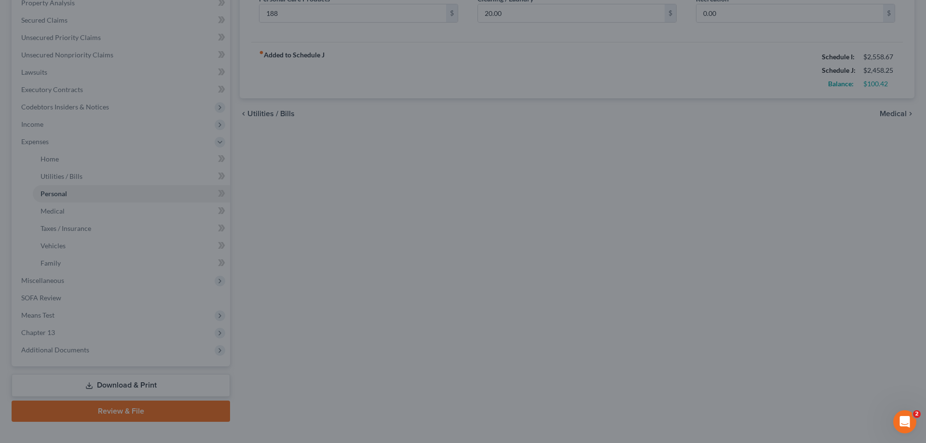
type input "400.00"
type input "188.00"
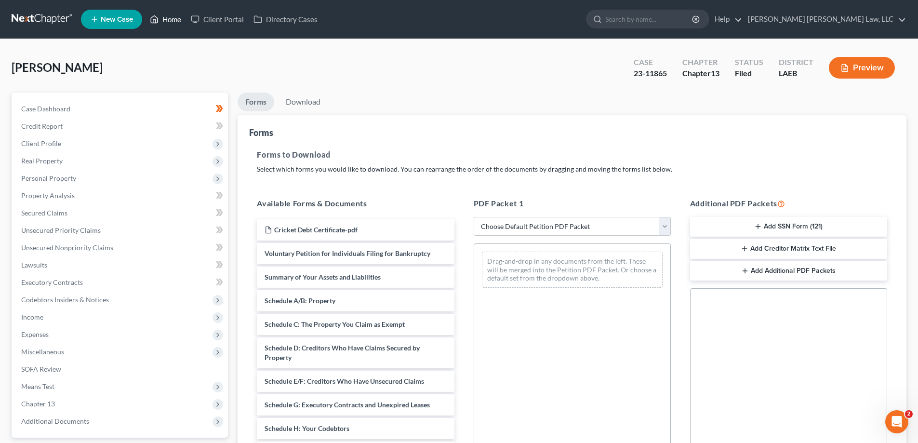
click at [179, 19] on link "Home" at bounding box center [165, 19] width 41 height 17
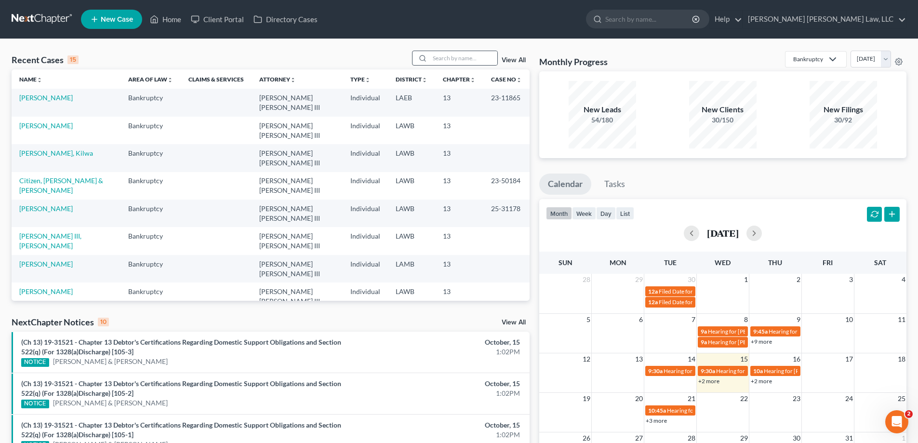
click at [429, 54] on div at bounding box center [421, 58] width 17 height 14
click at [445, 60] on input "search" at bounding box center [463, 58] width 67 height 14
type input "25-30894"
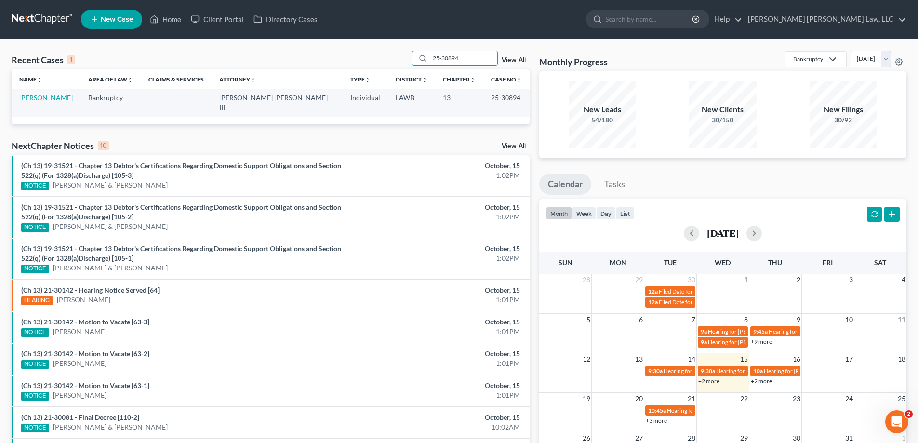
click at [53, 100] on link "[PERSON_NAME]" at bounding box center [46, 98] width 54 height 8
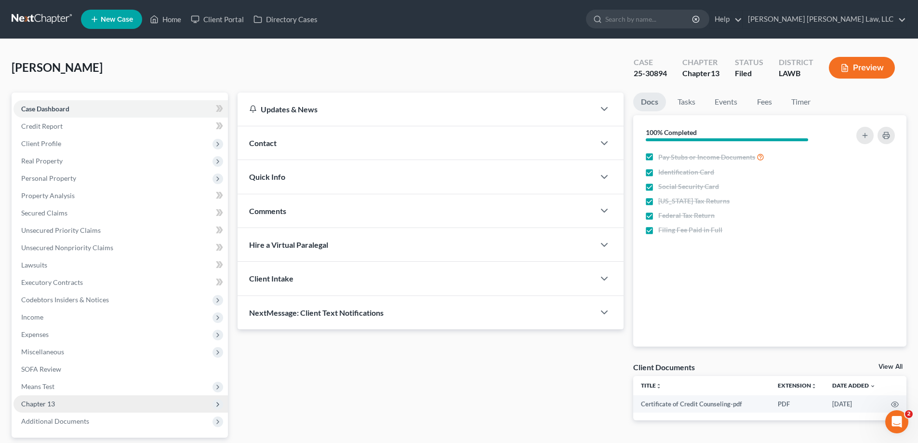
scroll to position [48, 0]
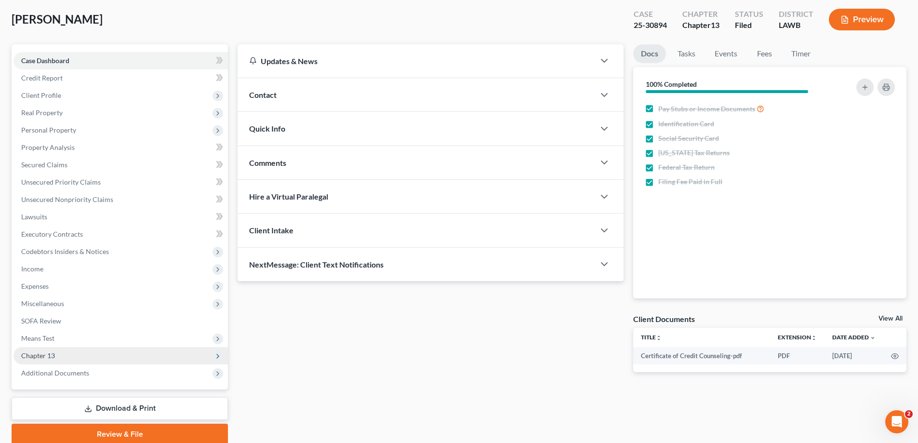
click at [46, 355] on span "Chapter 13" at bounding box center [38, 355] width 34 height 8
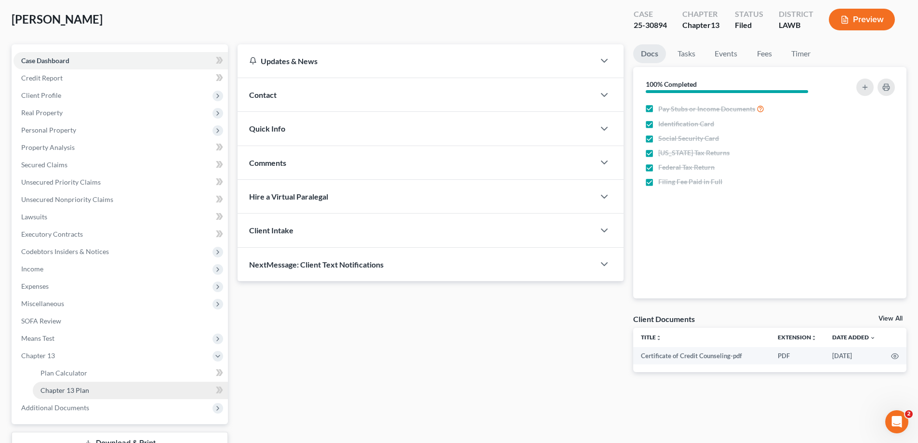
click at [85, 392] on span "Chapter 13 Plan" at bounding box center [64, 390] width 49 height 8
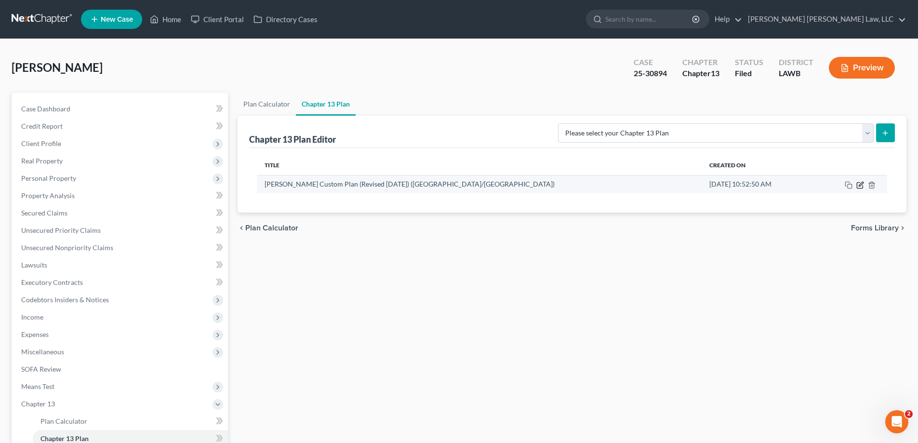
click at [862, 183] on icon "button" at bounding box center [861, 185] width 8 height 8
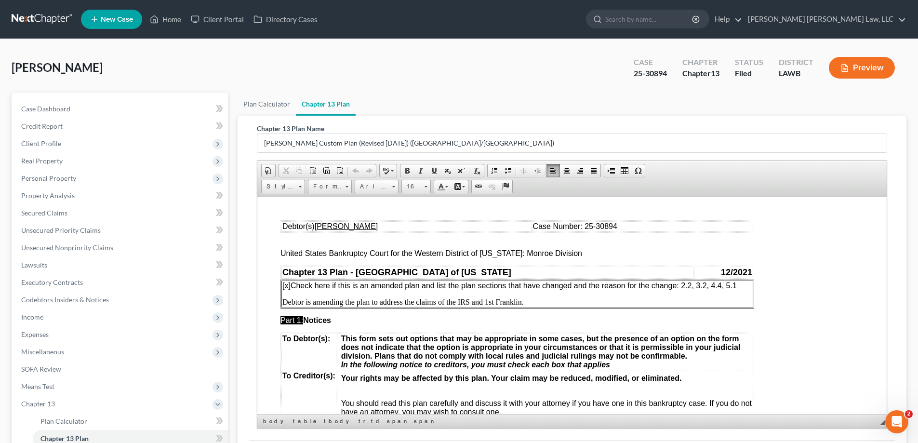
drag, startPoint x: 415, startPoint y: 302, endPoint x: 570, endPoint y: 307, distance: 155.3
click at [570, 307] on td "[x] Check here if this is an amended plan and list the plan sections that have …" at bounding box center [518, 293] width 472 height 27
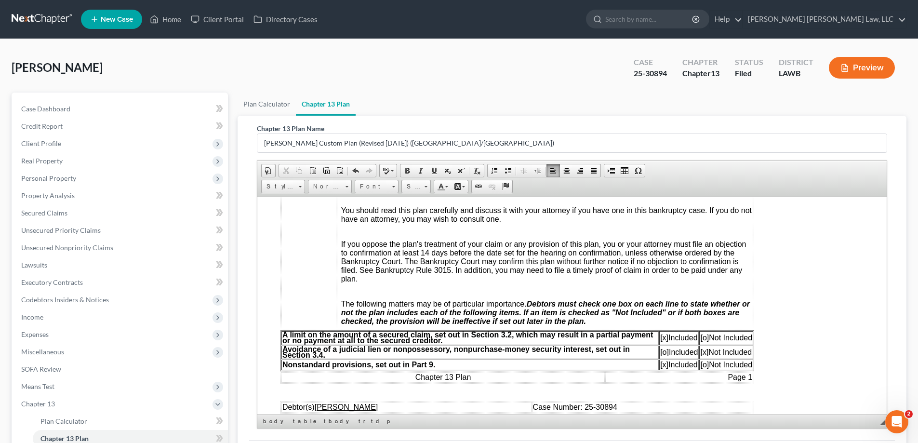
scroll to position [337, 0]
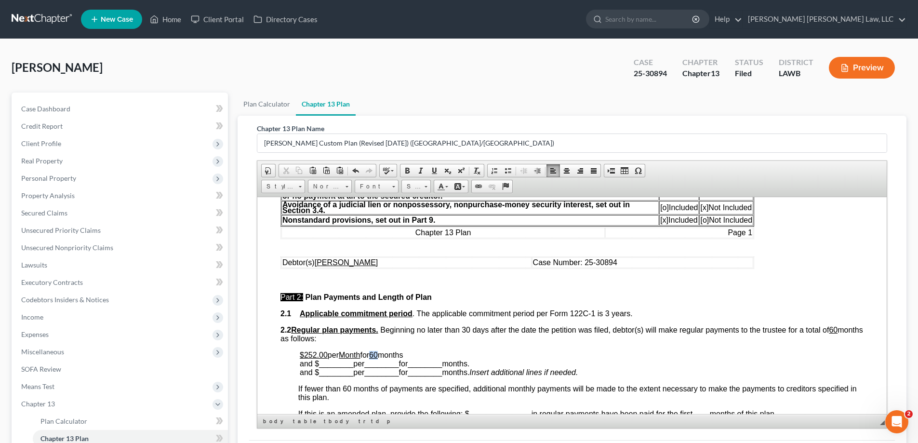
drag, startPoint x: 377, startPoint y: 354, endPoint x: 385, endPoint y: 355, distance: 8.3
click at [385, 355] on p "$252.00 per Month for 60 months and $ ________ per ________ for ________ months…" at bounding box center [582, 363] width 564 height 26
click at [418, 353] on p "$252.00 per Month for 4 months and $ ________ per ________ for ________ months.…" at bounding box center [582, 363] width 564 height 26
drag, startPoint x: 320, startPoint y: 365, endPoint x: 352, endPoint y: 367, distance: 31.9
click at [352, 367] on p "$252.00 per Month for 4 months September, October, November, [DATE], and $ ____…" at bounding box center [582, 363] width 564 height 26
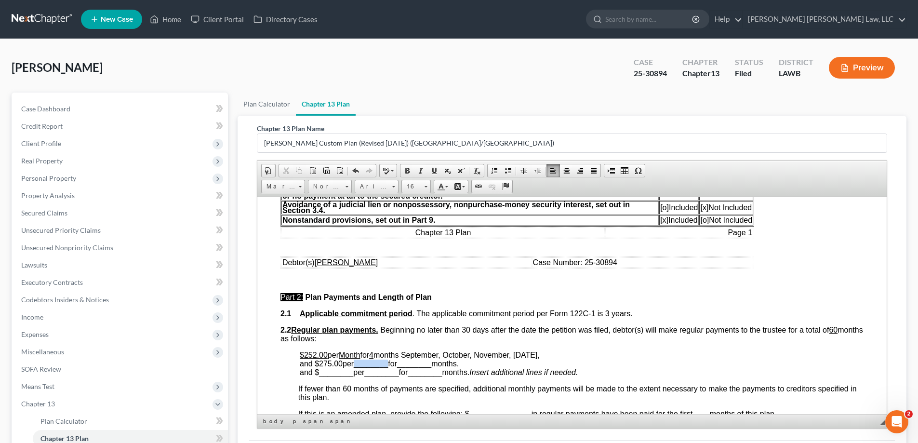
drag, startPoint x: 358, startPoint y: 365, endPoint x: 390, endPoint y: 363, distance: 32.8
click at [388, 363] on span "________" at bounding box center [371, 363] width 34 height 8
drag, startPoint x: 394, startPoint y: 363, endPoint x: 427, endPoint y: 364, distance: 33.3
click at [427, 364] on span "months September, October, November, [DATE], and $ 275.00 per Month for _______…" at bounding box center [420, 358] width 240 height 17
click at [427, 364] on span "months September, October, November, [DATE], and $ 275.00 per Month for 56 mont…" at bounding box center [420, 358] width 240 height 17
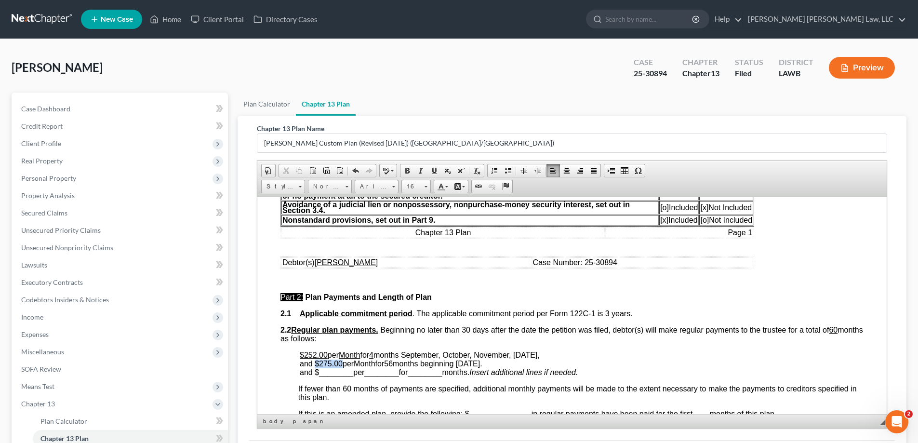
drag, startPoint x: 314, startPoint y: 363, endPoint x: 341, endPoint y: 364, distance: 27.0
click at [341, 364] on span "months September, October, November, [DATE], and $ 275.00 per Month for 56 mont…" at bounding box center [420, 358] width 240 height 17
click at [439, 172] on link "Underline" at bounding box center [434, 170] width 13 height 13
drag, startPoint x: 360, startPoint y: 363, endPoint x: 377, endPoint y: 364, distance: 17.5
click at [373, 364] on span "Month" at bounding box center [362, 363] width 21 height 8
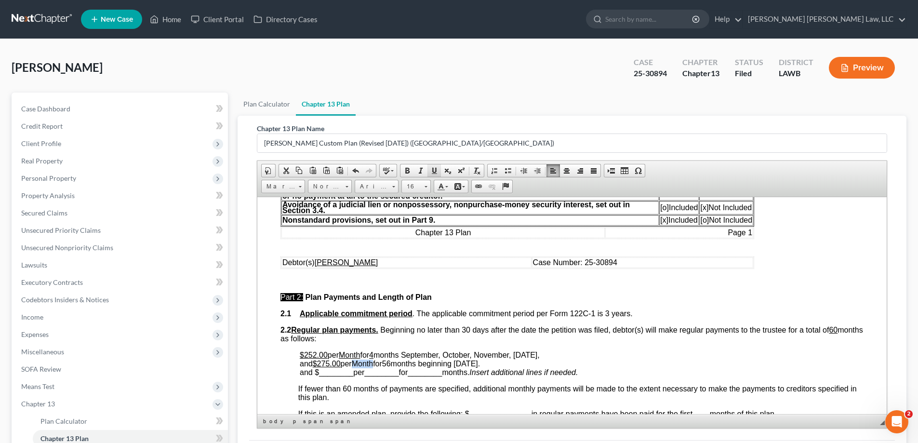
drag, startPoint x: 435, startPoint y: 171, endPoint x: 133, endPoint y: 164, distance: 302.8
click at [435, 171] on span at bounding box center [434, 171] width 8 height 8
click at [391, 365] on span "56" at bounding box center [386, 363] width 9 height 8
click at [401, 364] on span "months September, October, November, [DATE], and $ 275.00 per Month for 56 mont…" at bounding box center [420, 358] width 240 height 17
click at [438, 173] on span at bounding box center [434, 171] width 8 height 8
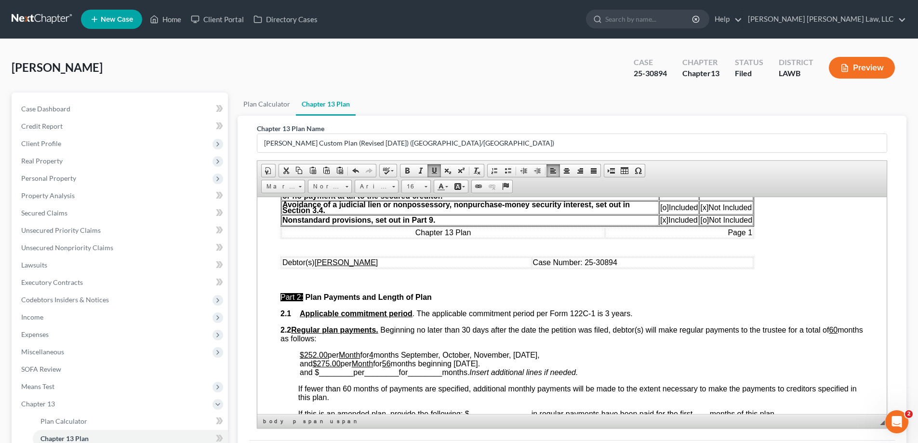
scroll to position [434, 0]
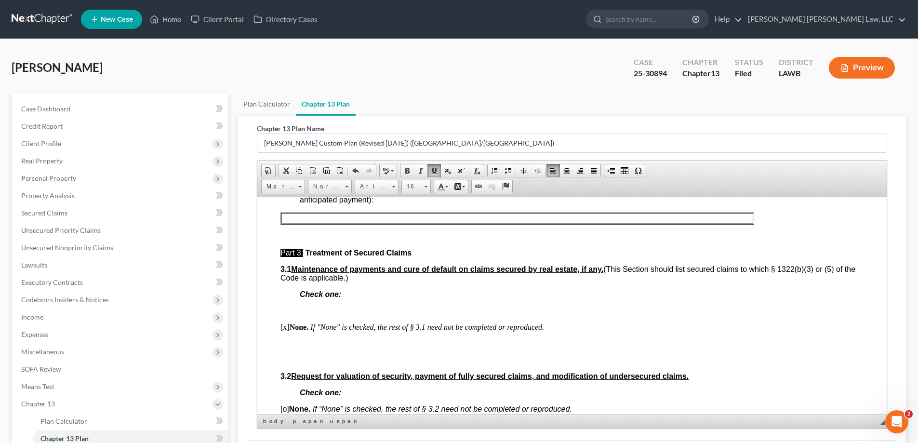
click at [439, 342] on p at bounding box center [572, 343] width 583 height 9
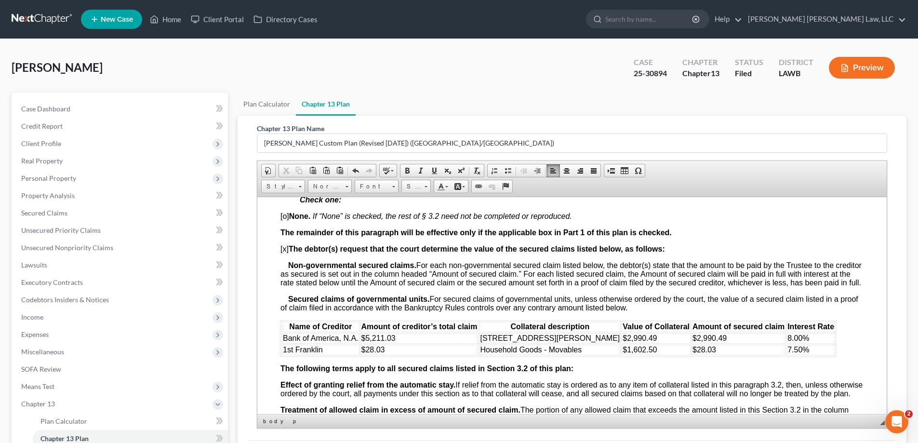
click at [366, 342] on span "$5,211.03" at bounding box center [379, 338] width 34 height 8
drag, startPoint x: 367, startPoint y: 347, endPoint x: 396, endPoint y: 346, distance: 29.4
click at [396, 343] on td "$5,211.03" at bounding box center [420, 338] width 118 height 11
drag, startPoint x: 588, startPoint y: 348, endPoint x: 632, endPoint y: 347, distance: 43.9
click at [623, 352] on table "Name of Creditor Amount of creditor’s total claim Collateral description Value …" at bounding box center [559, 338] width 556 height 37
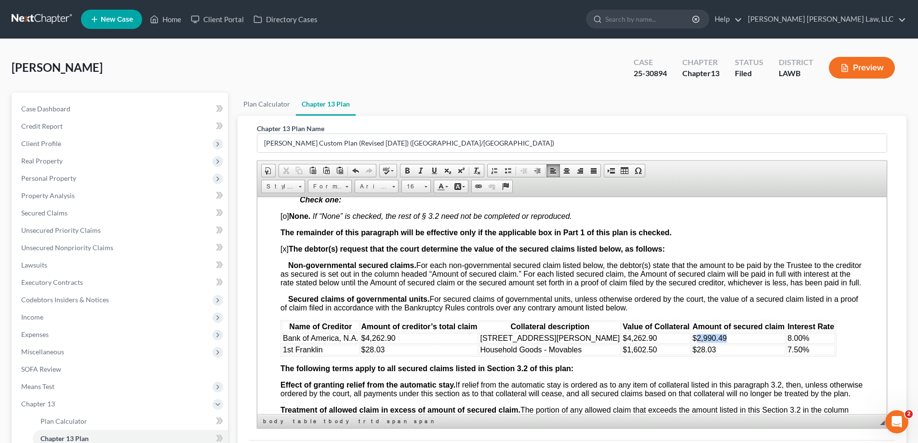
drag, startPoint x: 659, startPoint y: 344, endPoint x: 713, endPoint y: 347, distance: 53.6
click at [713, 343] on td "$2,990.49" at bounding box center [739, 338] width 94 height 11
click at [788, 342] on span "8.00%" at bounding box center [799, 338] width 22 height 8
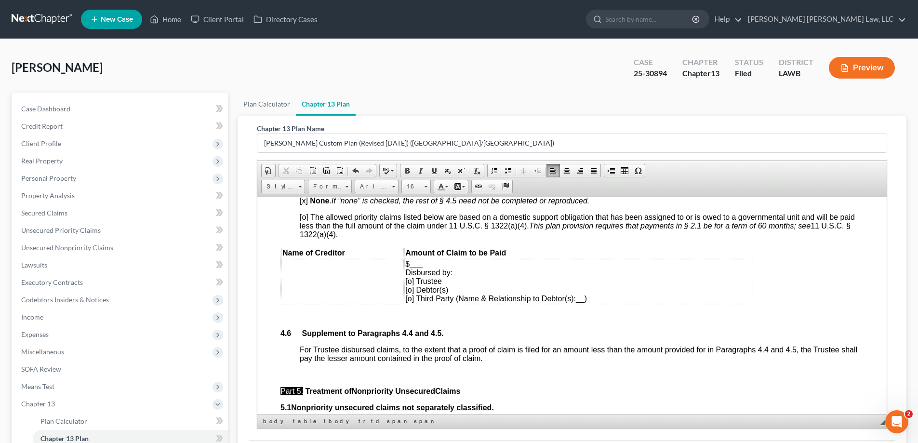
scroll to position [2314, 0]
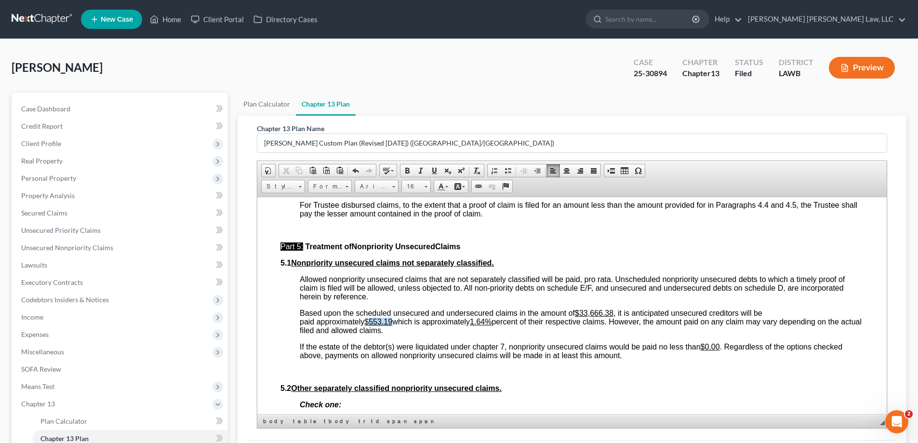
drag, startPoint x: 376, startPoint y: 340, endPoint x: 393, endPoint y: 340, distance: 17.4
click at [392, 325] on u "$553.19" at bounding box center [378, 321] width 28 height 8
drag, startPoint x: 477, startPoint y: 339, endPoint x: 488, endPoint y: 340, distance: 11.1
click at [488, 325] on u "1.64%" at bounding box center [481, 321] width 22 height 8
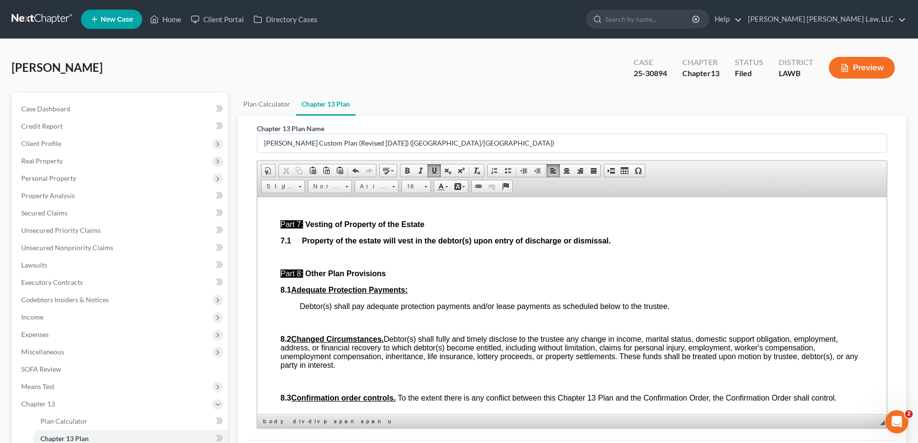
scroll to position [2941, 0]
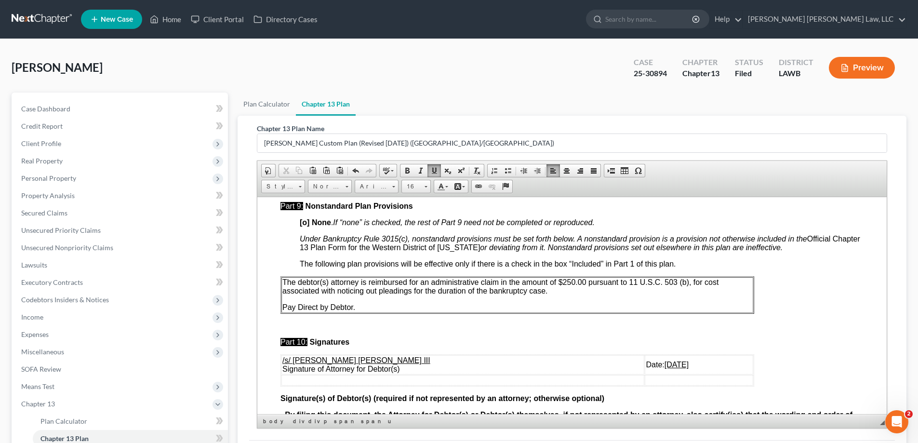
drag, startPoint x: 616, startPoint y: 384, endPoint x: 653, endPoint y: 382, distance: 36.7
click at [665, 368] on u "[DATE]" at bounding box center [677, 364] width 24 height 8
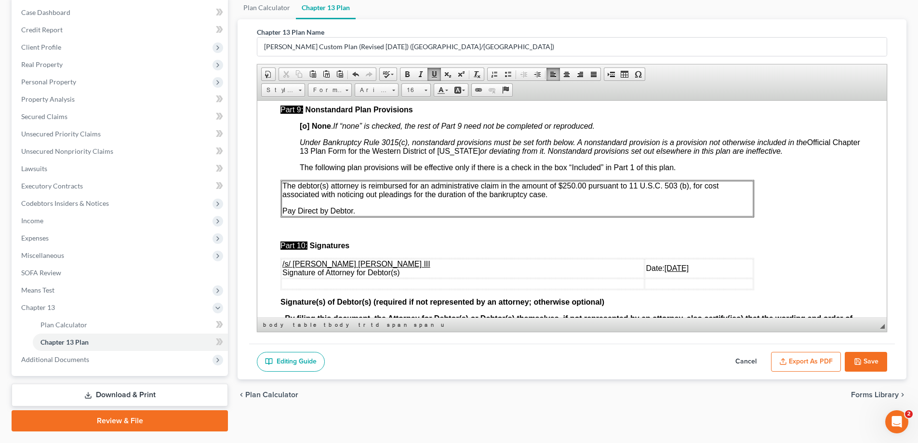
click at [862, 357] on button "Save" at bounding box center [866, 362] width 42 height 20
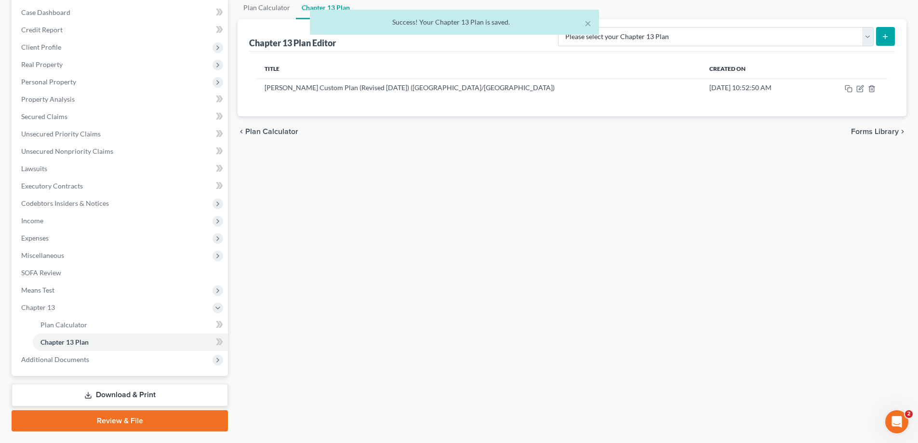
scroll to position [0, 0]
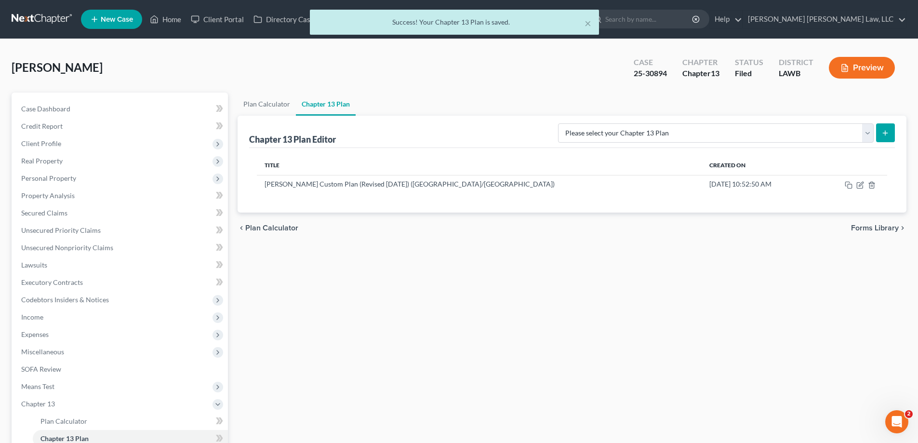
click at [175, 19] on div "× Success! Your Chapter 13 Plan is saved." at bounding box center [454, 25] width 918 height 30
click at [168, 20] on div "× Success! Your Chapter 13 Plan is saved." at bounding box center [454, 25] width 918 height 30
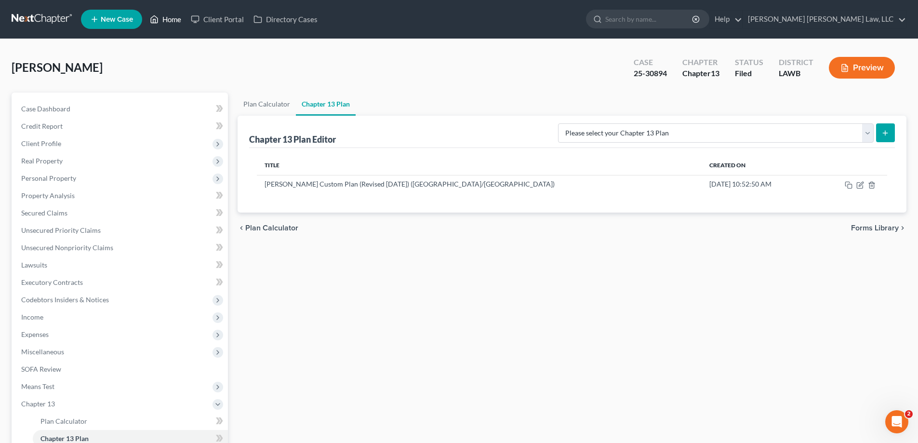
click at [175, 19] on link "Home" at bounding box center [165, 19] width 41 height 17
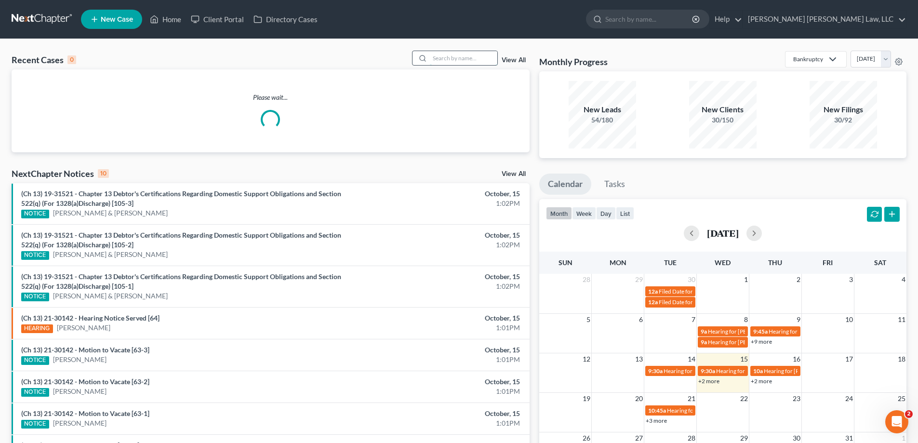
click at [464, 64] on input "search" at bounding box center [463, 58] width 67 height 14
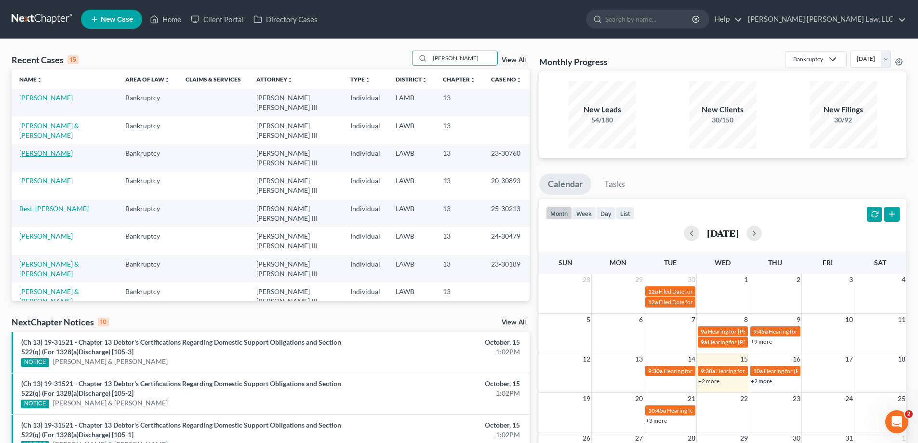
type input "[PERSON_NAME]"
click at [39, 149] on link "[PERSON_NAME]" at bounding box center [46, 153] width 54 height 8
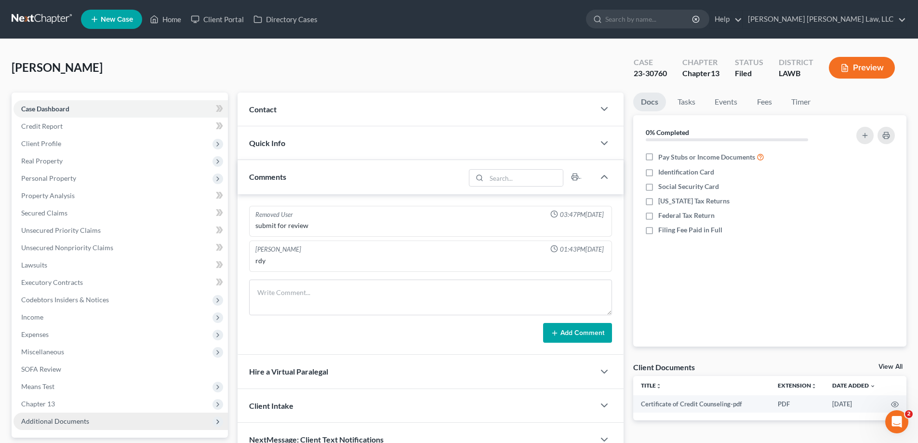
scroll to position [87, 0]
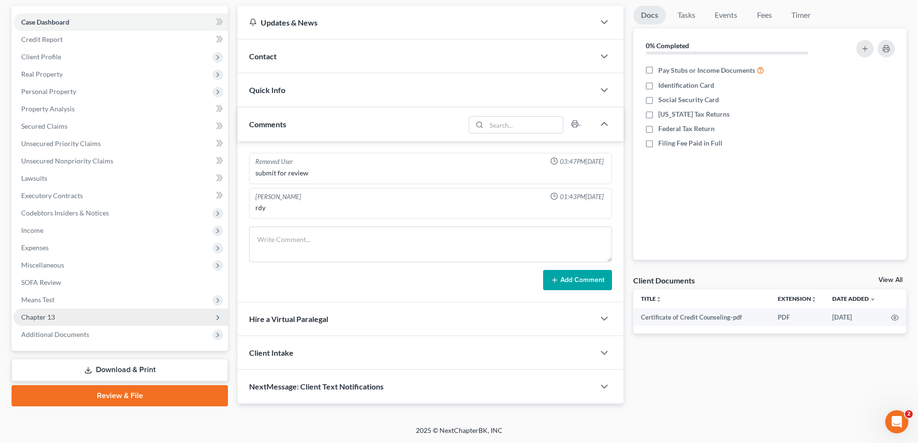
click at [57, 321] on span "Chapter 13" at bounding box center [120, 317] width 215 height 17
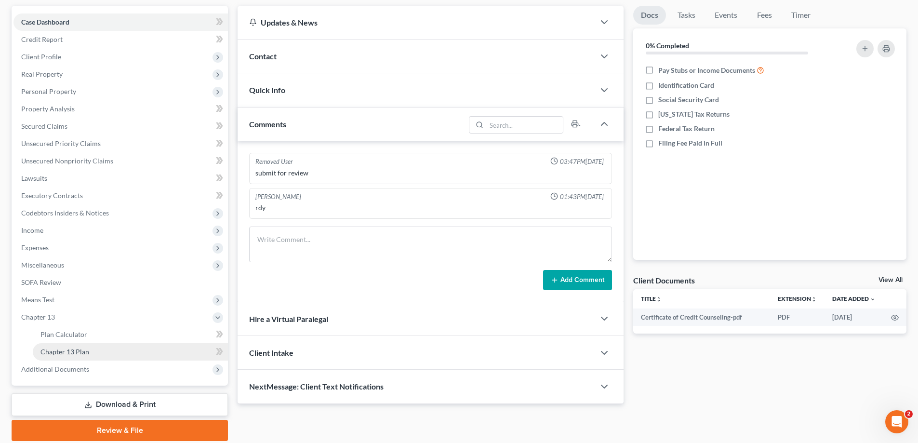
click at [67, 349] on span "Chapter 13 Plan" at bounding box center [64, 352] width 49 height 8
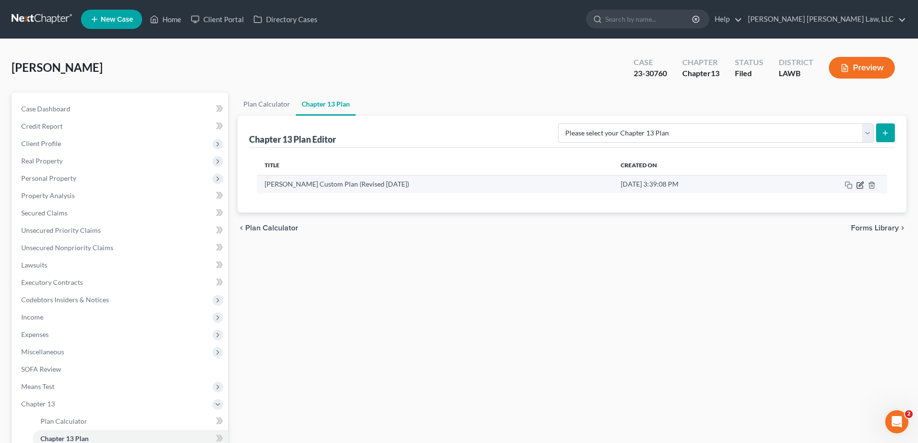
click at [861, 184] on icon "button" at bounding box center [861, 184] width 4 height 4
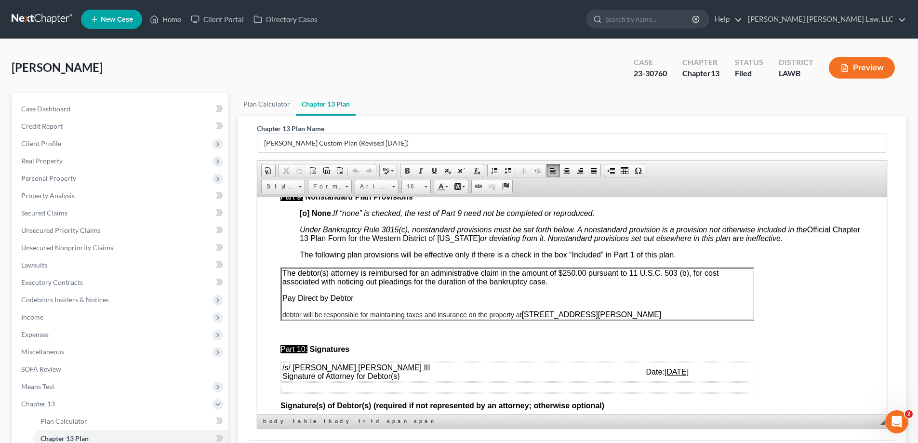
scroll to position [3312, 0]
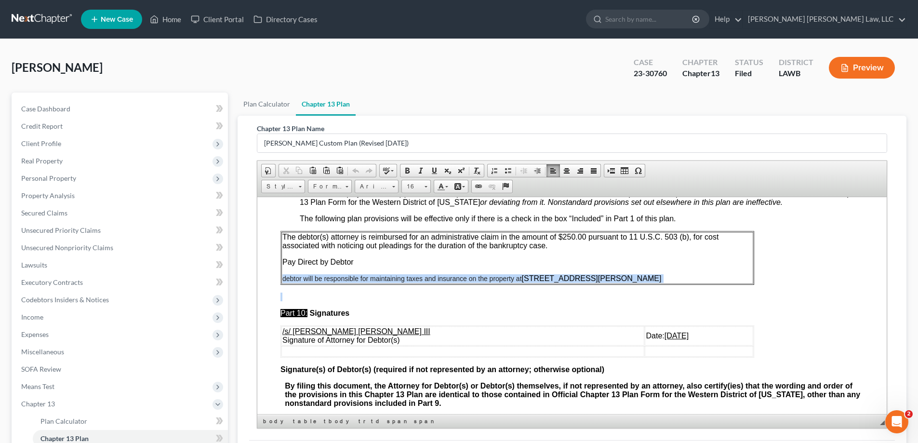
drag, startPoint x: 282, startPoint y: 296, endPoint x: 595, endPoint y: 308, distance: 313.6
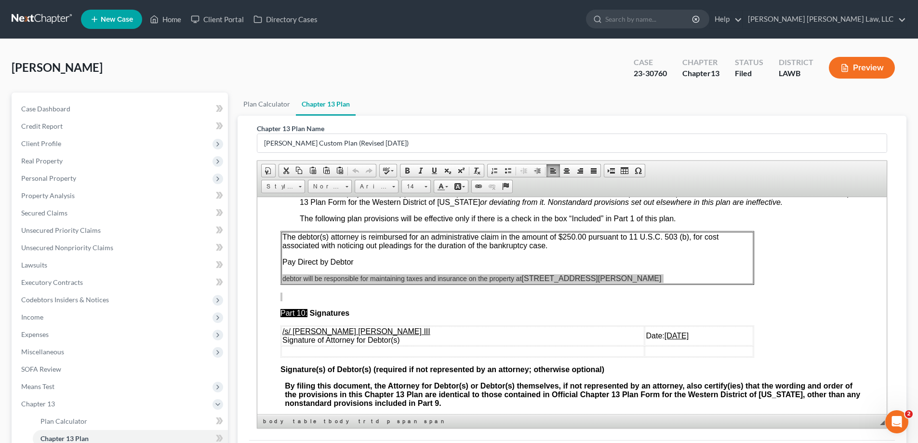
scroll to position [0, 0]
drag, startPoint x: 594, startPoint y: 311, endPoint x: 1178, endPoint y: 379, distance: 587.8
click at [594, 311] on span "Copy" at bounding box center [604, 313] width 52 height 12
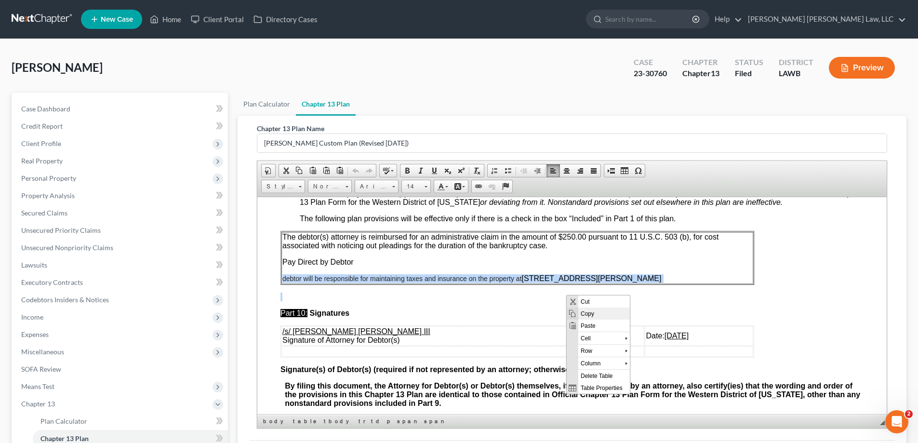
copy p "debtor will be responsible for maintaining taxes and insurance on the property …"
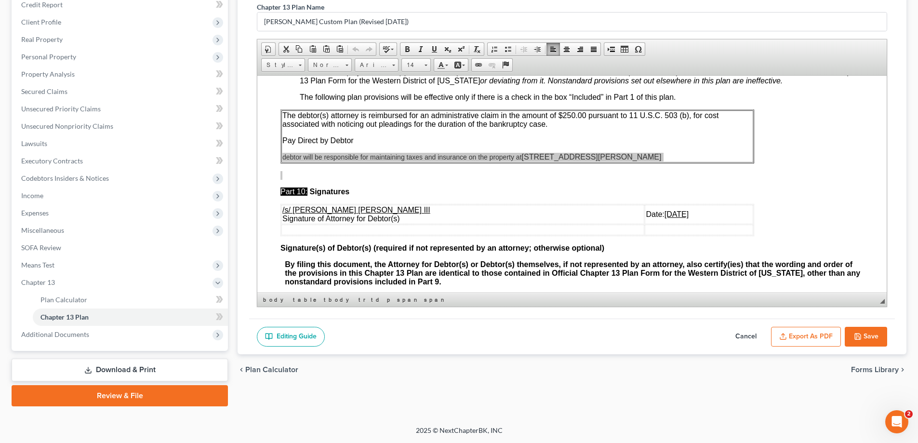
click at [751, 336] on button "Cancel" at bounding box center [746, 337] width 42 height 20
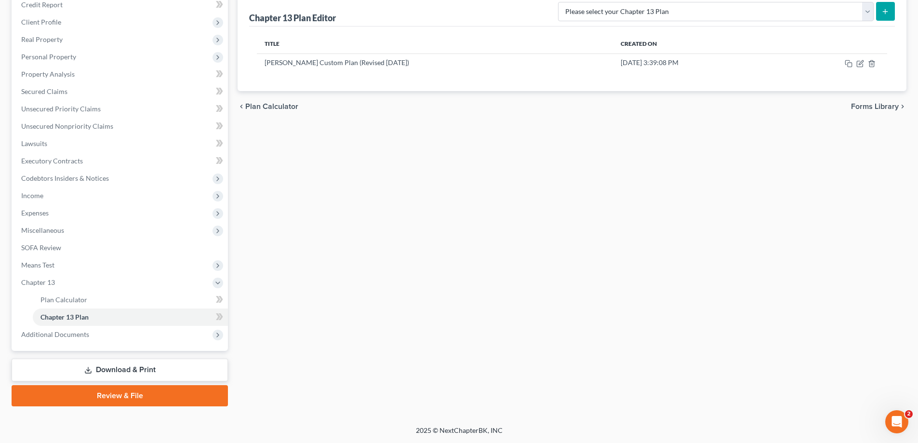
scroll to position [0, 0]
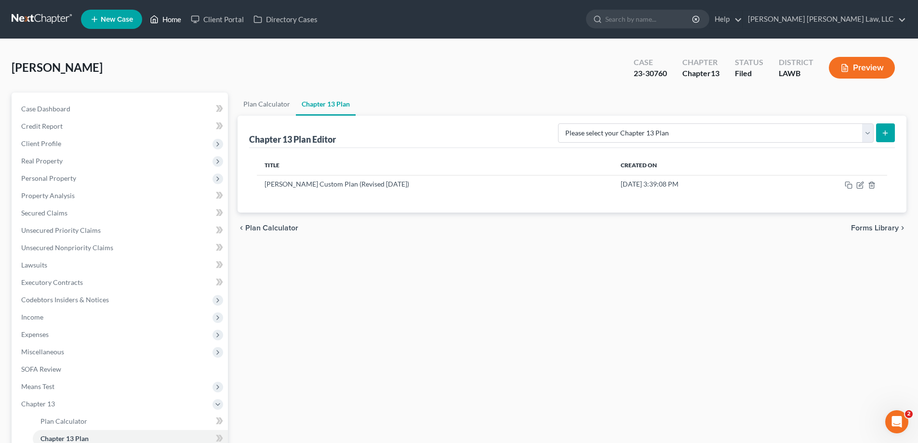
click at [159, 20] on icon at bounding box center [154, 19] width 9 height 12
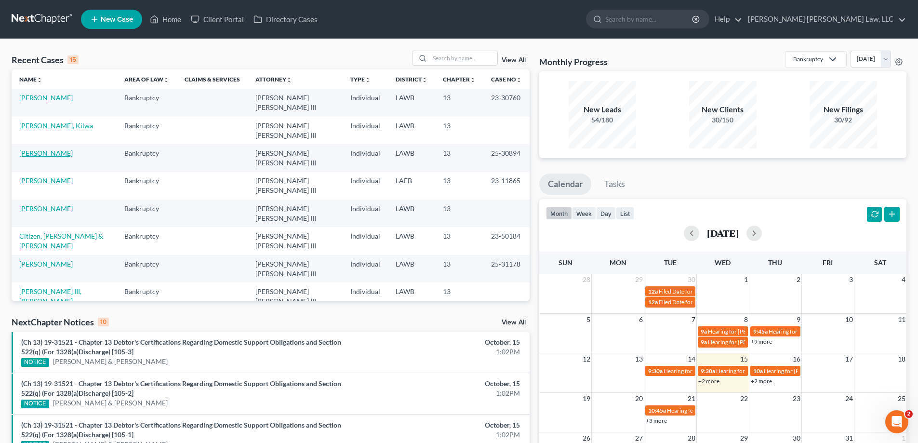
click at [51, 149] on link "[PERSON_NAME]" at bounding box center [46, 153] width 54 height 8
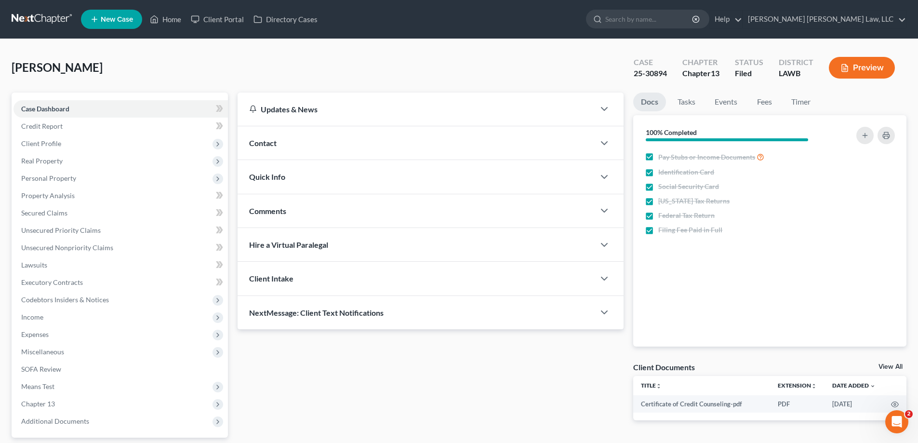
scroll to position [87, 0]
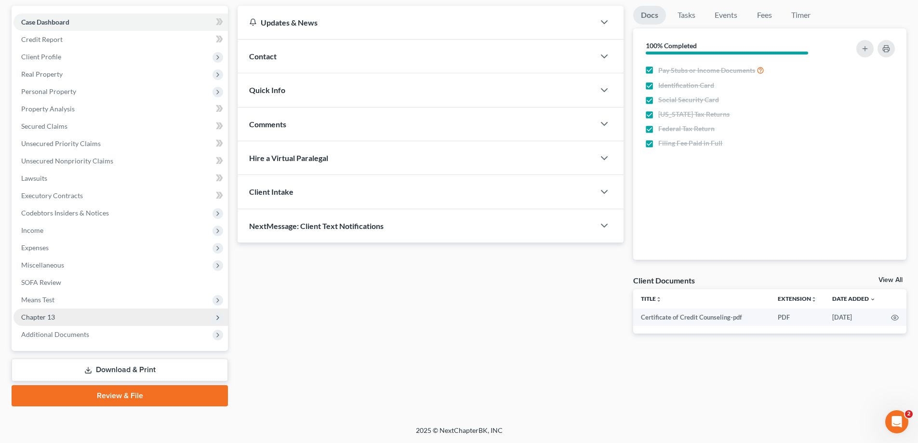
click at [38, 319] on span "Chapter 13" at bounding box center [38, 317] width 34 height 8
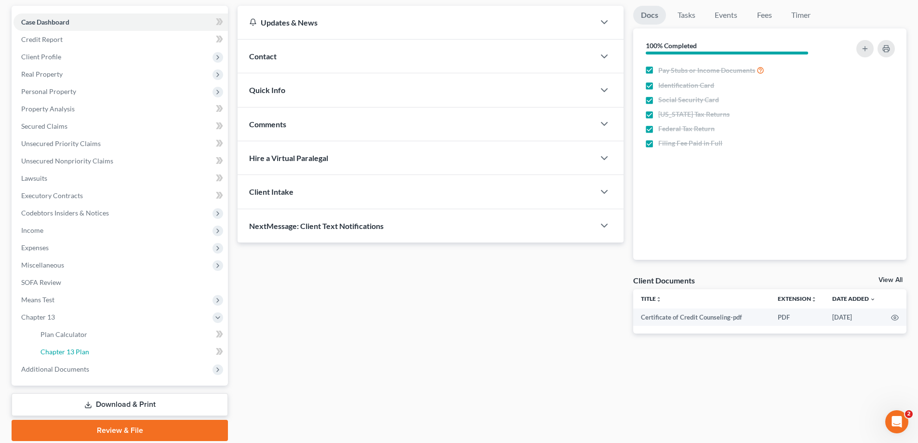
click at [96, 346] on link "Chapter 13 Plan" at bounding box center [130, 351] width 195 height 17
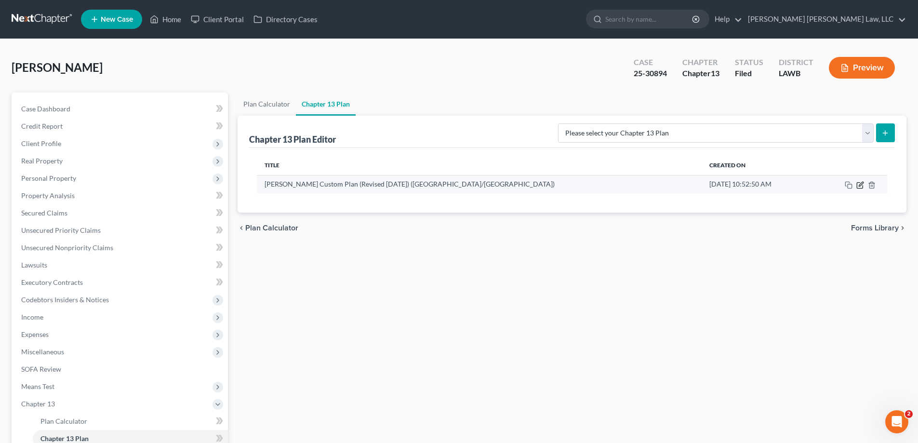
click at [861, 183] on icon "button" at bounding box center [861, 185] width 8 height 8
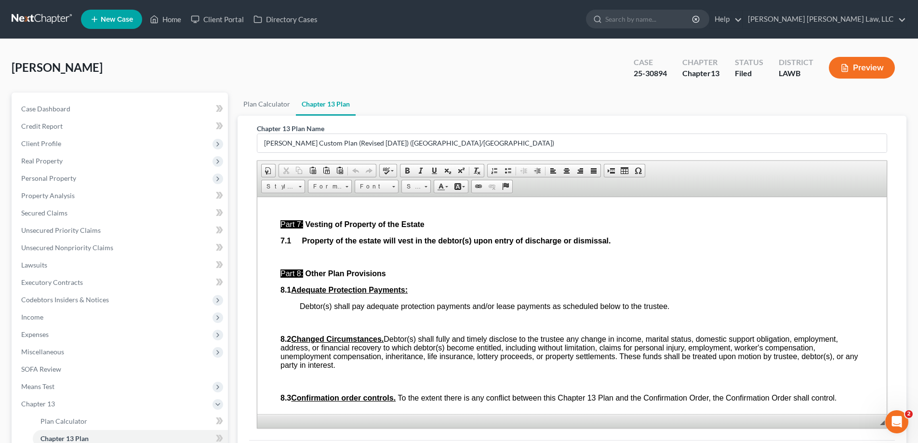
scroll to position [2892, 0]
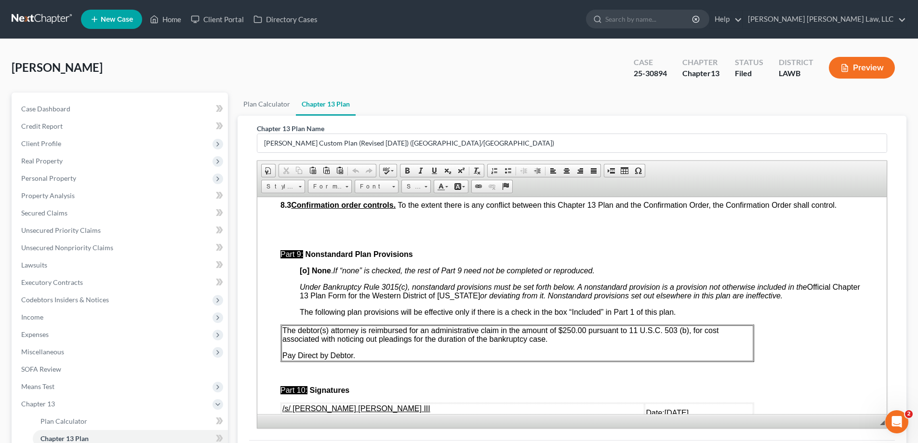
click at [485, 360] on p "Pay Direct by Debtor." at bounding box center [517, 355] width 470 height 9
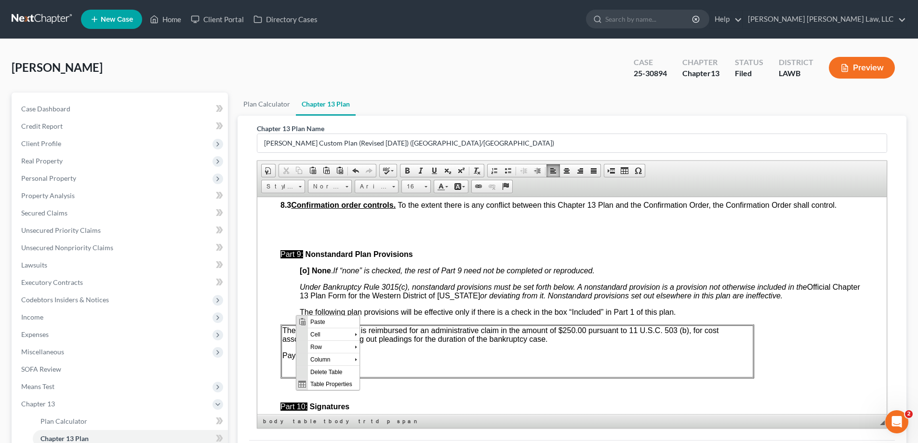
scroll to position [0, 0]
click at [311, 322] on span "Paste" at bounding box center [334, 321] width 52 height 12
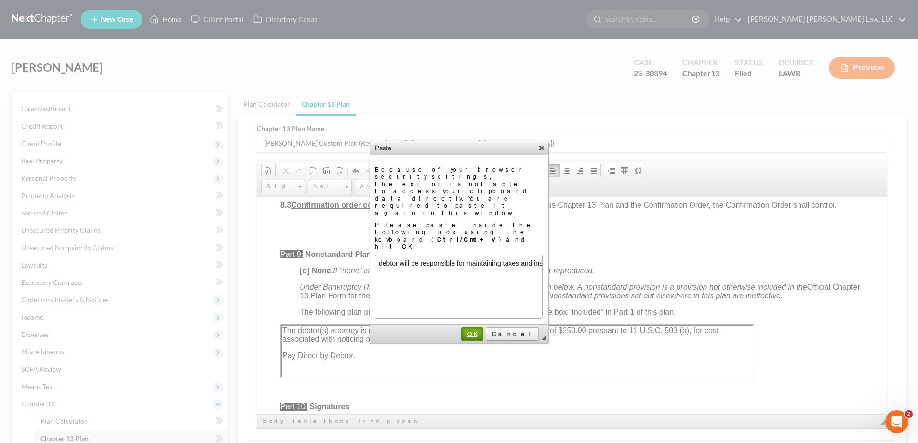
drag, startPoint x: 494, startPoint y: 292, endPoint x: 125, endPoint y: 173, distance: 387.5
click at [483, 330] on span "OK" at bounding box center [472, 333] width 20 height 7
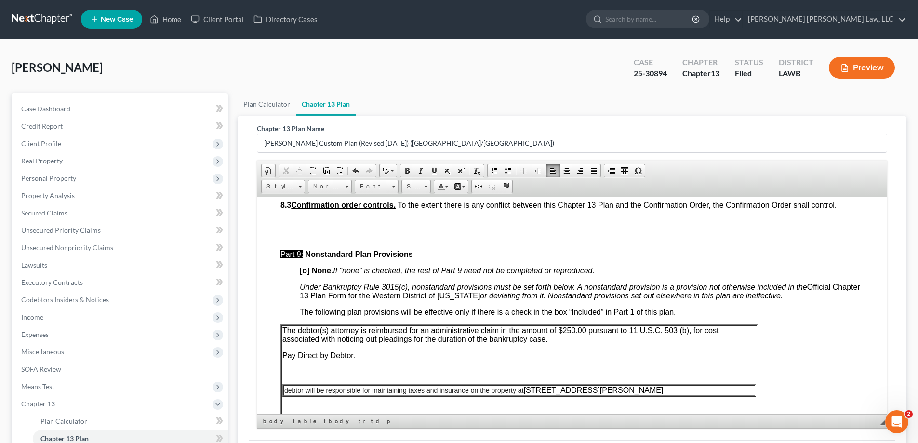
scroll to position [2, 0]
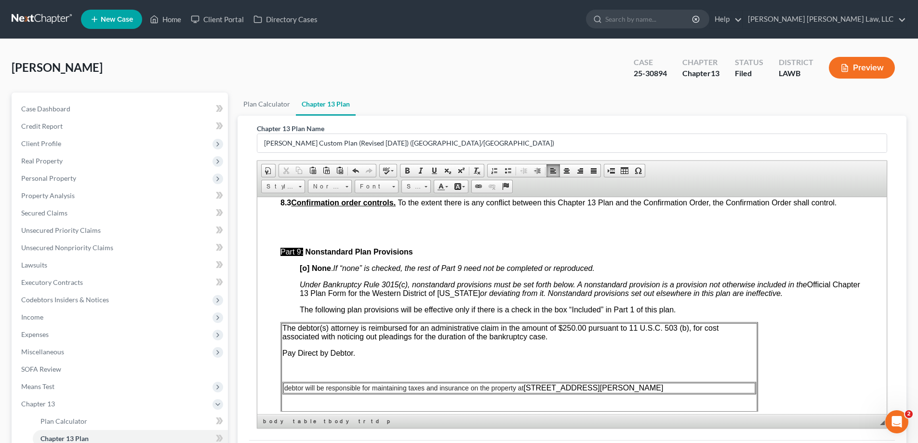
click at [308, 374] on p at bounding box center [519, 369] width 474 height 9
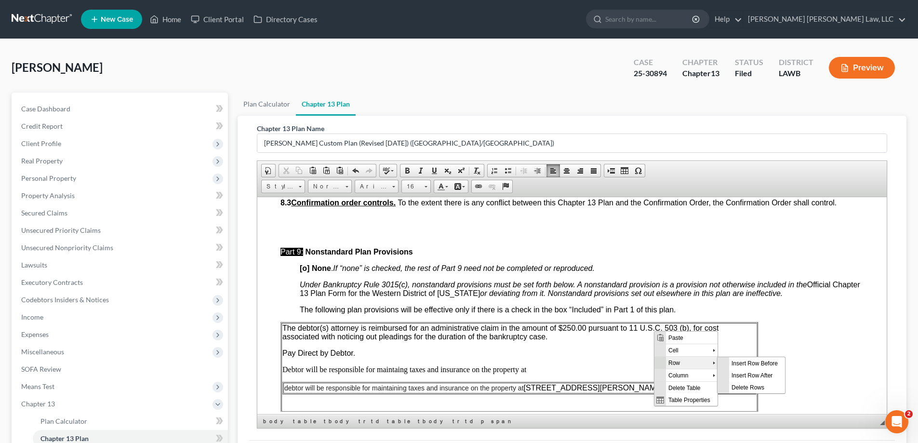
scroll to position [0, 0]
click at [738, 384] on span "Delete Rows" at bounding box center [757, 387] width 56 height 12
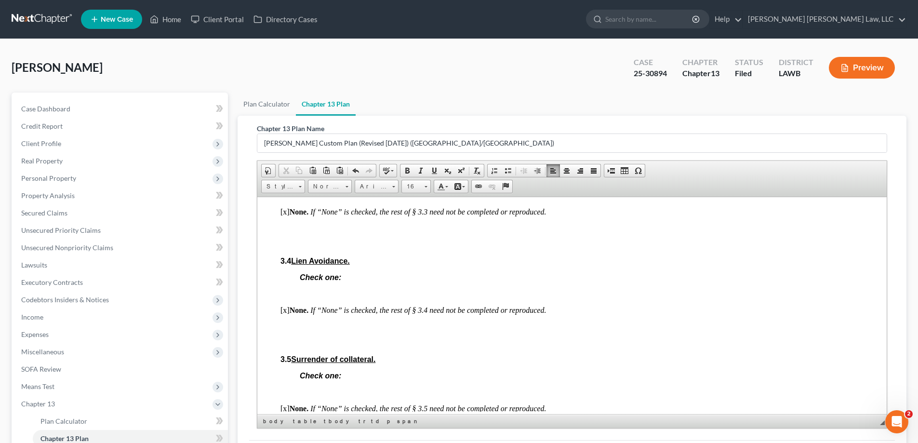
scroll to position [1061, 0]
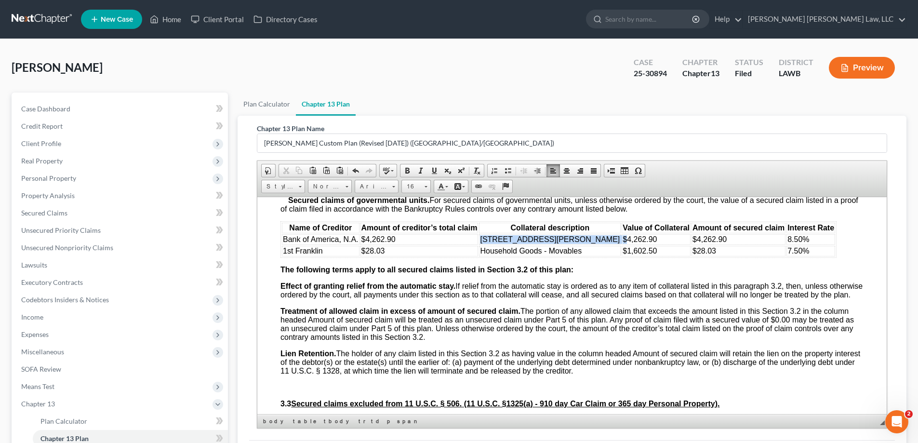
drag, startPoint x: 480, startPoint y: 249, endPoint x: 589, endPoint y: 242, distance: 109.2
click at [589, 242] on tr "Bank of America, N.A. $4,262.90 [STREET_ADDRESS][PERSON_NAME] $4,262.90 $4,262.…" at bounding box center [558, 239] width 553 height 11
click at [545, 244] on td "[STREET_ADDRESS][PERSON_NAME]" at bounding box center [550, 239] width 142 height 11
drag, startPoint x: 479, startPoint y: 250, endPoint x: 547, endPoint y: 251, distance: 68.5
click at [547, 244] on td "[STREET_ADDRESS][PERSON_NAME]" at bounding box center [550, 239] width 142 height 11
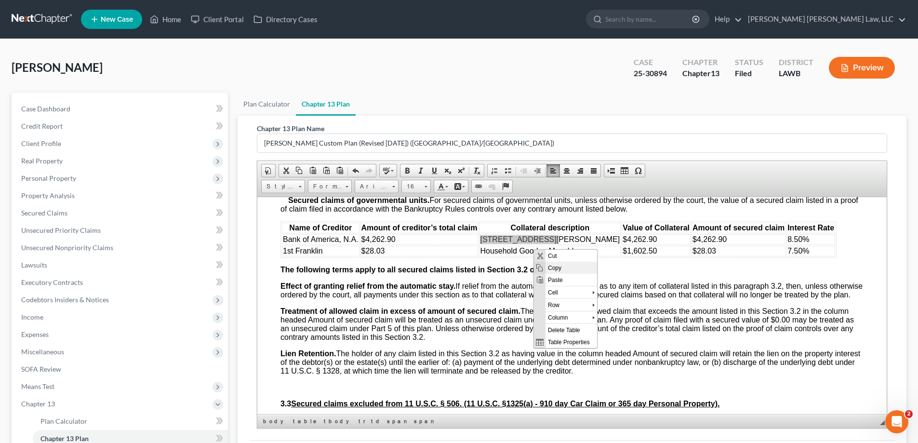
drag, startPoint x: 546, startPoint y: 262, endPoint x: 821, endPoint y: 332, distance: 284.6
click at [546, 262] on span "Copy" at bounding box center [572, 267] width 52 height 12
copy span "[STREET_ADDRESS][PERSON_NAME]"
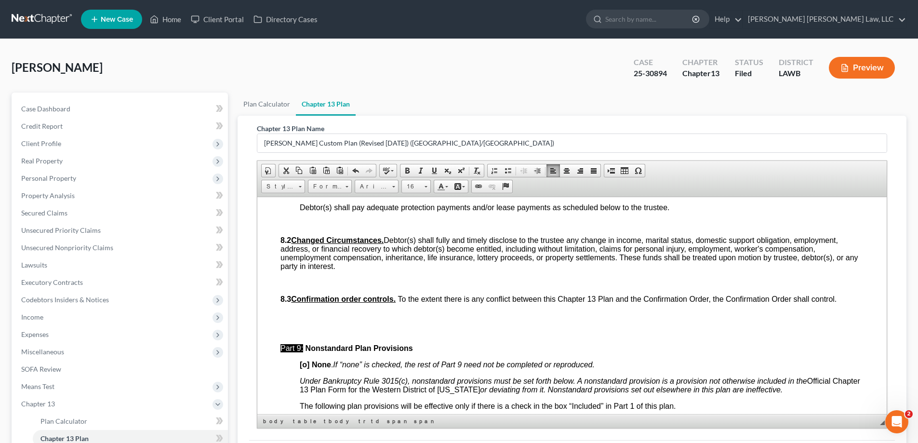
scroll to position [2989, 0]
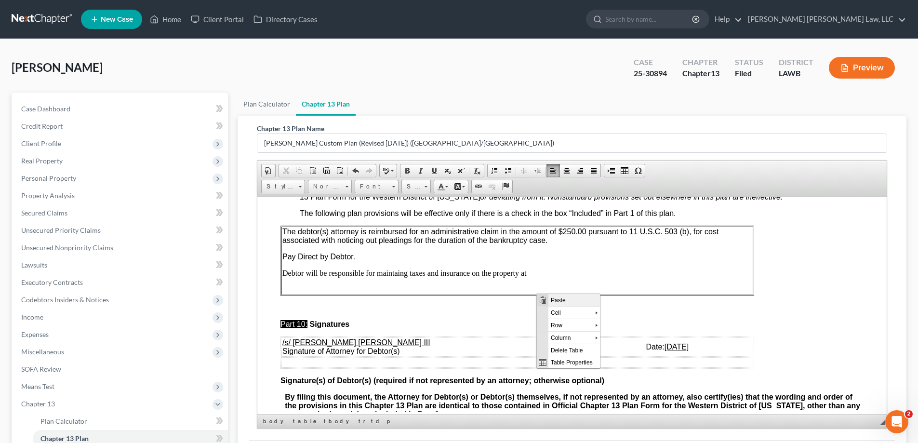
click at [563, 302] on span "Paste" at bounding box center [575, 300] width 52 height 12
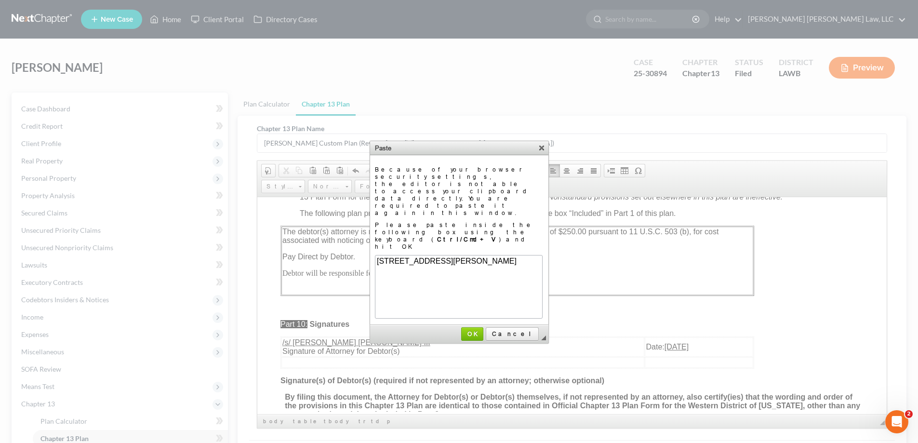
scroll to position [0, 0]
click at [483, 330] on span "OK" at bounding box center [472, 333] width 20 height 7
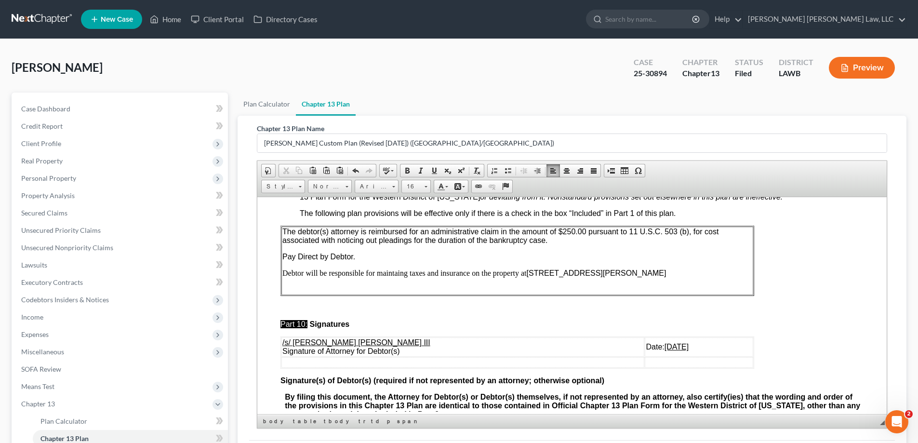
click at [436, 294] on p at bounding box center [517, 289] width 470 height 9
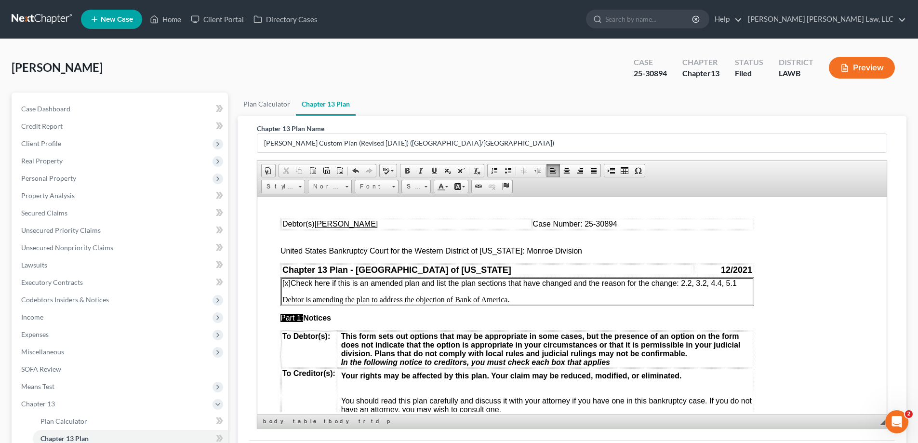
drag, startPoint x: 883, startPoint y: 375, endPoint x: 1145, endPoint y: 389, distance: 263.1
click at [741, 282] on p "[x] Check here if this is an amended plan and list the plan sections that have …" at bounding box center [517, 283] width 470 height 9
drag, startPoint x: 714, startPoint y: 286, endPoint x: 726, endPoint y: 286, distance: 11.6
click at [726, 286] on span "[x] Check here if this is an amended plan and list the plan sections that have …" at bounding box center [509, 283] width 455 height 8
click at [735, 283] on p "[x] Check here if this is an amended plan and list the plan sections that have …" at bounding box center [517, 283] width 470 height 9
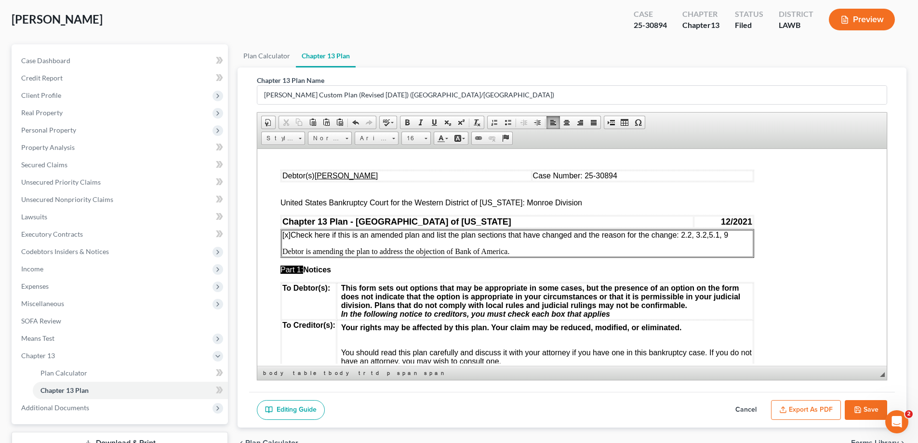
scroll to position [121, 0]
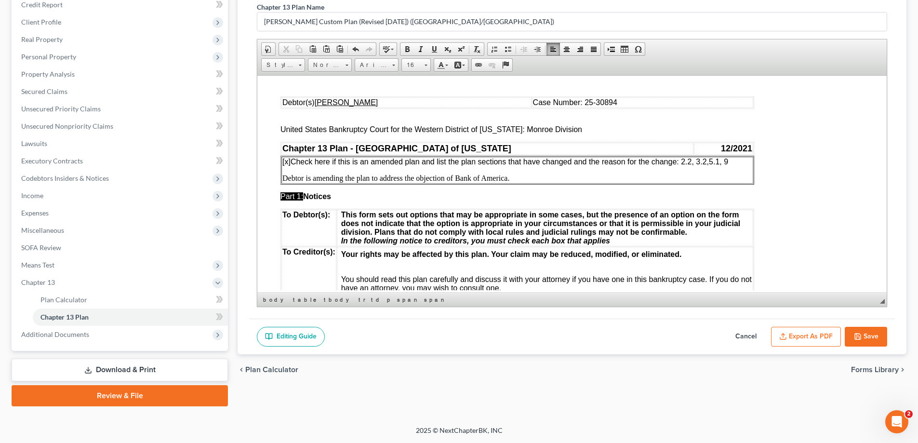
click at [861, 340] on button "Save" at bounding box center [866, 337] width 42 height 20
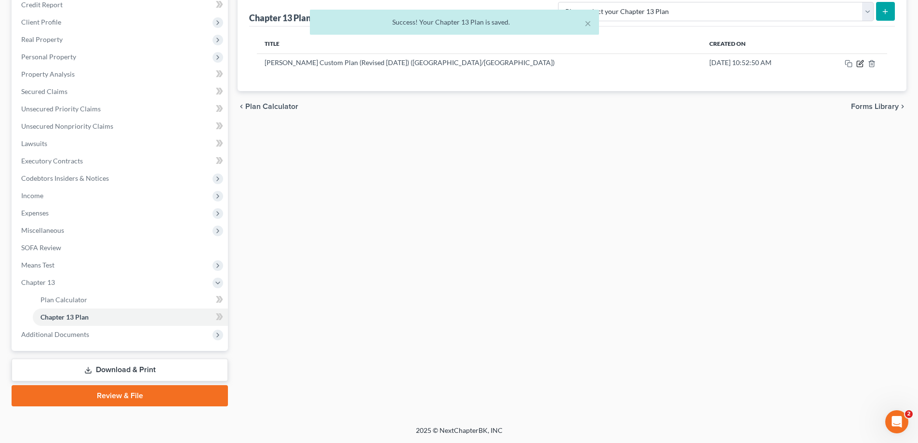
drag, startPoint x: 863, startPoint y: 61, endPoint x: 646, endPoint y: 315, distance: 334.1
click at [863, 61] on icon "button" at bounding box center [861, 64] width 8 height 8
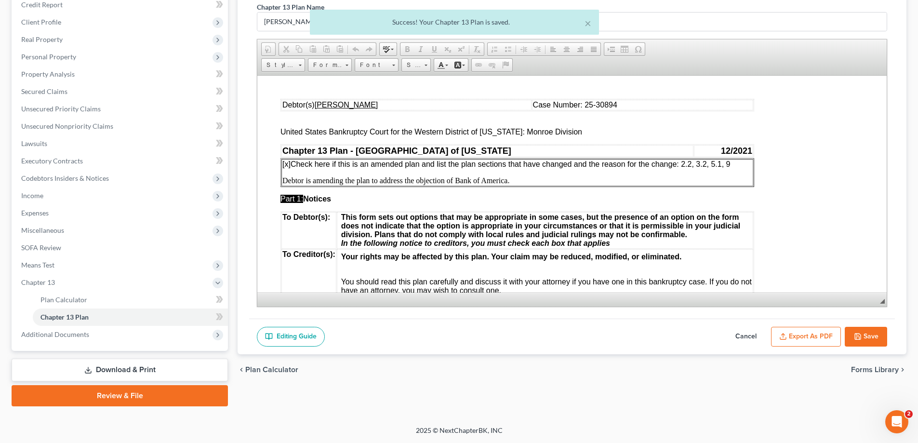
scroll to position [0, 0]
click at [813, 339] on button "Export as PDF" at bounding box center [806, 337] width 70 height 20
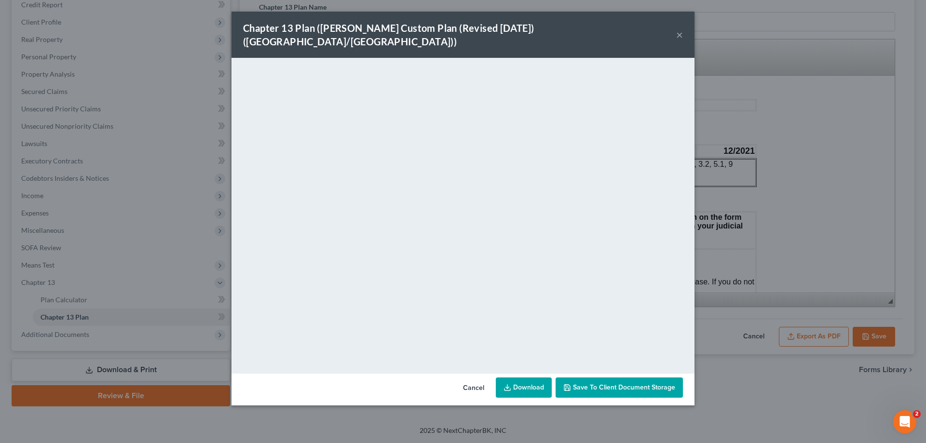
drag, startPoint x: 677, startPoint y: 30, endPoint x: 902, endPoint y: 258, distance: 320.8
click at [677, 30] on button "×" at bounding box center [679, 35] width 7 height 12
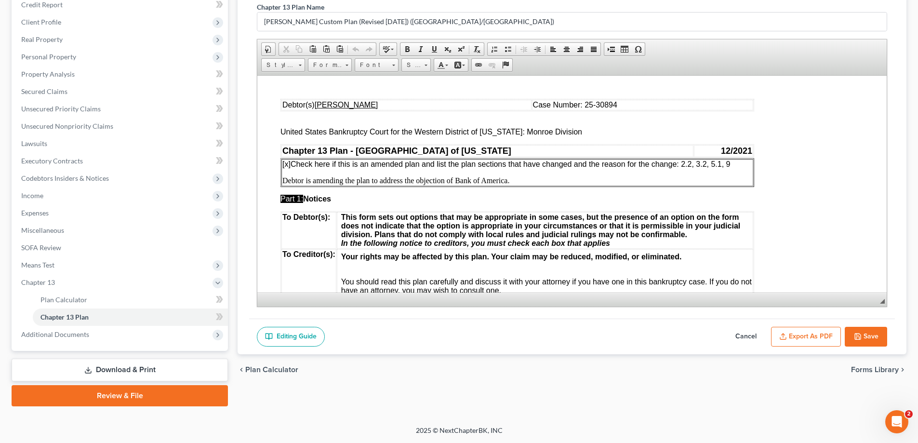
click at [874, 333] on button "Save" at bounding box center [866, 337] width 42 height 20
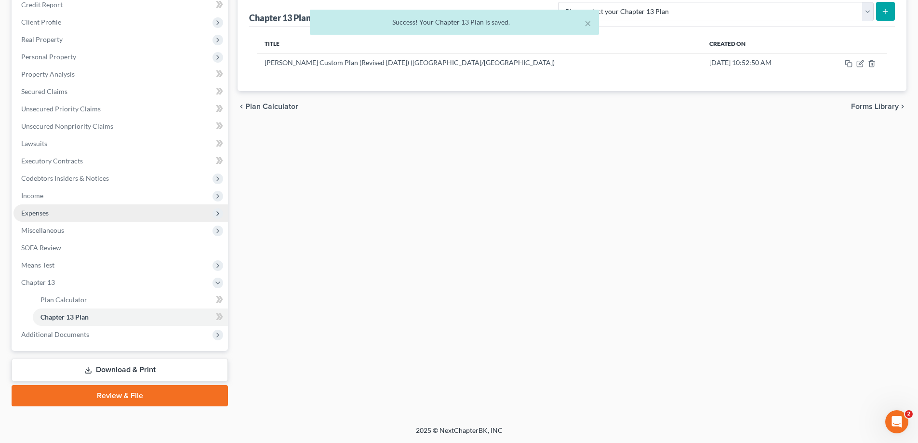
click at [57, 214] on span "Expenses" at bounding box center [120, 212] width 215 height 17
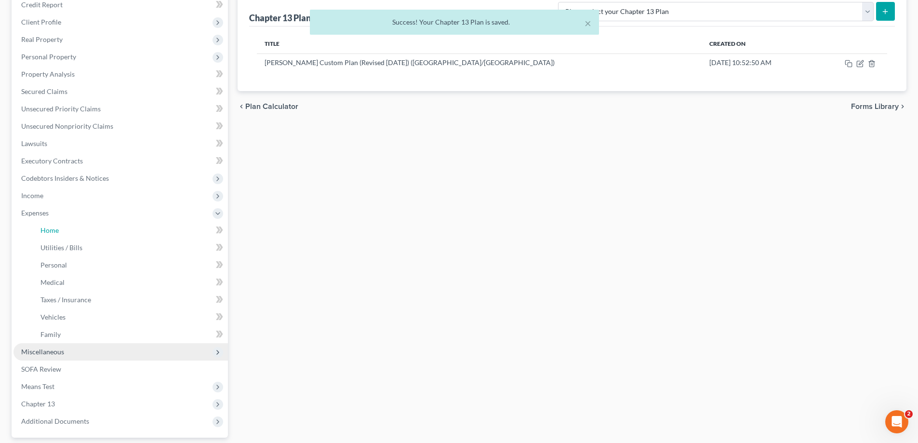
click at [63, 228] on link "Home" at bounding box center [130, 230] width 195 height 17
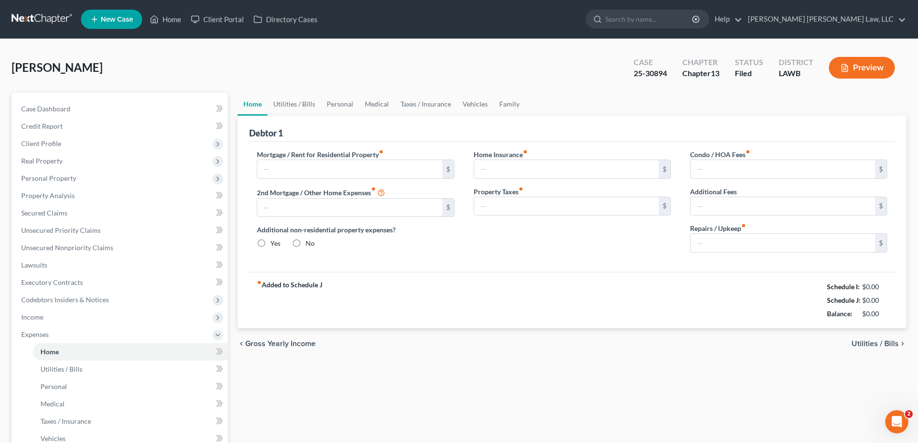
type input "0.00"
radio input "true"
type input "0.00"
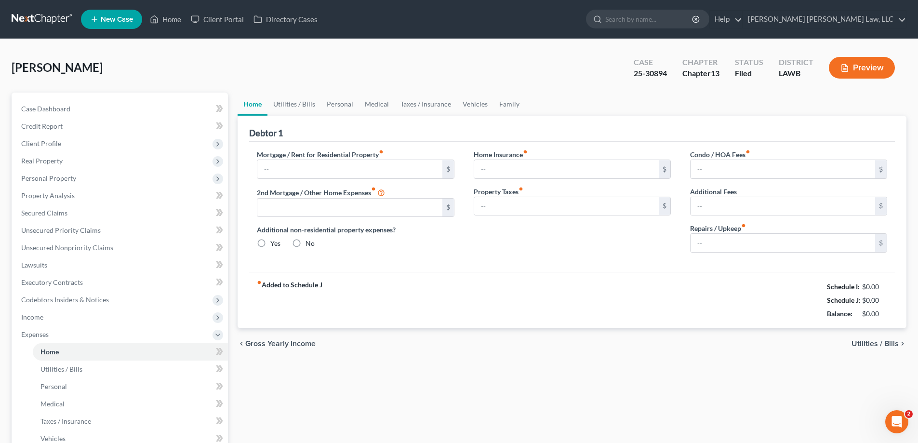
type input "0.00"
click at [336, 106] on link "Personal" at bounding box center [340, 104] width 38 height 23
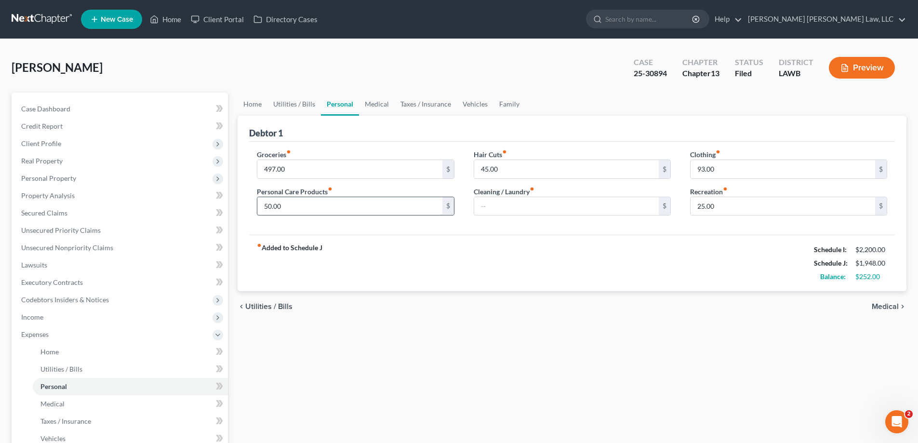
click at [308, 209] on input "50.00" at bounding box center [349, 206] width 185 height 18
click at [530, 169] on input "45.00" at bounding box center [566, 169] width 185 height 18
type input "30"
click at [358, 209] on input "50.00" at bounding box center [349, 206] width 185 height 18
type input "40"
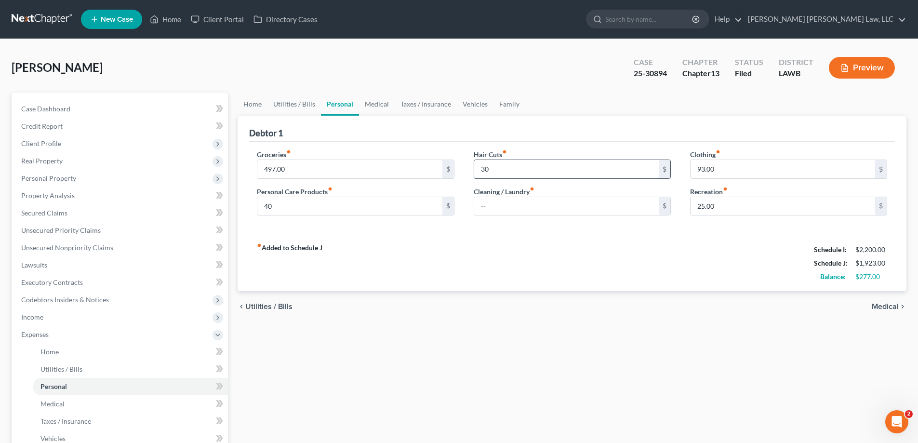
click at [511, 168] on input "30" at bounding box center [566, 169] width 185 height 18
type input "32"
click at [499, 284] on div "fiber_manual_record Added to Schedule J Schedule I: $2,200.00 Schedule J: $1,92…" at bounding box center [572, 263] width 646 height 56
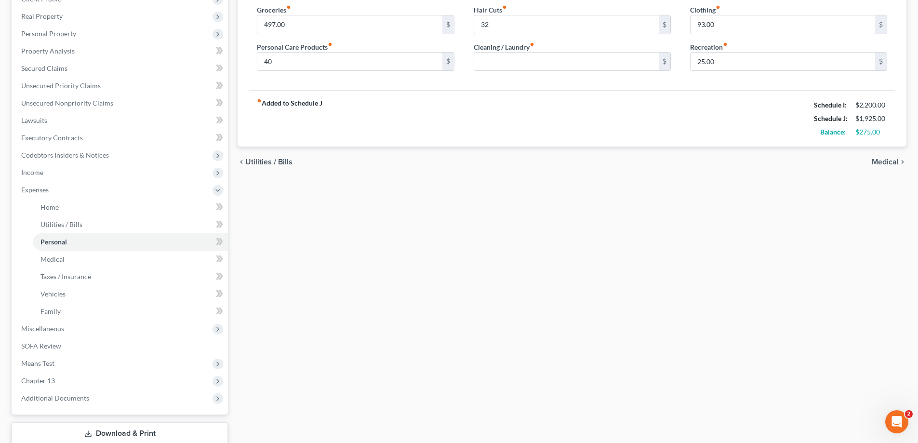
scroll to position [208, 0]
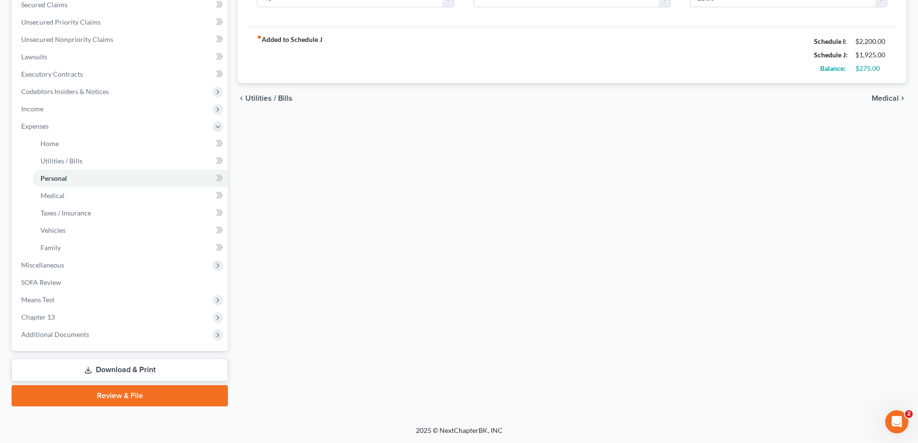
click at [138, 372] on link "Download & Print" at bounding box center [120, 370] width 216 height 23
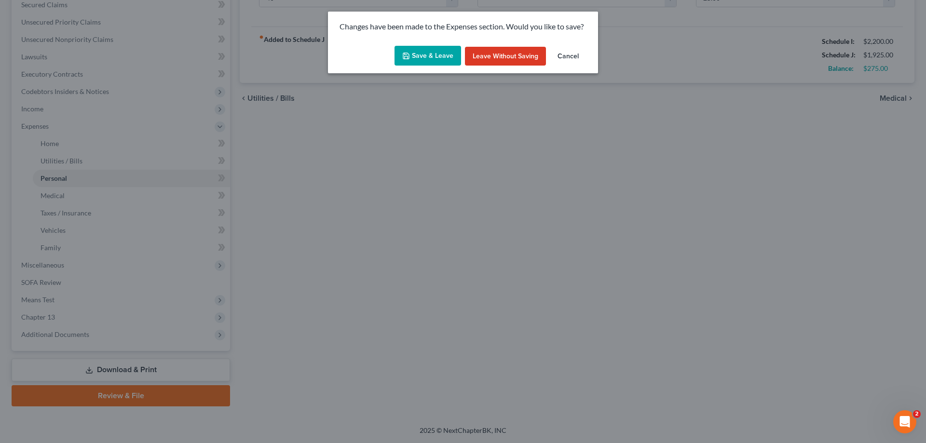
click at [435, 50] on button "Save & Leave" at bounding box center [427, 56] width 67 height 20
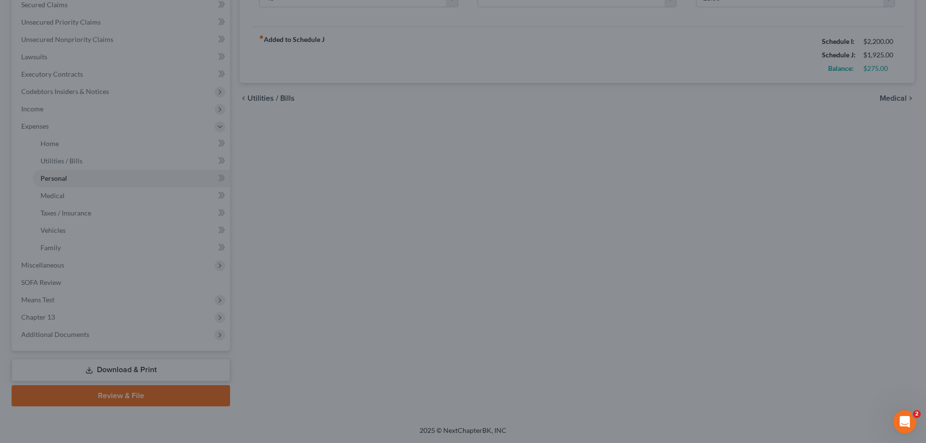
type input "40.00"
type input "32.00"
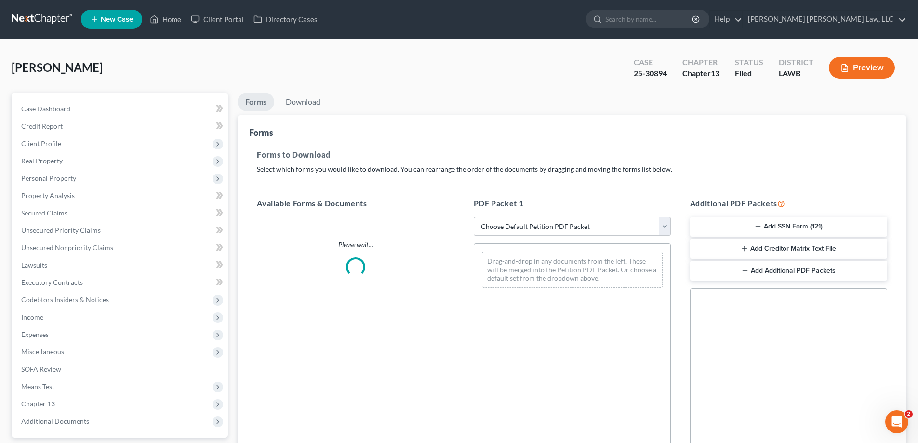
click at [542, 233] on select "Choose Default Petition PDF Packet Complete Bankruptcy Petition (all forms and …" at bounding box center [572, 226] width 197 height 19
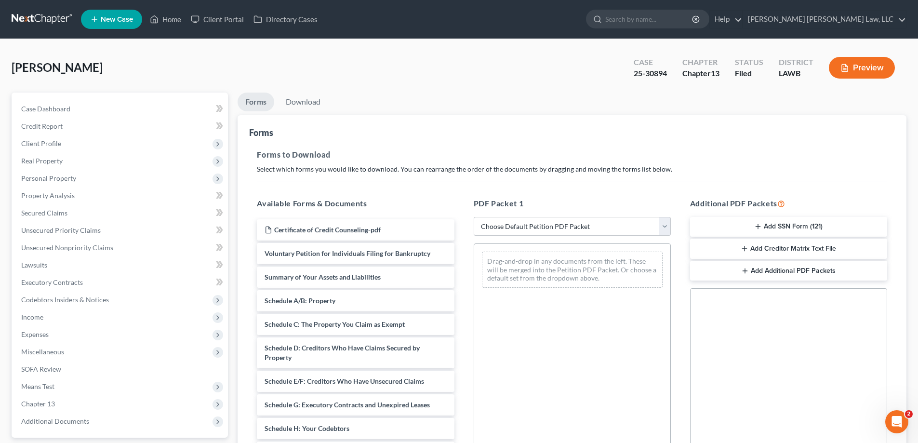
click at [530, 226] on select "Choose Default Petition PDF Packet Complete Bankruptcy Petition (all forms and …" at bounding box center [572, 226] width 197 height 19
click at [528, 223] on select "Choose Default Petition PDF Packet Complete Bankruptcy Petition (all forms and …" at bounding box center [572, 226] width 197 height 19
select select "2"
click at [474, 217] on select "Choose Default Petition PDF Packet Complete Bankruptcy Petition (all forms and …" at bounding box center [572, 226] width 197 height 19
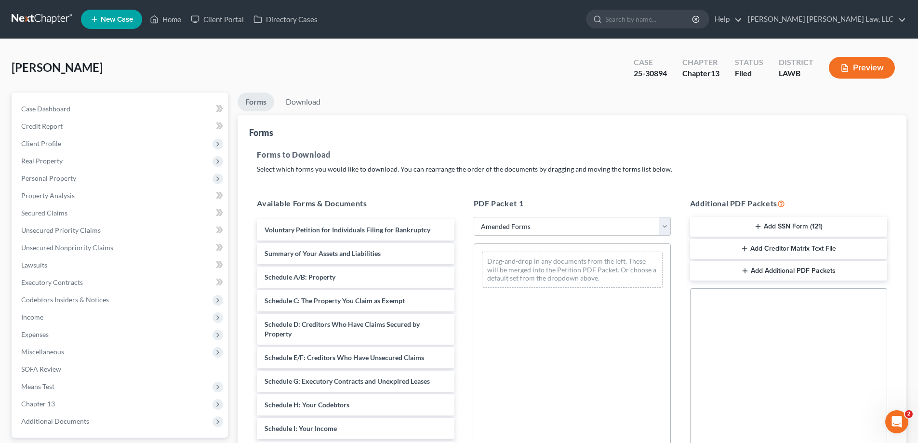
scroll to position [96, 0]
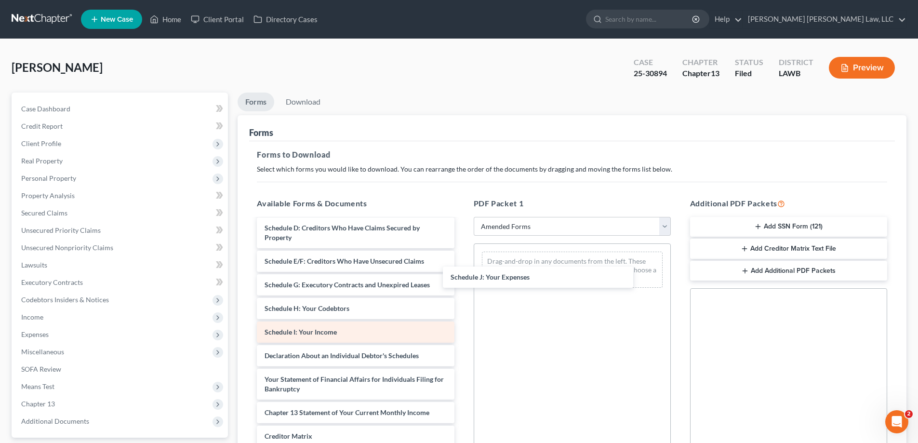
drag, startPoint x: 315, startPoint y: 360, endPoint x: 430, endPoint y: 330, distance: 118.6
click at [462, 274] on div "Schedule J: Your Expenses Voluntary Petition for Individuals Filing for Bankrup…" at bounding box center [355, 325] width 213 height 404
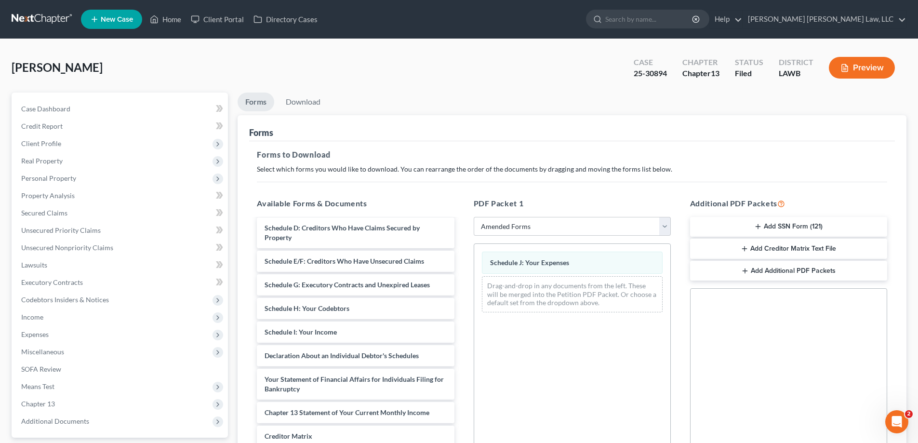
click at [462, 314] on div "Voluntary Petition for Individuals Filing for Bankruptcy Summary of Your Assets…" at bounding box center [355, 325] width 213 height 404
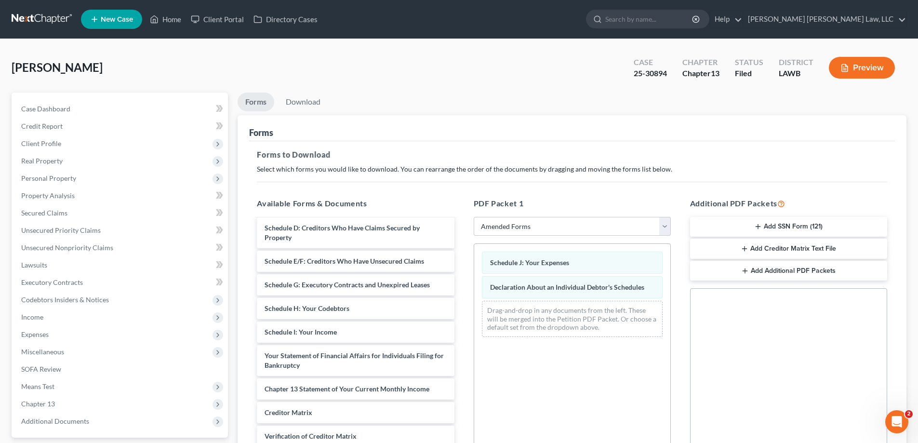
scroll to position [145, 0]
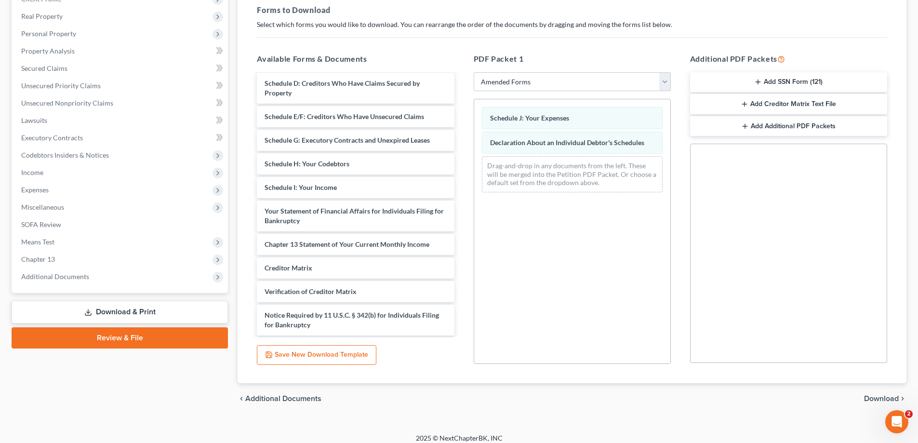
click at [878, 402] on span "Download" at bounding box center [881, 399] width 35 height 8
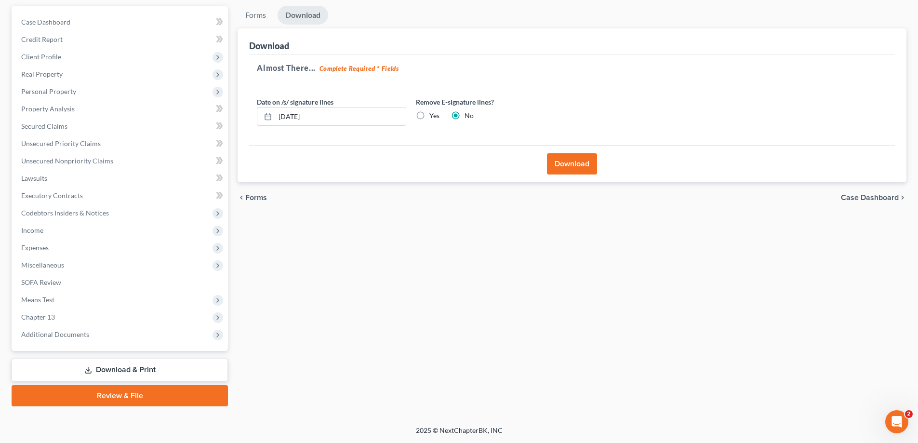
scroll to position [87, 0]
click at [575, 163] on button "Download" at bounding box center [572, 163] width 50 height 21
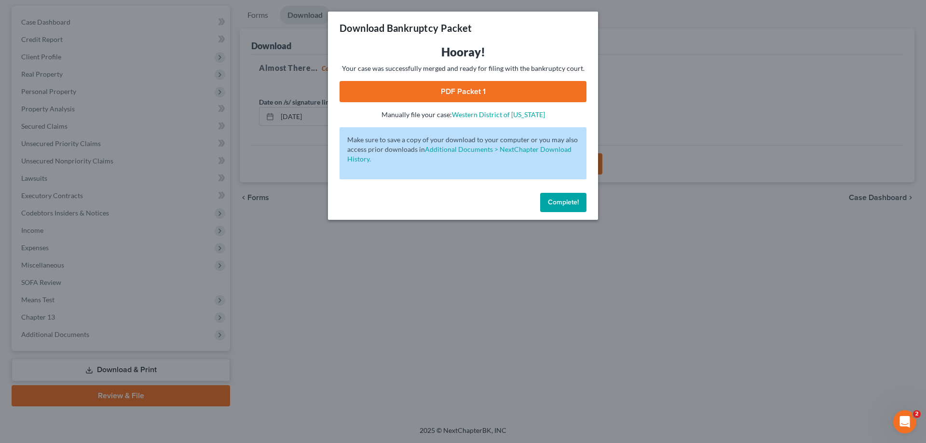
click at [519, 94] on link "PDF Packet 1" at bounding box center [462, 91] width 247 height 21
click at [560, 202] on span "Complete!" at bounding box center [563, 202] width 31 height 8
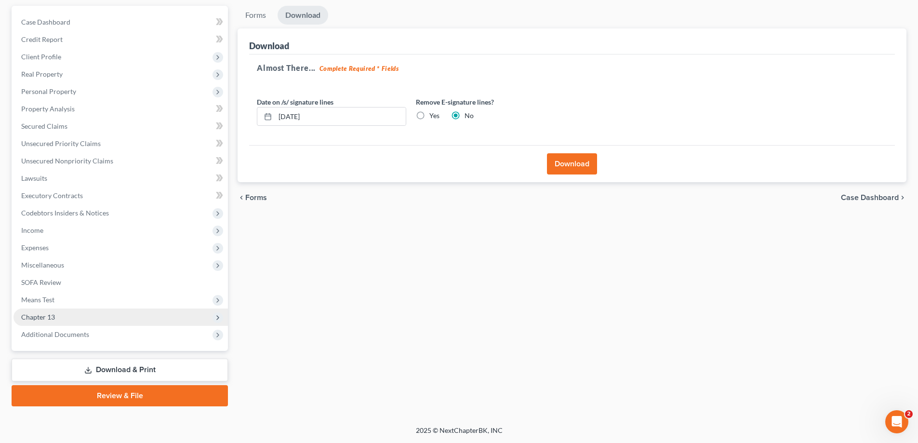
click at [38, 321] on span "Chapter 13" at bounding box center [38, 317] width 34 height 8
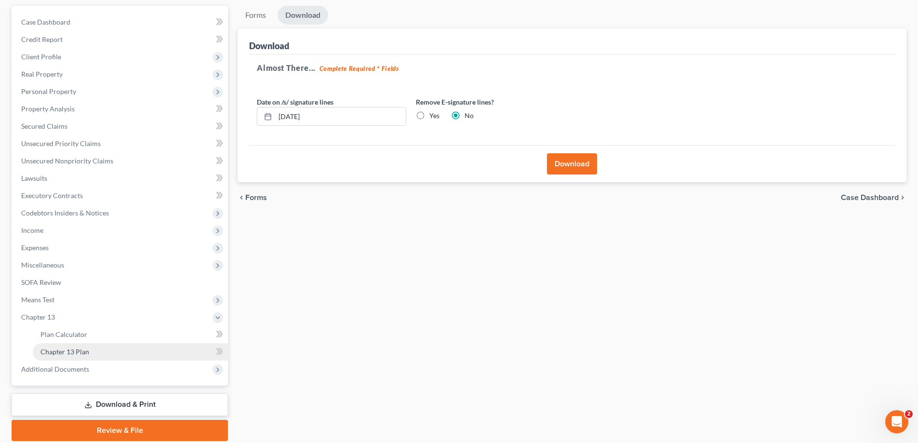
click at [96, 351] on link "Chapter 13 Plan" at bounding box center [130, 351] width 195 height 17
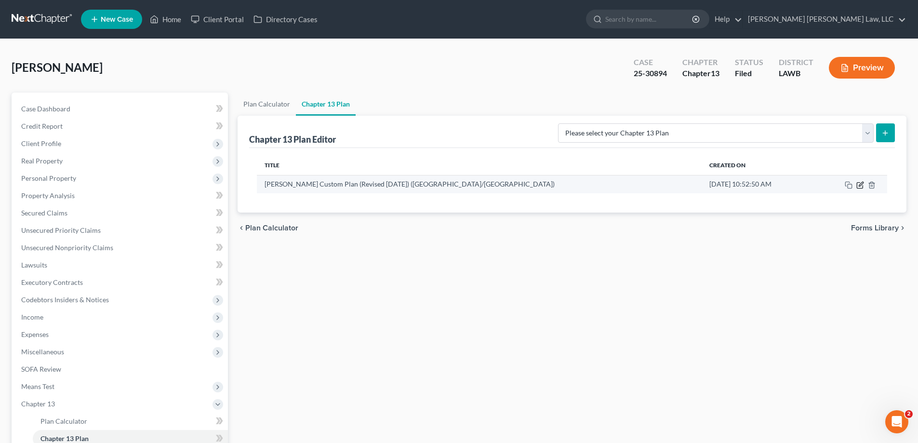
click at [861, 187] on icon "button" at bounding box center [861, 185] width 8 height 8
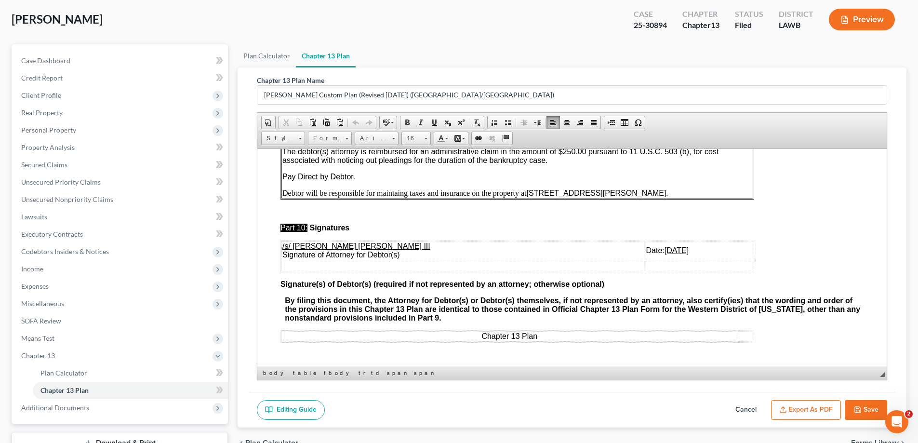
scroll to position [96, 0]
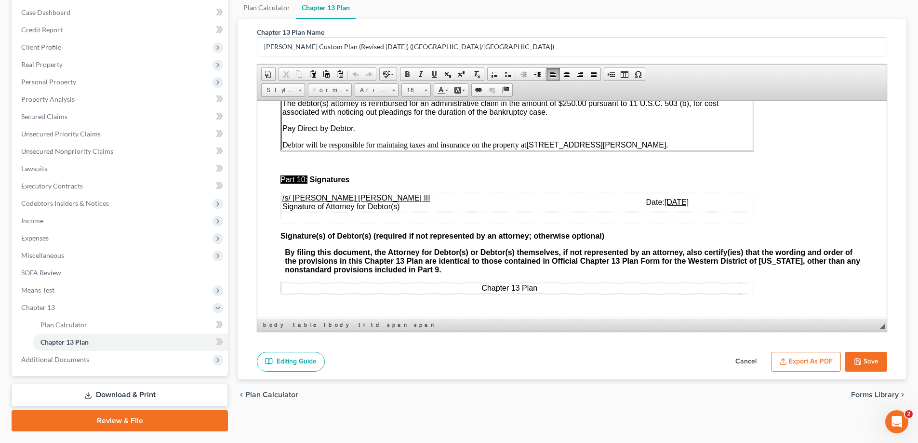
click at [789, 355] on button "Export as PDF" at bounding box center [806, 362] width 70 height 20
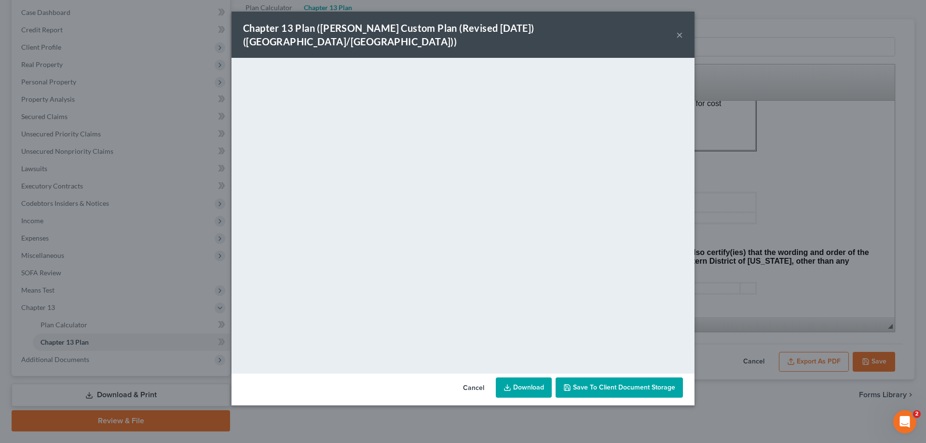
click at [678, 29] on button "×" at bounding box center [679, 35] width 7 height 12
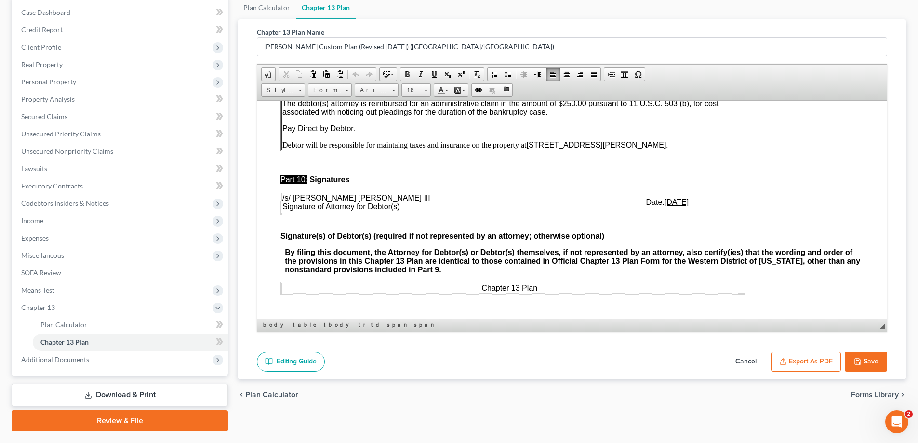
click at [872, 361] on button "Save" at bounding box center [866, 362] width 42 height 20
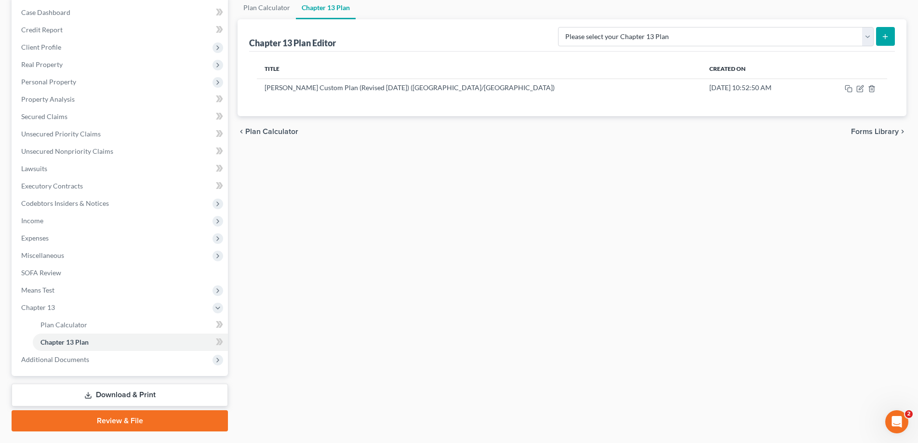
scroll to position [0, 0]
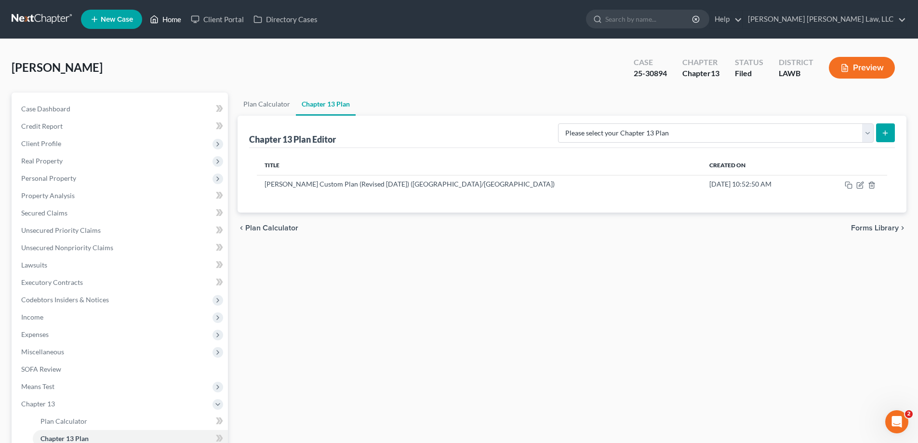
click at [179, 17] on link "Home" at bounding box center [165, 19] width 41 height 17
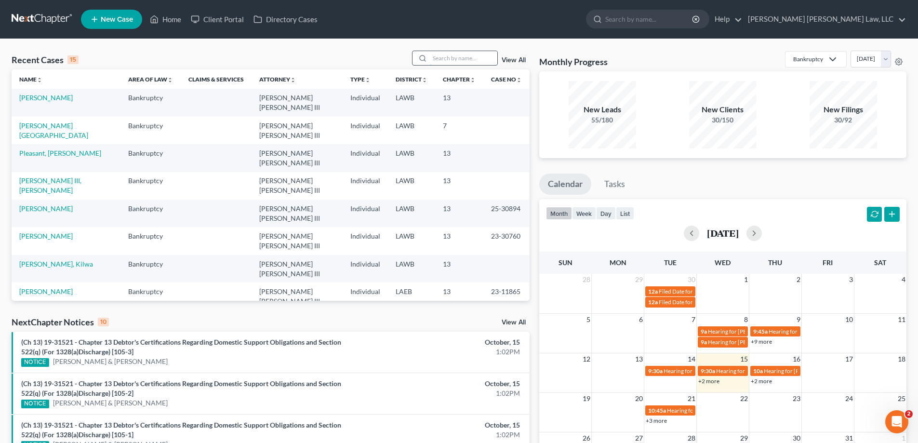
click at [483, 61] on input "search" at bounding box center [463, 58] width 67 height 14
type input "25-30873"
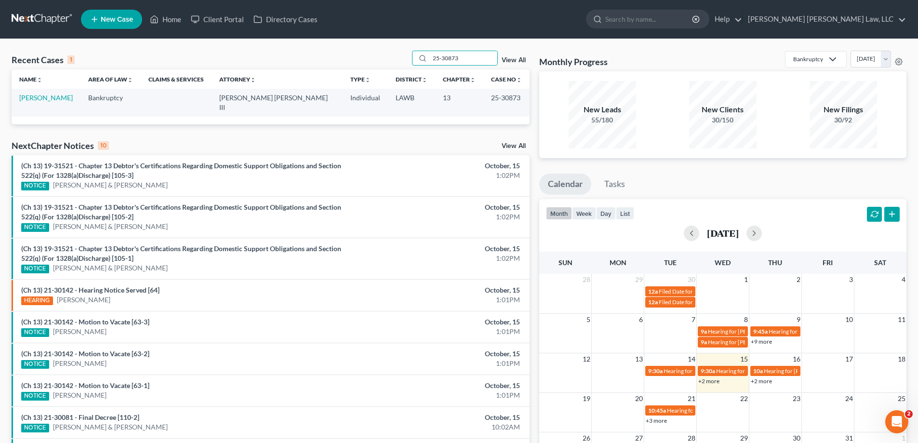
click at [63, 100] on td "[PERSON_NAME]" at bounding box center [46, 102] width 69 height 27
click at [61, 100] on link "[PERSON_NAME]" at bounding box center [46, 98] width 54 height 8
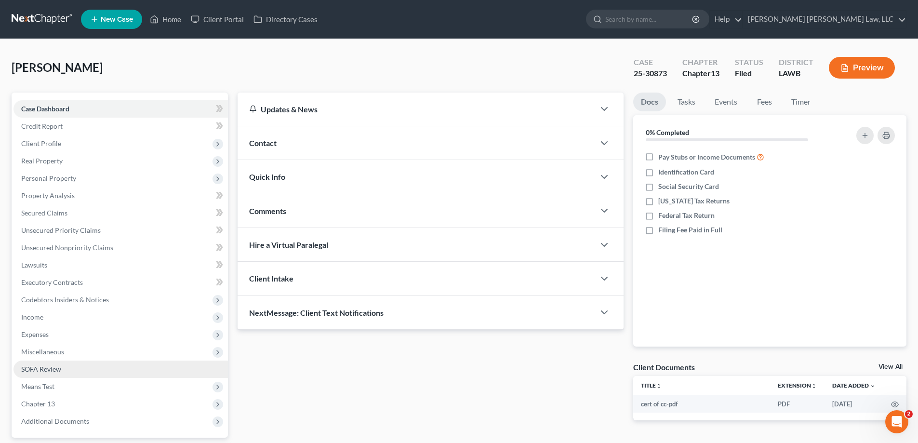
scroll to position [87, 0]
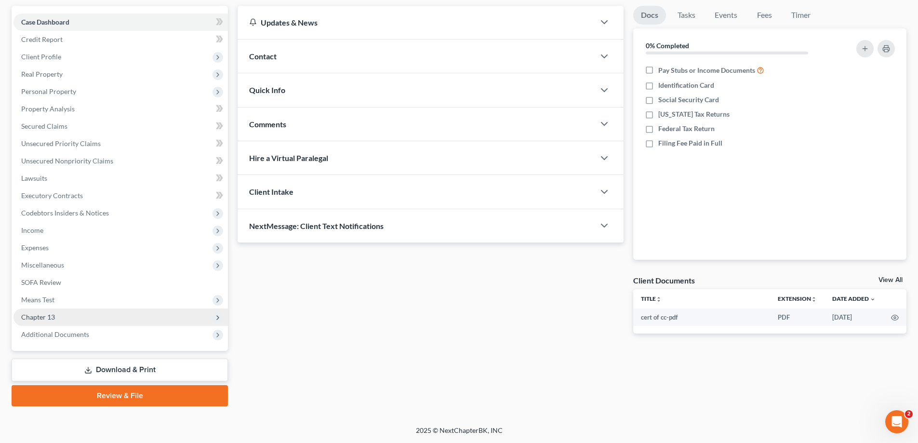
click at [57, 310] on span "Chapter 13" at bounding box center [120, 317] width 215 height 17
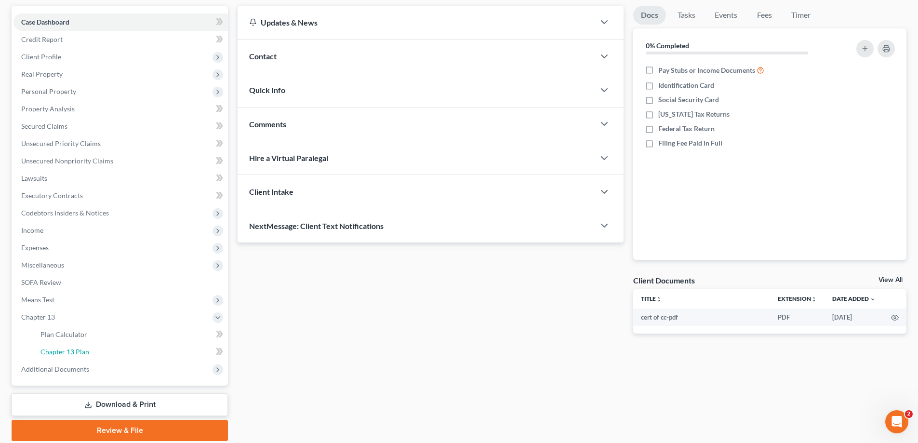
click at [83, 345] on link "Chapter 13 Plan" at bounding box center [130, 351] width 195 height 17
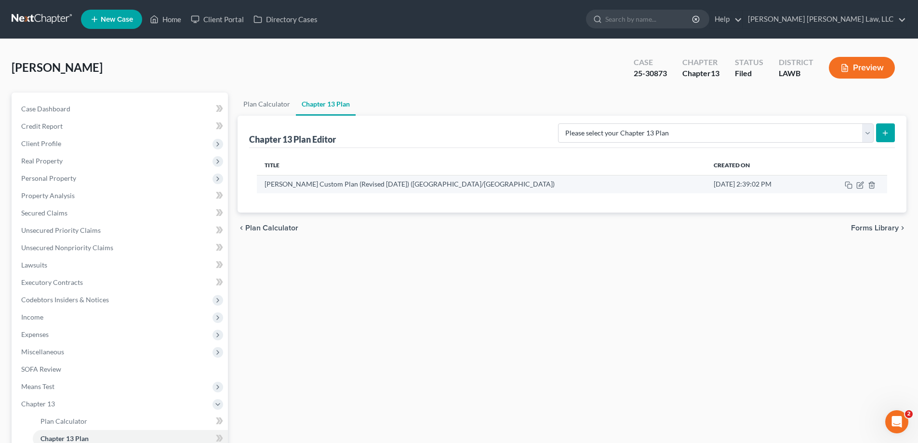
click at [859, 189] on td at bounding box center [851, 184] width 74 height 18
drag, startPoint x: 861, startPoint y: 182, endPoint x: 600, endPoint y: 275, distance: 277.4
click at [861, 184] on icon "button" at bounding box center [861, 185] width 8 height 8
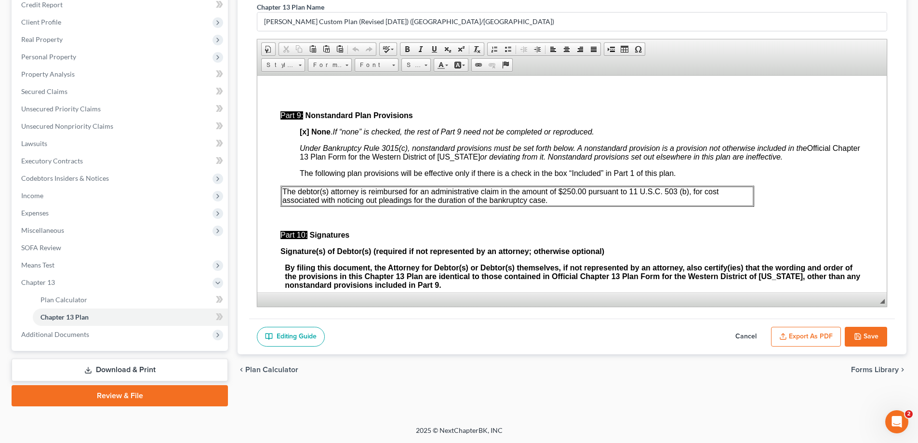
scroll to position [3627, 0]
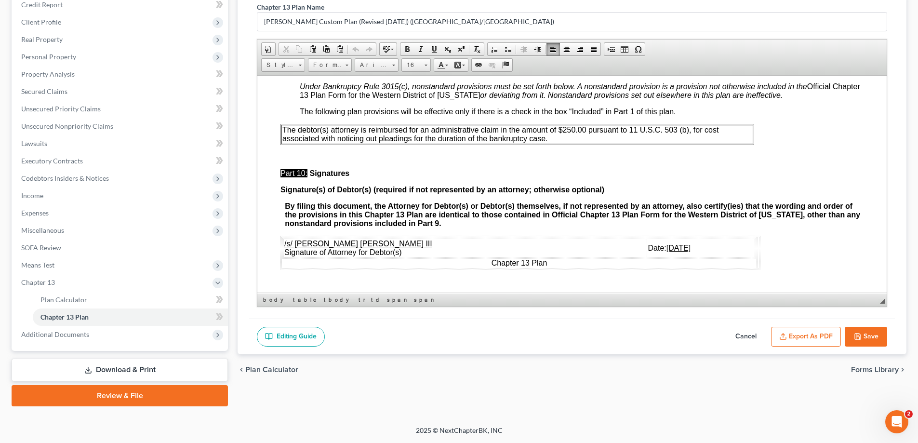
drag, startPoint x: 620, startPoint y: 246, endPoint x: 663, endPoint y: 249, distance: 43.0
click at [663, 249] on td "Date: [DATE]" at bounding box center [701, 247] width 108 height 19
click at [879, 342] on button "Save" at bounding box center [866, 337] width 42 height 20
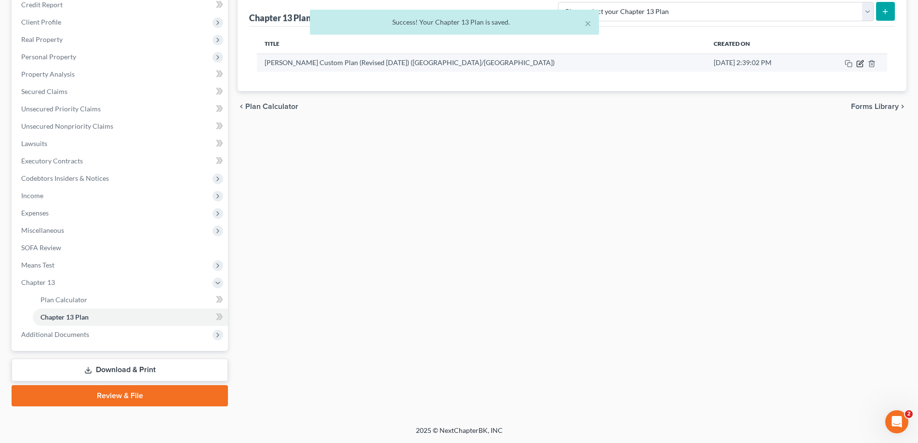
click at [860, 66] on icon "button" at bounding box center [861, 64] width 8 height 8
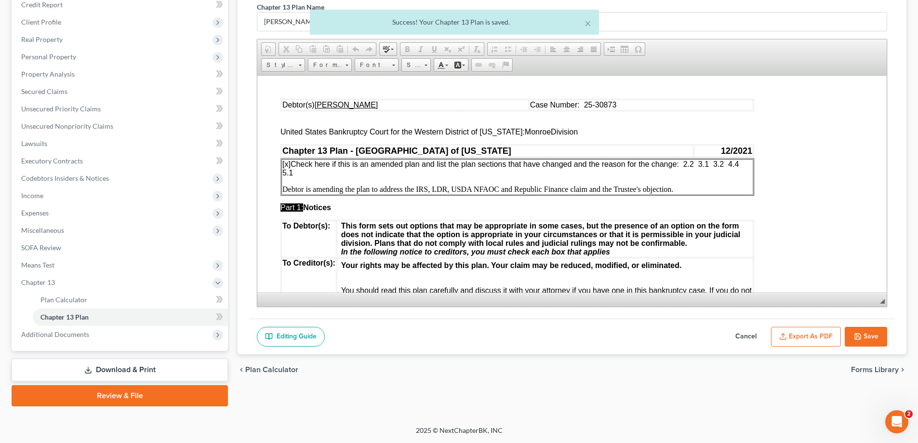
scroll to position [0, 0]
click at [820, 331] on button "Export as PDF" at bounding box center [806, 337] width 70 height 20
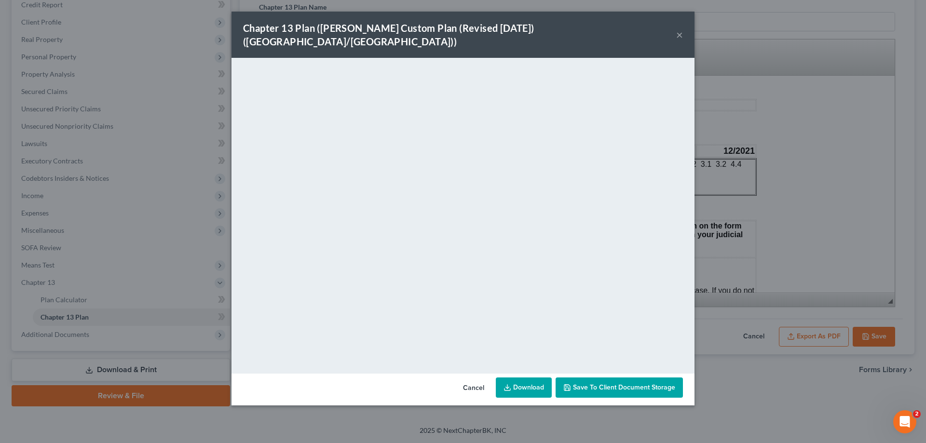
drag, startPoint x: 678, startPoint y: 28, endPoint x: 845, endPoint y: 288, distance: 308.8
click at [677, 29] on button "×" at bounding box center [679, 35] width 7 height 12
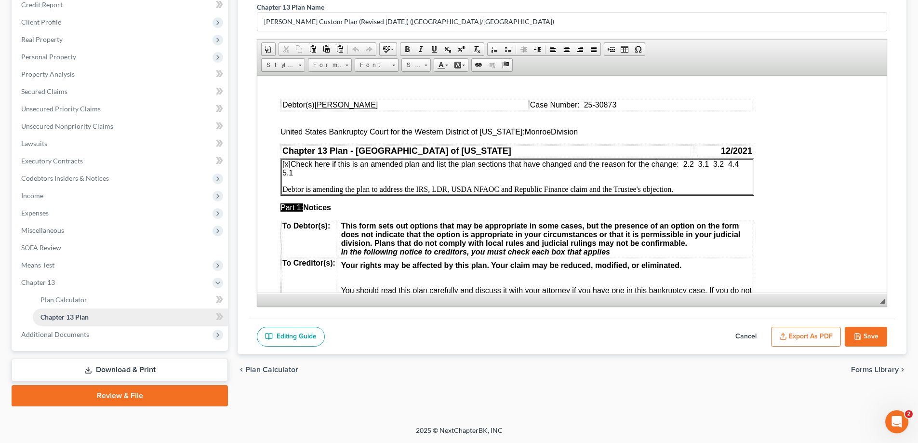
drag, startPoint x: 875, startPoint y: 330, endPoint x: 47, endPoint y: 325, distance: 827.7
click at [874, 331] on button "Save" at bounding box center [866, 337] width 42 height 20
